Goal: Task Accomplishment & Management: Manage account settings

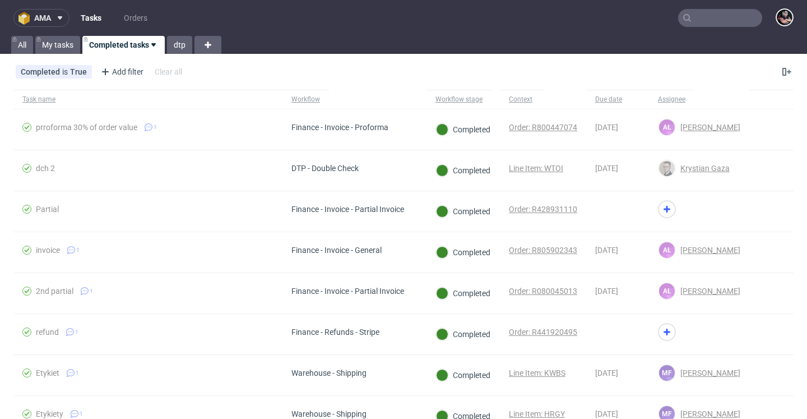
click at [45, 18] on span "ama" at bounding box center [42, 18] width 17 height 8
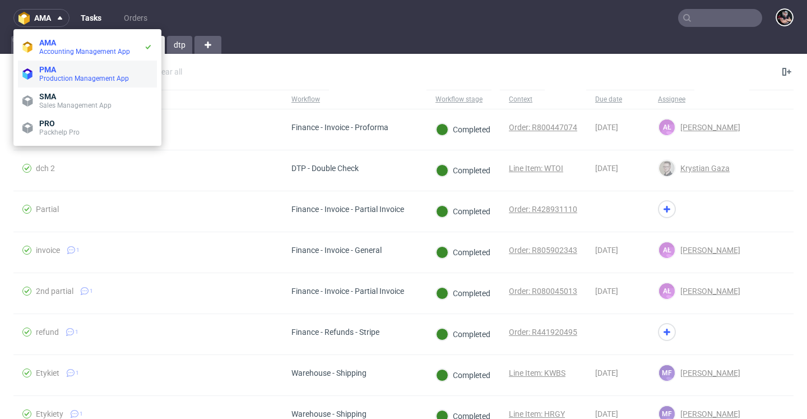
click at [62, 68] on span "PMA" at bounding box center [95, 69] width 113 height 9
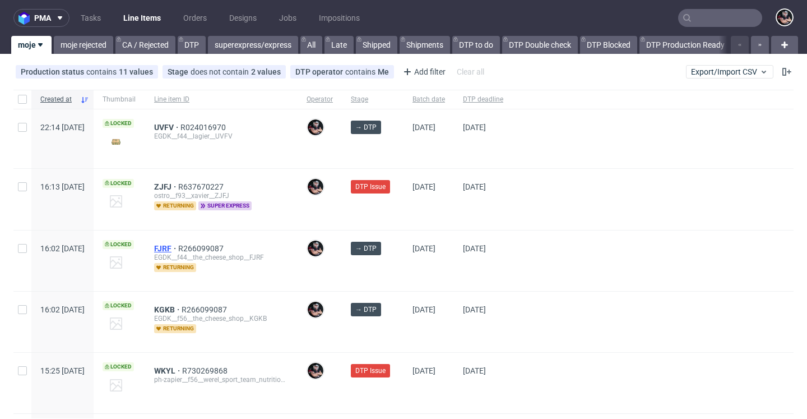
click at [178, 247] on span "FJRF" at bounding box center [166, 248] width 24 height 9
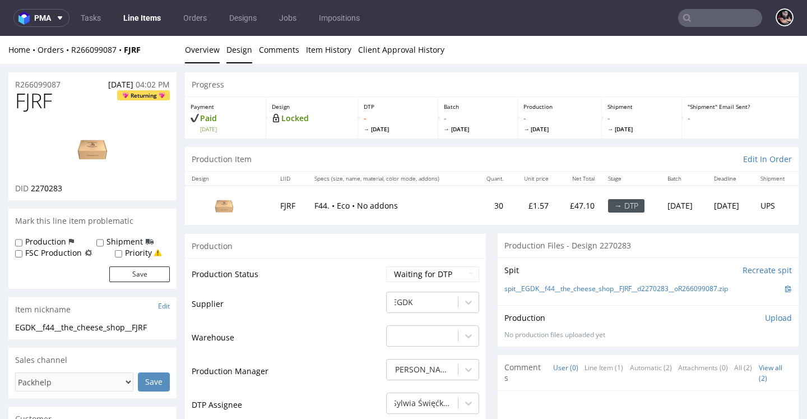
click at [240, 49] on link "Design" at bounding box center [239, 49] width 26 height 27
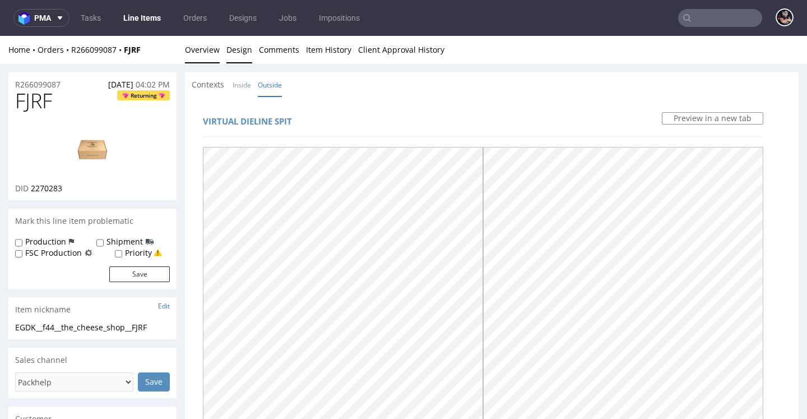
click at [207, 55] on link "Overview" at bounding box center [202, 49] width 35 height 27
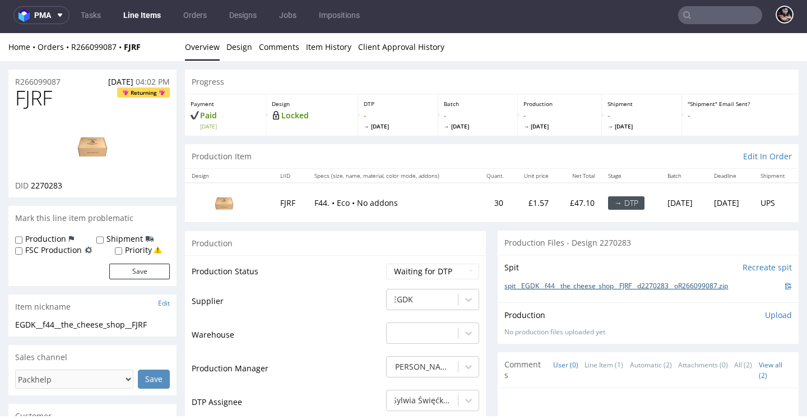
click at [562, 291] on link "spit__EGDK__f44__the_cheese_shop__FJRF__d2270283__oR266099087.zip" at bounding box center [617, 286] width 224 height 10
click at [242, 40] on link "Design" at bounding box center [239, 46] width 26 height 27
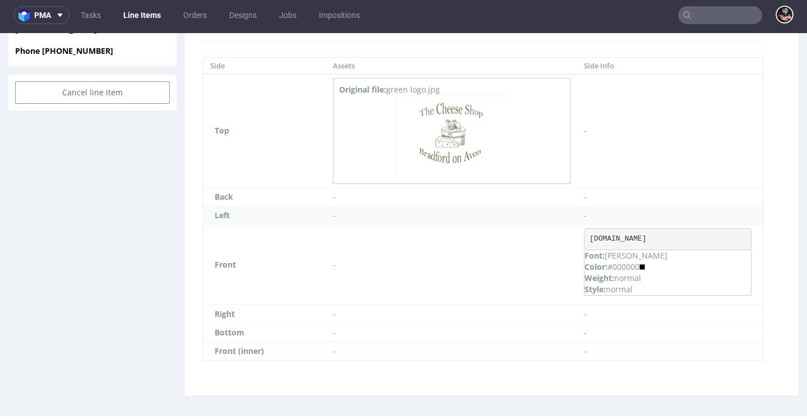
scroll to position [583, 0]
click at [620, 239] on pre "cheese-shop.co.uk" at bounding box center [668, 240] width 168 height 22
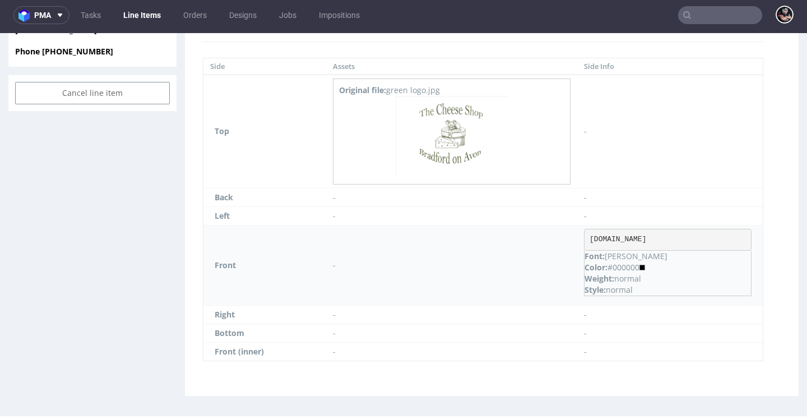
drag, startPoint x: 682, startPoint y: 238, endPoint x: 589, endPoint y: 238, distance: 93.6
click at [589, 238] on pre "cheese-shop.co.uk" at bounding box center [668, 240] width 168 height 22
copy pre "cheese-shop.co.uk"
click at [460, 142] on img at bounding box center [452, 135] width 112 height 79
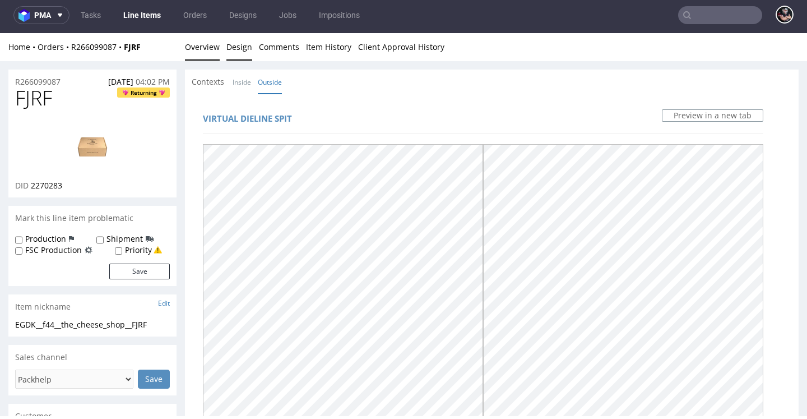
scroll to position [0, 0]
click at [206, 40] on link "Overview" at bounding box center [202, 46] width 35 height 27
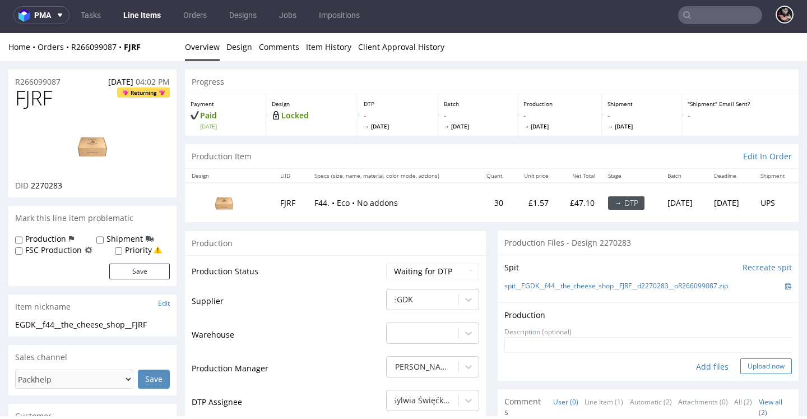
click at [744, 374] on button "Upload now" at bounding box center [767, 366] width 52 height 16
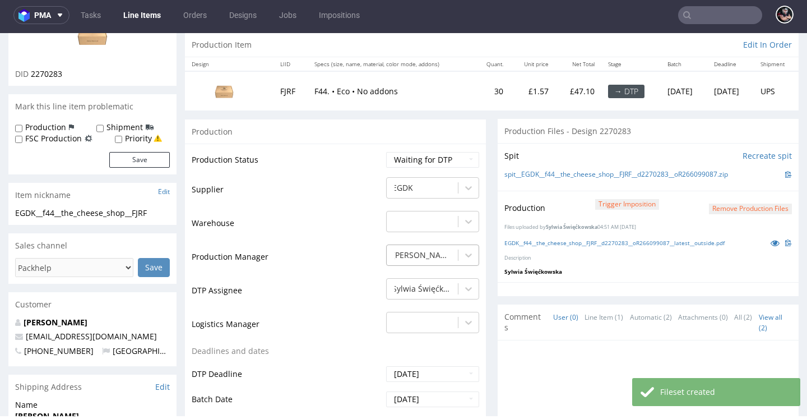
scroll to position [121, 0]
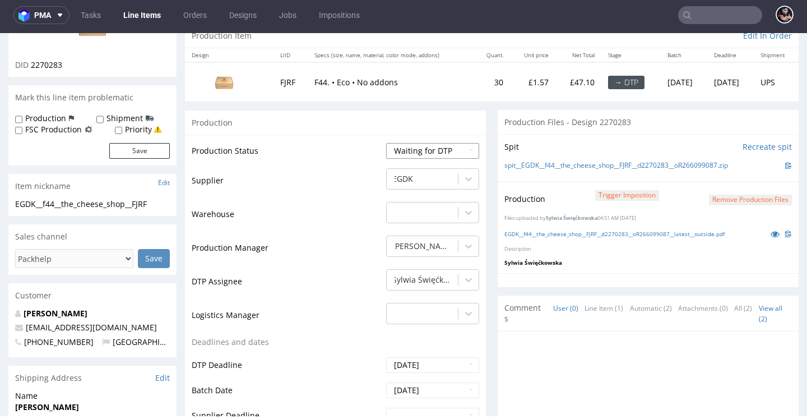
select select "dtp_production_ready"
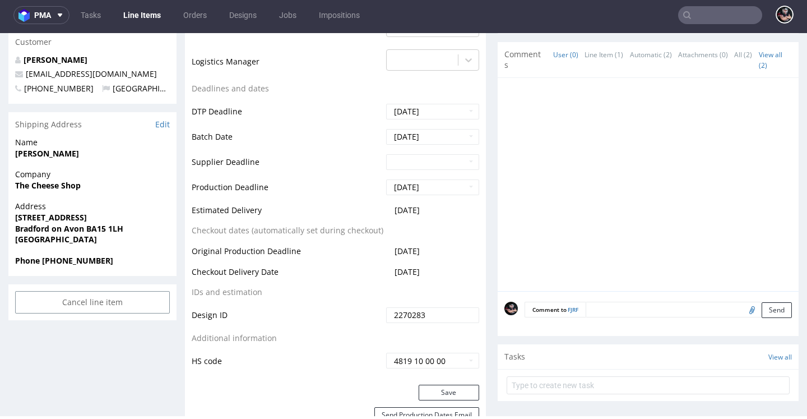
scroll to position [409, 0]
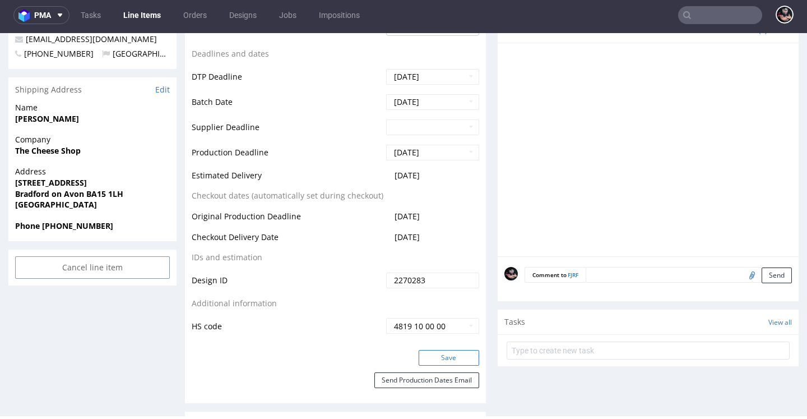
click at [447, 365] on button "Save" at bounding box center [449, 358] width 61 height 16
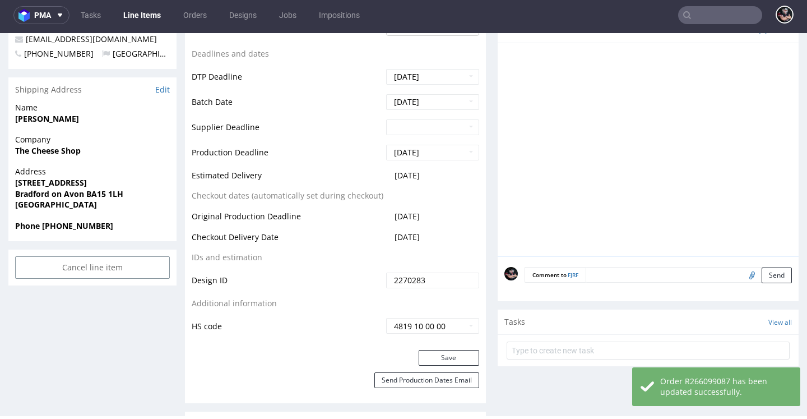
click at [147, 16] on link "Line Items" at bounding box center [142, 15] width 51 height 18
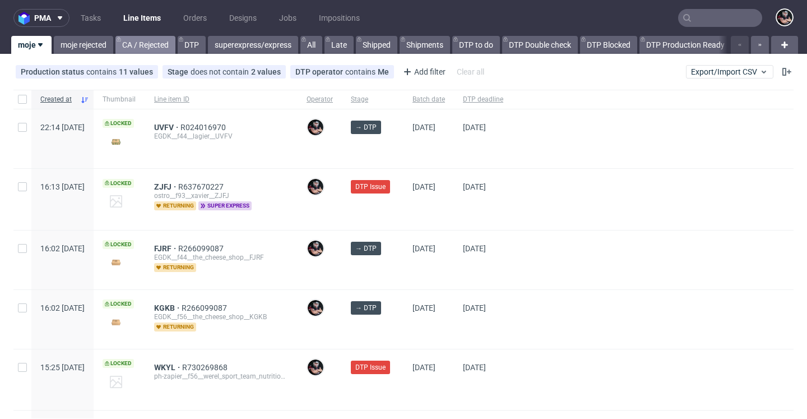
click at [149, 49] on link "CA / Rejected" at bounding box center [145, 45] width 60 height 18
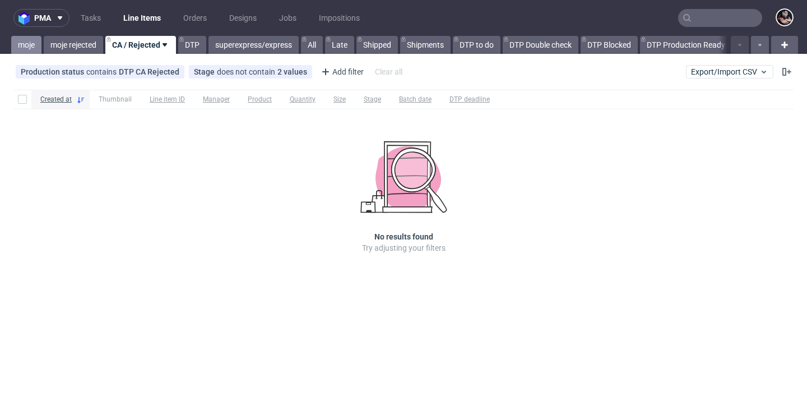
click at [26, 37] on link "moje" at bounding box center [26, 45] width 30 height 18
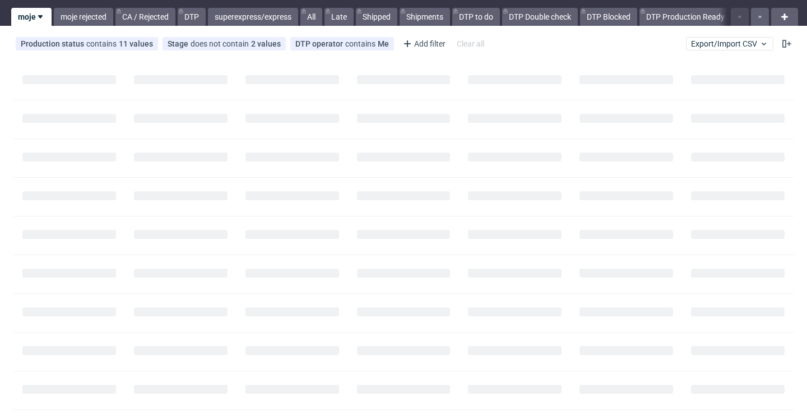
scroll to position [27, 0]
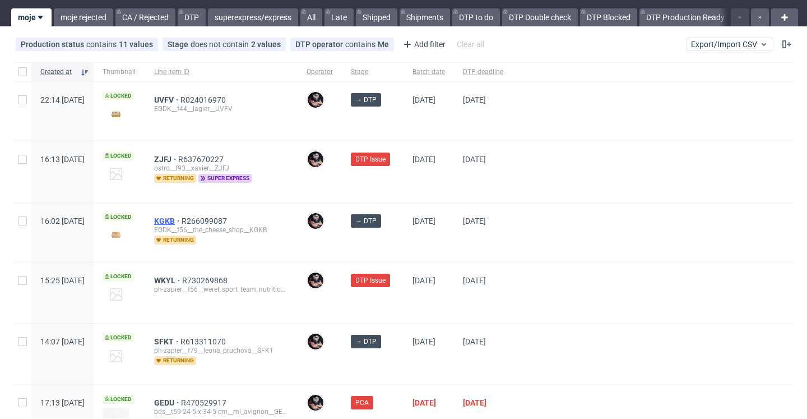
click at [182, 222] on span "KGKB" at bounding box center [167, 220] width 27 height 9
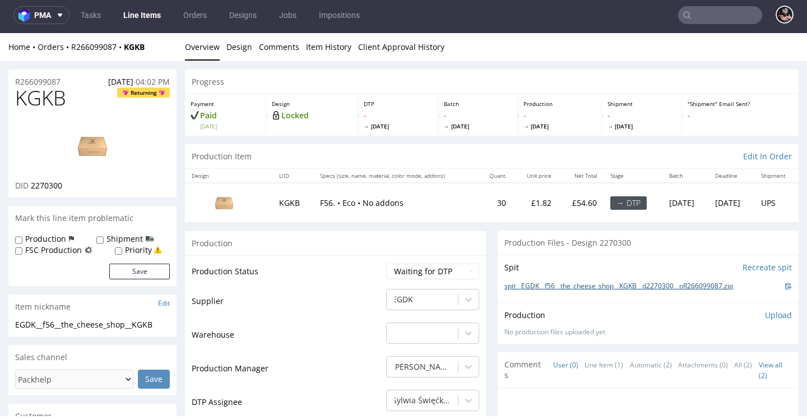
click at [633, 281] on link "spit__EGDK__f56__the_cheese_shop__KGKB__d2270300__oR266099087.zip" at bounding box center [619, 286] width 229 height 10
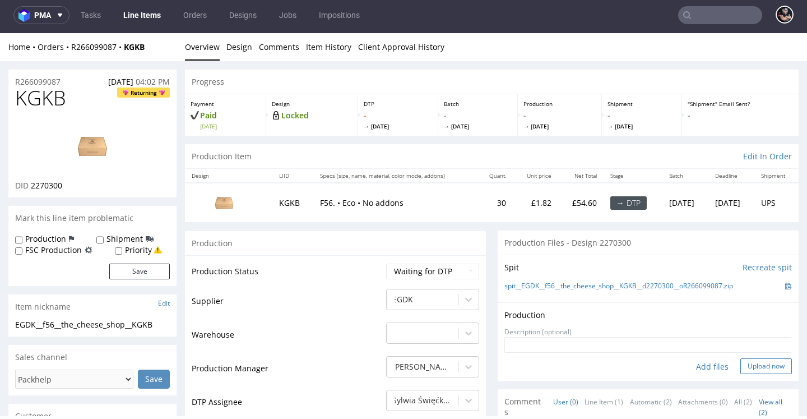
click at [747, 360] on button "Upload now" at bounding box center [767, 366] width 52 height 16
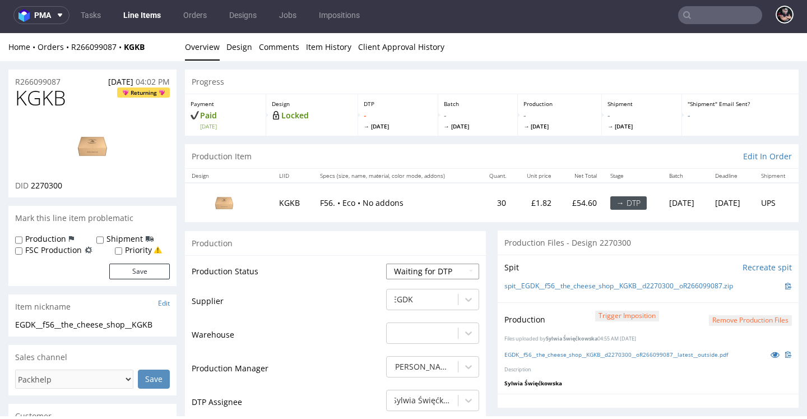
select select "dtp_production_ready"
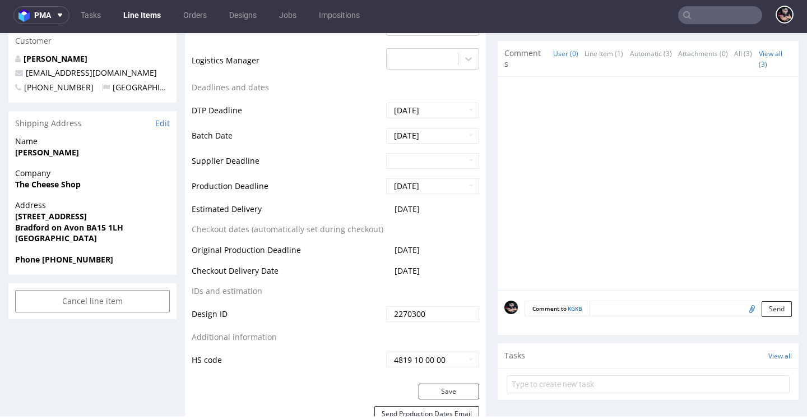
scroll to position [377, 0]
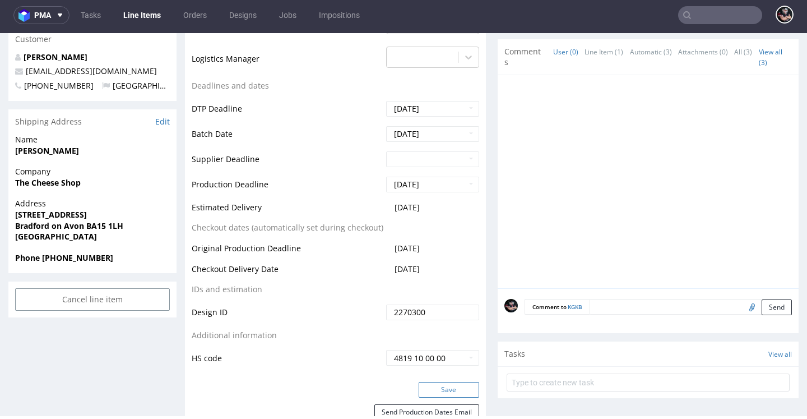
click at [454, 382] on button "Save" at bounding box center [449, 390] width 61 height 16
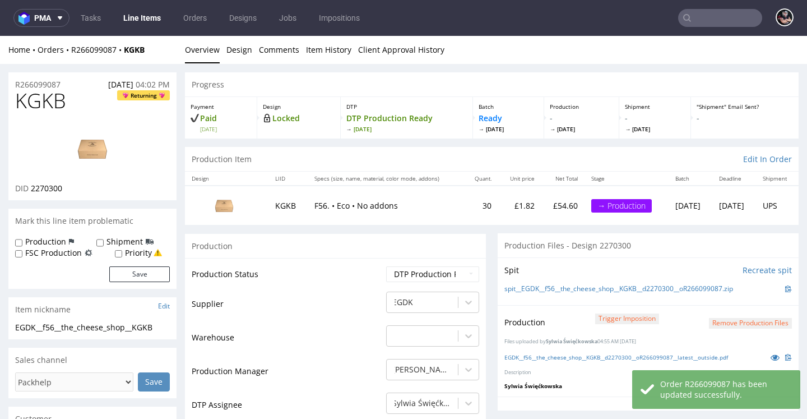
scroll to position [0, 0]
click at [151, 22] on link "Line Items" at bounding box center [142, 18] width 51 height 18
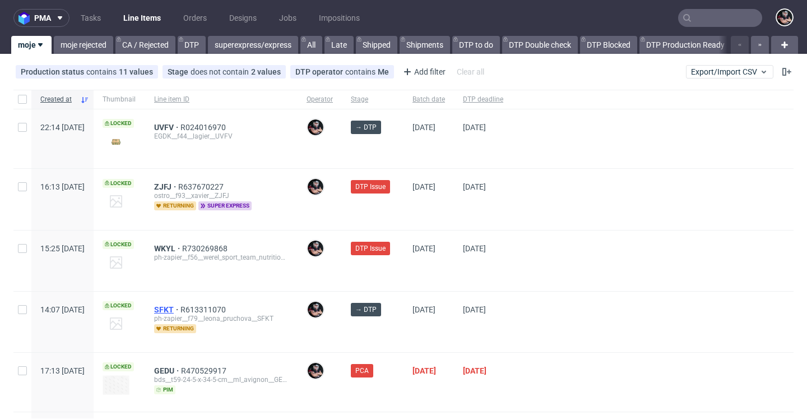
click at [181, 312] on span "SFKT" at bounding box center [167, 309] width 26 height 9
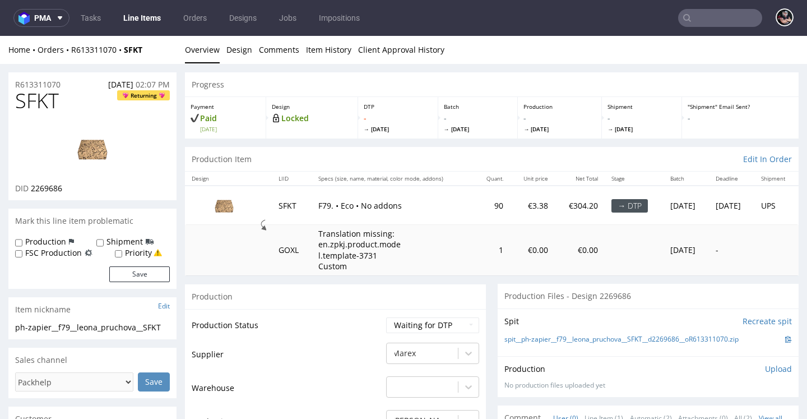
click at [33, 99] on span "SFKT" at bounding box center [37, 101] width 44 height 22
copy span "SFKT"
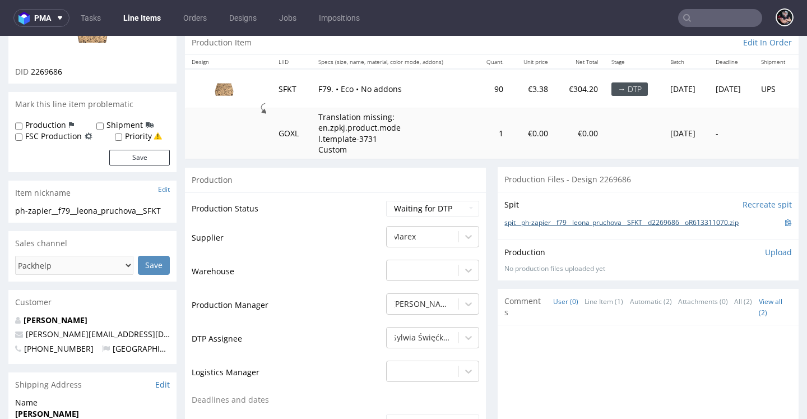
click at [548, 228] on link "spit__ph-zapier__f79__leona_pruchova__SFKT__d2269686__oR613311070.zip" at bounding box center [622, 223] width 234 height 10
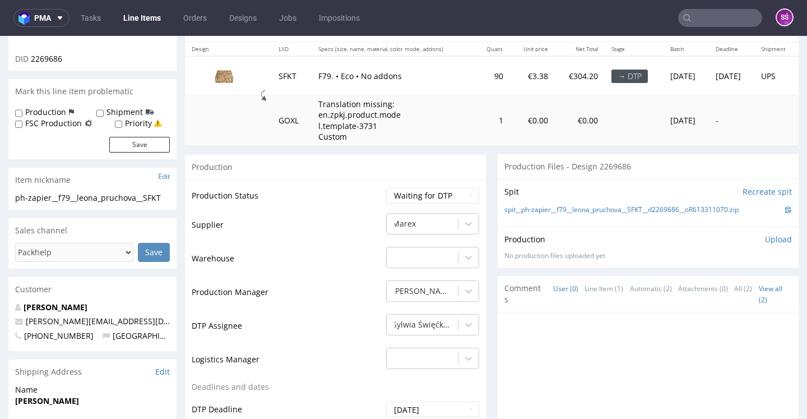
scroll to position [137, 0]
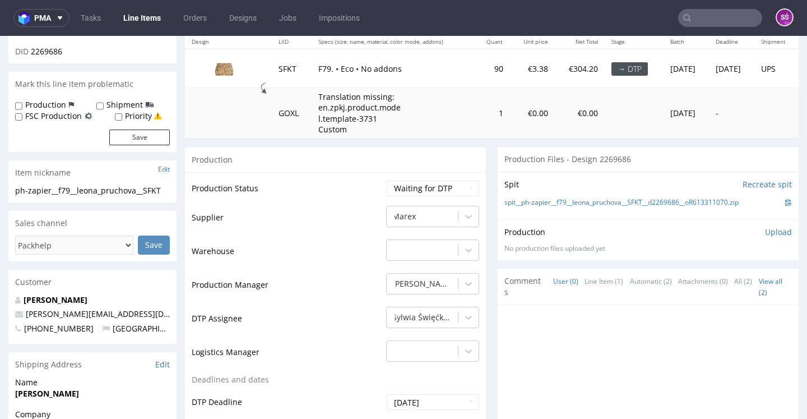
click at [765, 238] on p "Upload" at bounding box center [778, 231] width 27 height 11
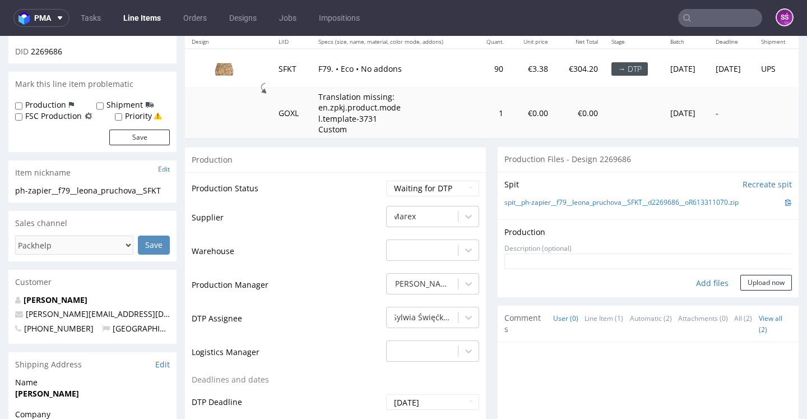
click at [706, 292] on div "Add files" at bounding box center [712, 283] width 56 height 17
type input "C:\fakepath\ph-zapier__f79__leona_pruchova__SFKT__d2269686__oR613311070__v5__ou…"
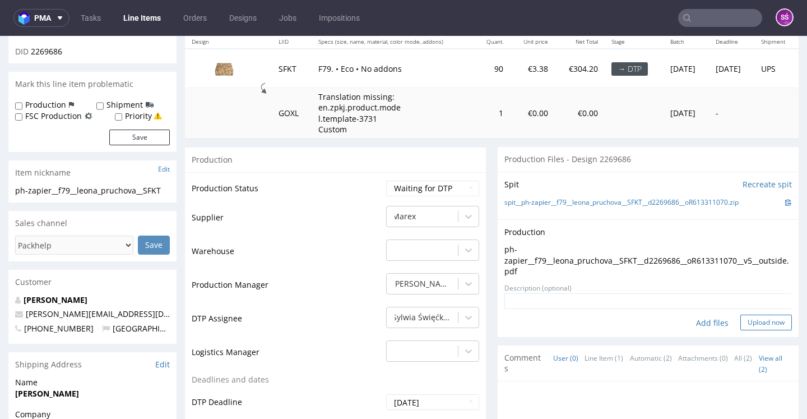
click at [757, 330] on button "Upload now" at bounding box center [767, 322] width 52 height 16
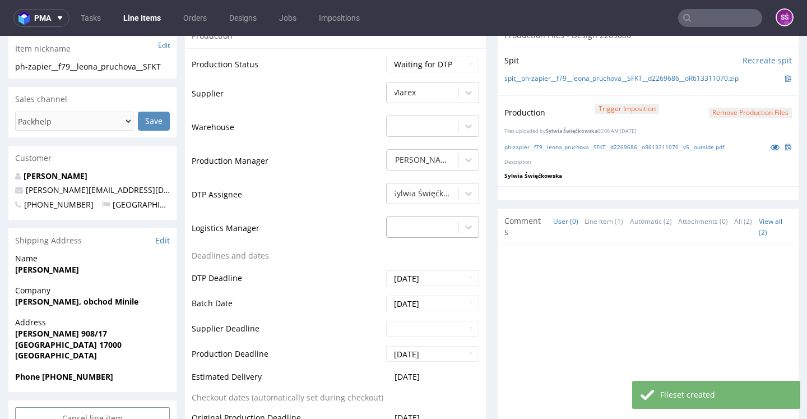
scroll to position [260, 0]
select select "dtp_production_ready"
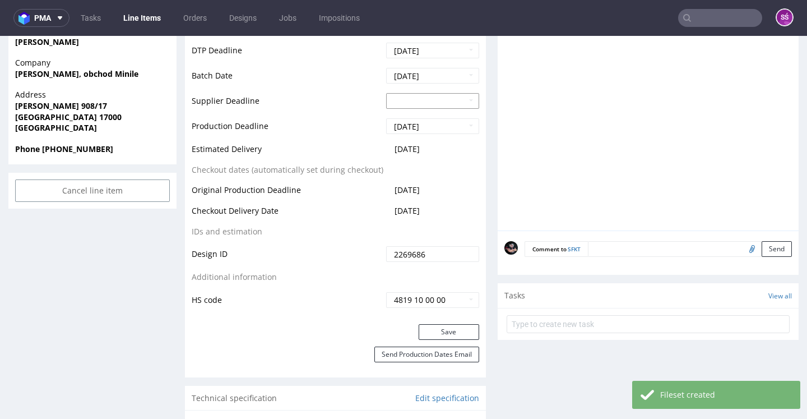
scroll to position [589, 0]
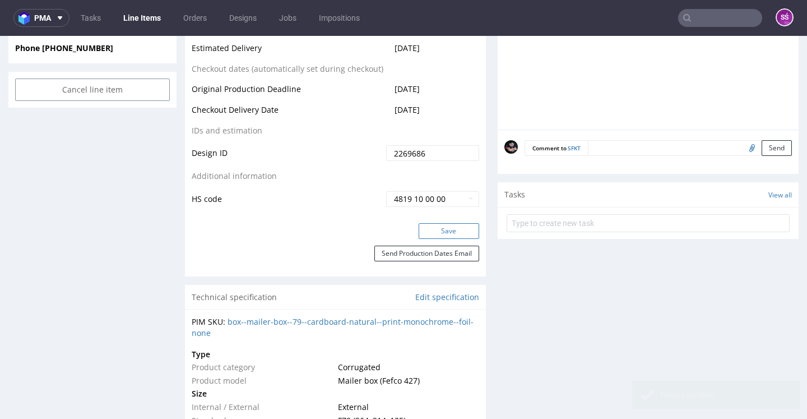
click at [454, 239] on button "Save" at bounding box center [449, 231] width 61 height 16
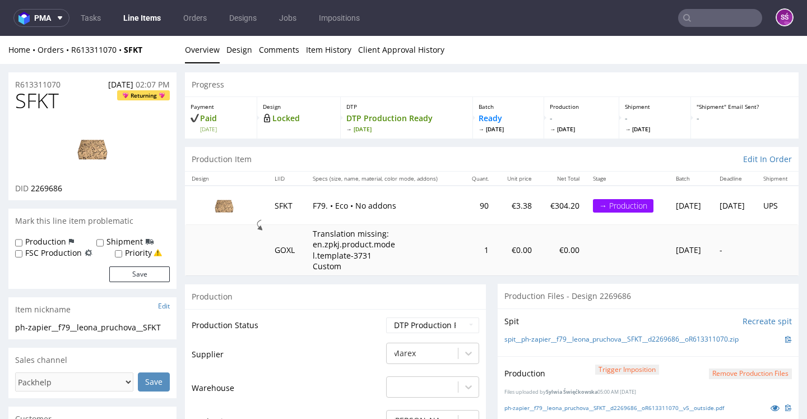
scroll to position [0, 0]
click at [128, 20] on link "Line Items" at bounding box center [142, 18] width 51 height 18
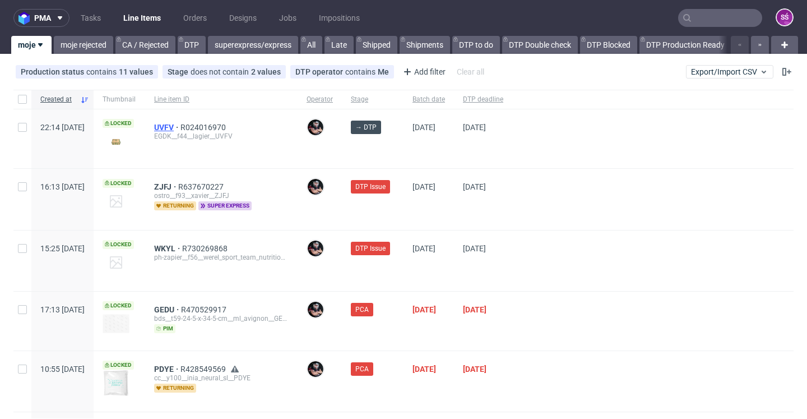
click at [181, 128] on span "UVFV" at bounding box center [167, 127] width 26 height 9
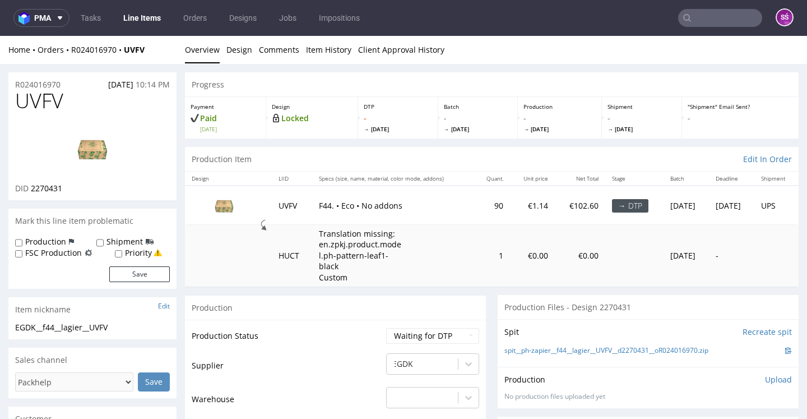
click at [46, 189] on span "2270431" at bounding box center [46, 188] width 31 height 11
copy span "2270431"
click at [631, 346] on link "spit__ph-zapier__f44__lagier__UVFV__d2270431__oR024016970.zip" at bounding box center [607, 351] width 204 height 10
click at [48, 102] on span "UVFV" at bounding box center [39, 101] width 48 height 22
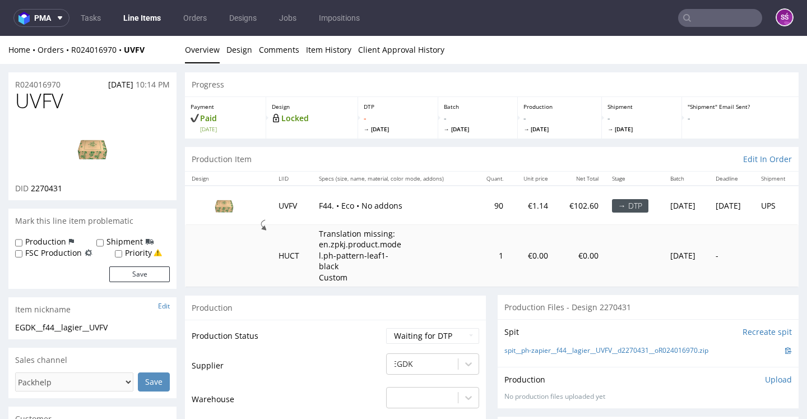
click at [50, 90] on span "UVFV" at bounding box center [39, 101] width 48 height 22
copy span "UVFV"
click at [46, 187] on span "2270431" at bounding box center [46, 188] width 31 height 11
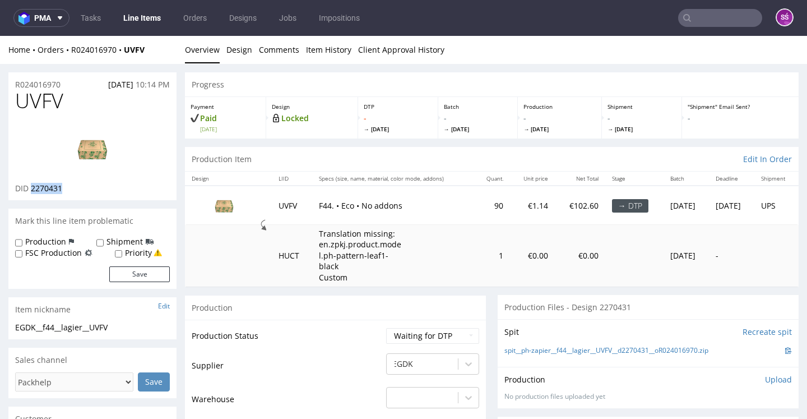
copy span "2270431"
click at [234, 52] on link "Design" at bounding box center [239, 49] width 26 height 27
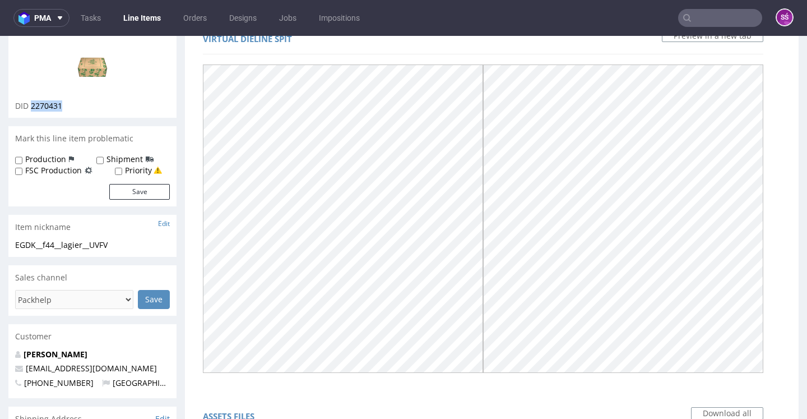
click at [102, 72] on img at bounding box center [93, 66] width 90 height 50
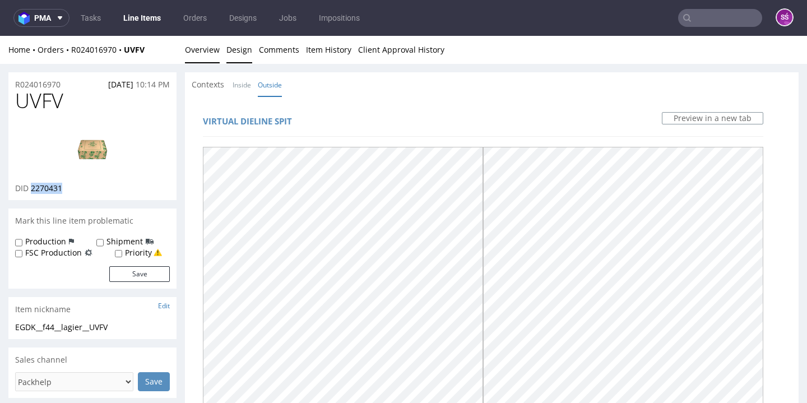
click at [197, 54] on link "Overview" at bounding box center [202, 49] width 35 height 27
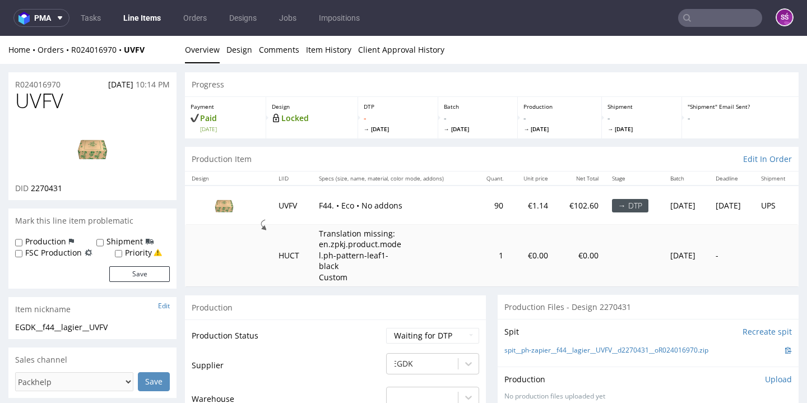
click at [251, 47] on li "Design" at bounding box center [242, 49] width 33 height 11
click at [244, 48] on link "Design" at bounding box center [239, 49] width 26 height 27
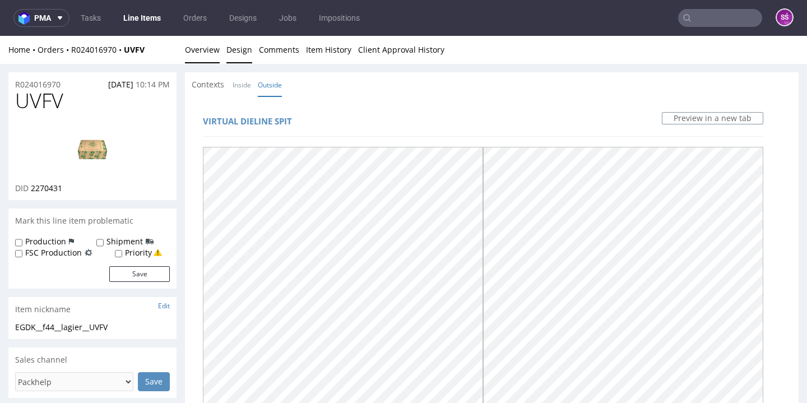
click at [188, 49] on link "Overview" at bounding box center [202, 49] width 35 height 27
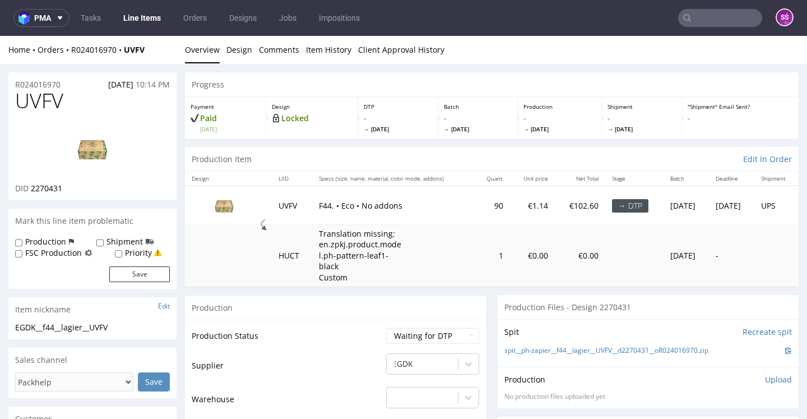
click at [32, 100] on span "UVFV" at bounding box center [39, 101] width 48 height 22
click at [32, 99] on span "UVFV" at bounding box center [39, 101] width 48 height 22
copy span "UVFV"
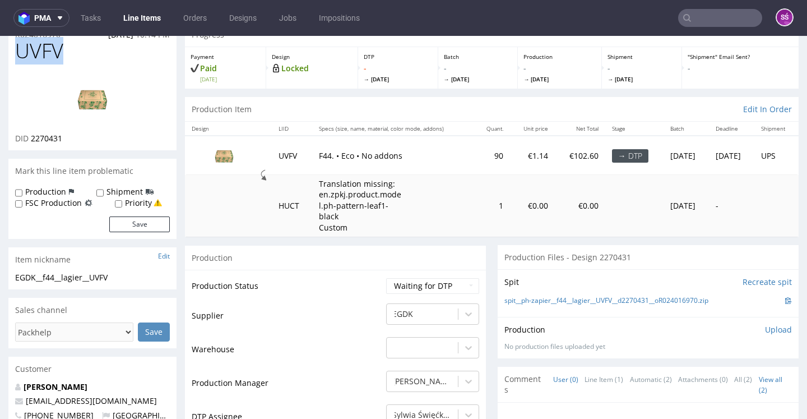
scroll to position [85, 0]
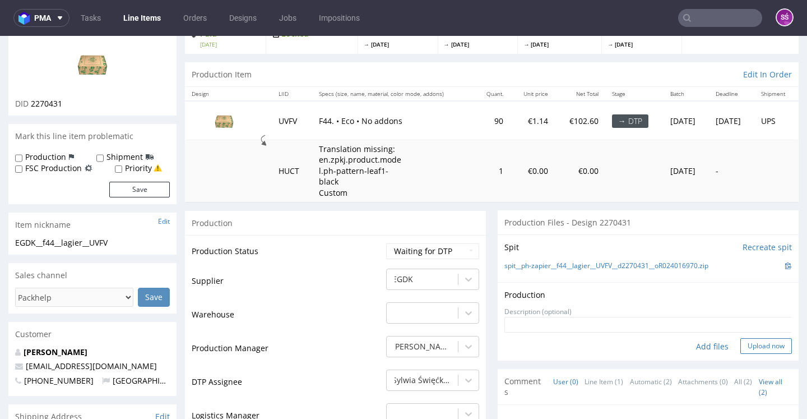
click at [746, 338] on button "Upload now" at bounding box center [767, 346] width 52 height 16
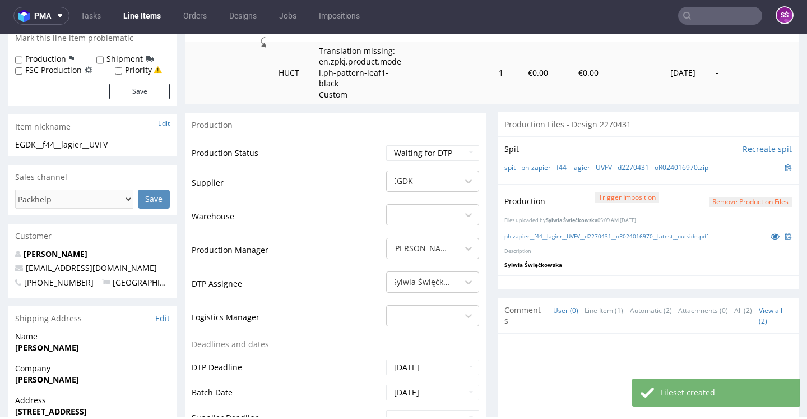
scroll to position [182, 0]
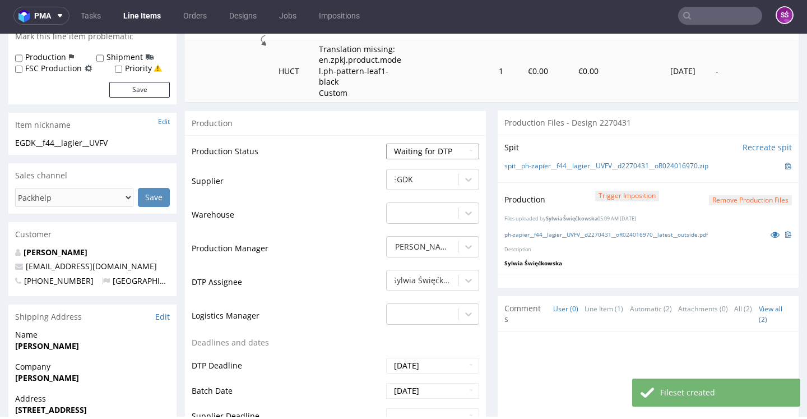
select select "dtp_production_ready"
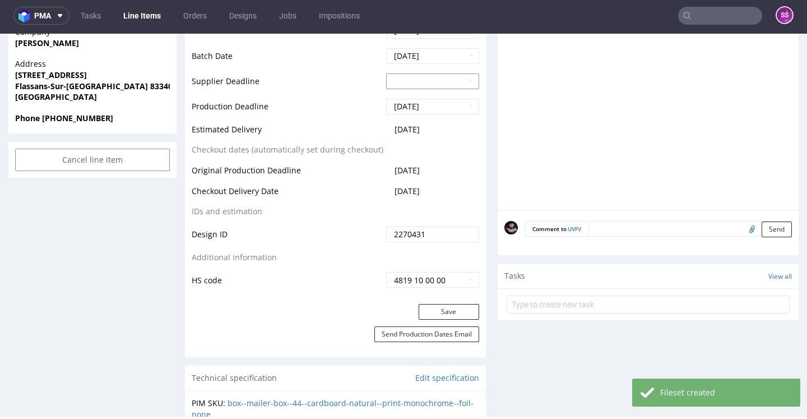
scroll to position [540, 0]
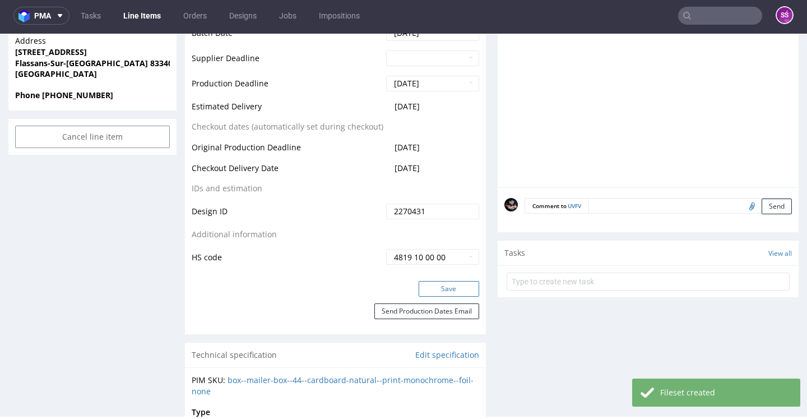
click at [436, 295] on button "Save" at bounding box center [449, 289] width 61 height 16
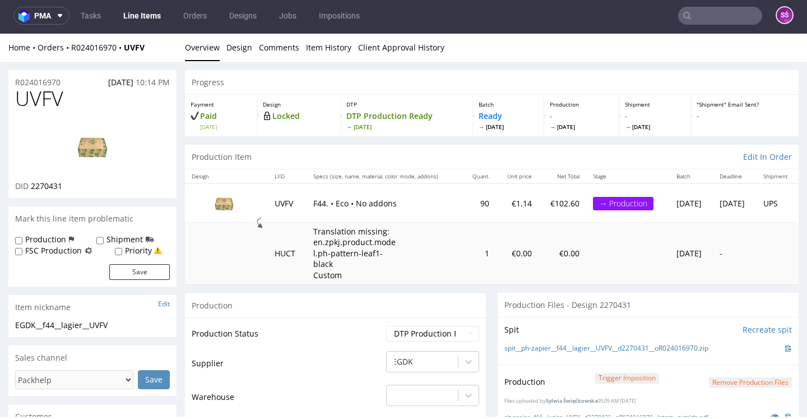
scroll to position [0, 0]
click at [163, 20] on link "Line Items" at bounding box center [142, 16] width 51 height 18
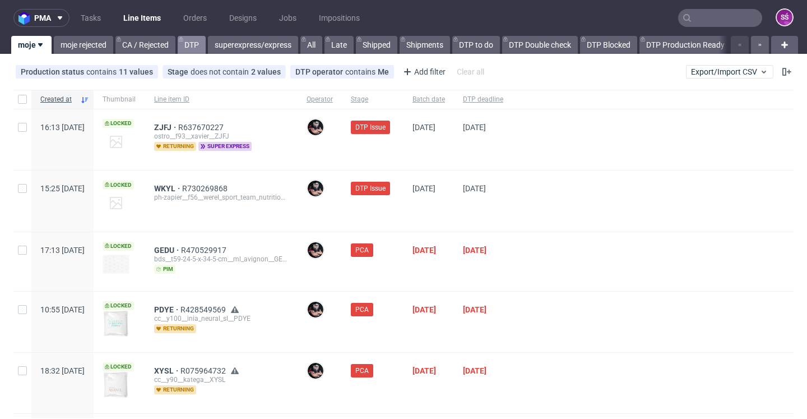
click at [194, 40] on link "DTP" at bounding box center [192, 45] width 28 height 18
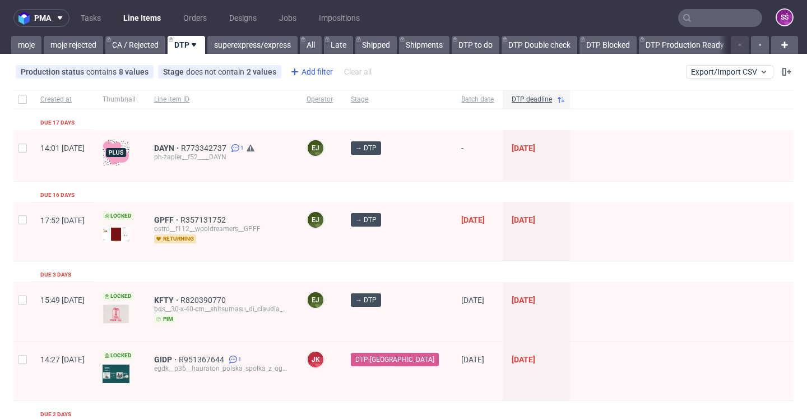
click at [317, 71] on div "Add filter" at bounding box center [310, 72] width 49 height 18
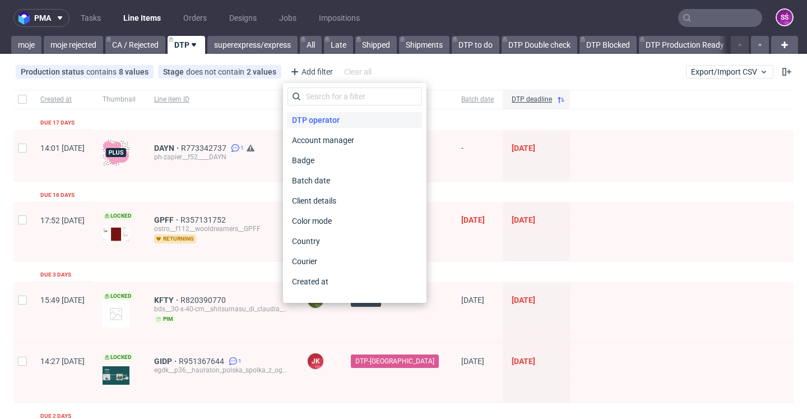
click at [339, 126] on span "DTP operator" at bounding box center [316, 120] width 57 height 16
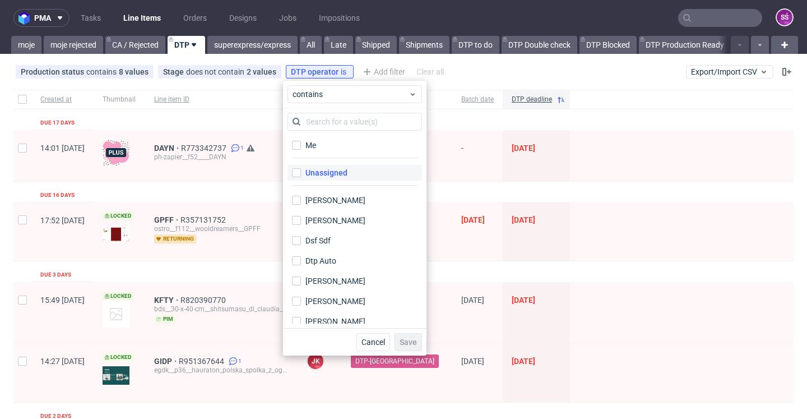
click at [354, 173] on label "Unassigned" at bounding box center [355, 173] width 135 height 16
click at [301, 173] on input "Unassigned" at bounding box center [296, 172] width 9 height 9
checkbox input "true"
click at [407, 342] on span "Save" at bounding box center [408, 342] width 17 height 8
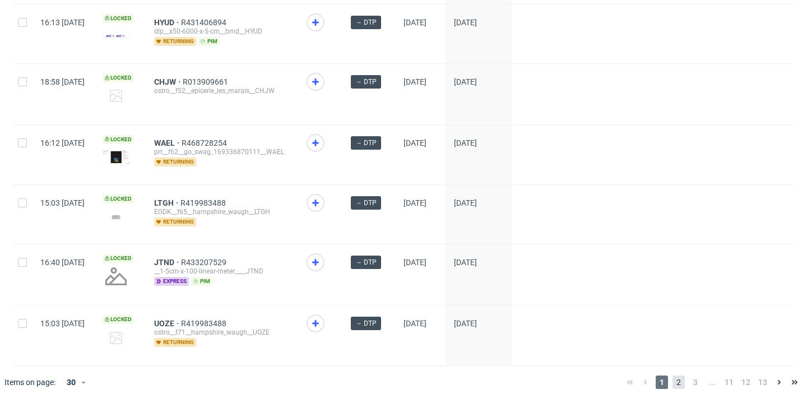
click at [673, 383] on span "2" at bounding box center [679, 382] width 12 height 13
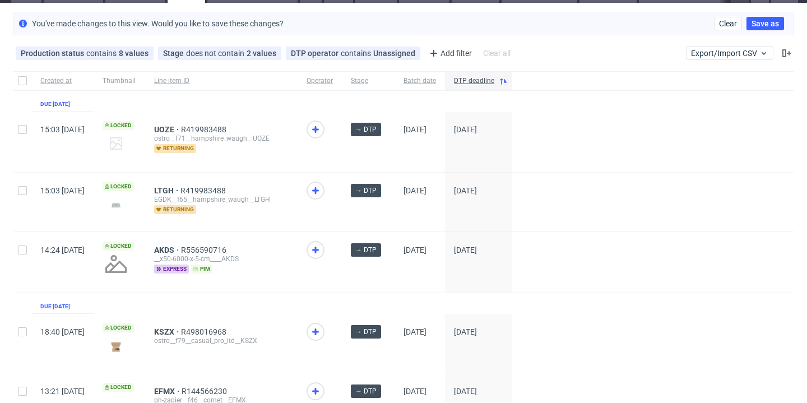
scroll to position [46, 0]
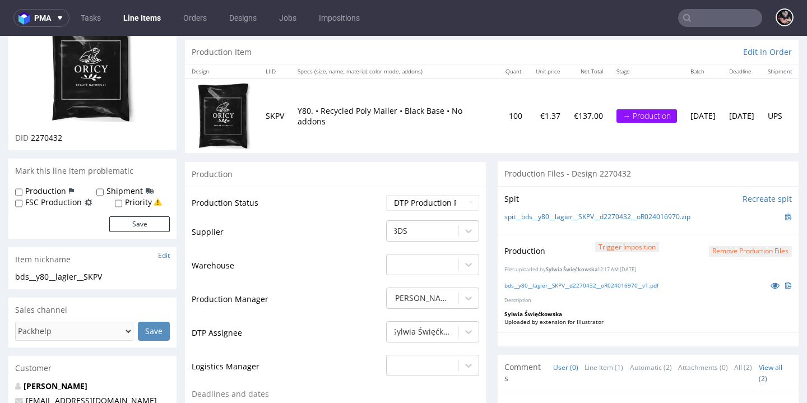
scroll to position [114, 0]
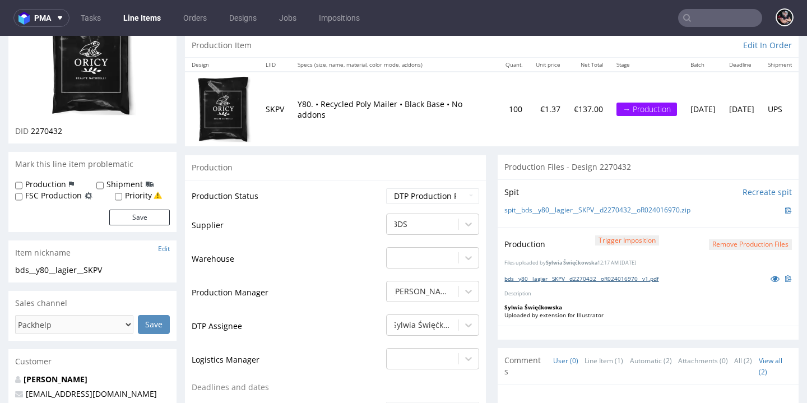
click at [608, 275] on link "bds__y80__lagier__SKPV__d2270432__oR024016970__v1.pdf" at bounding box center [582, 279] width 154 height 8
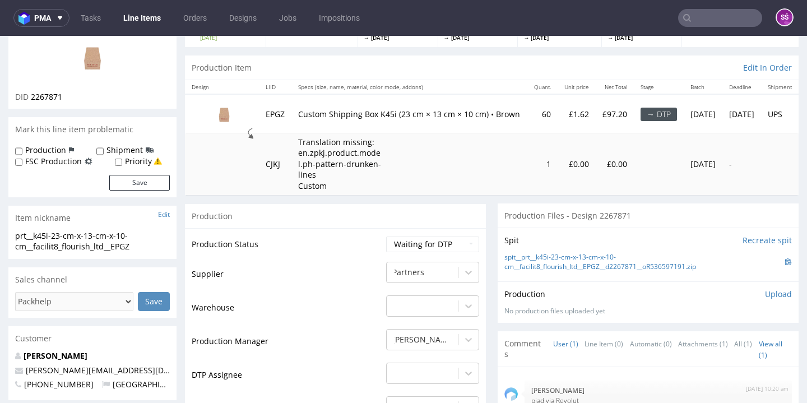
scroll to position [90, 0]
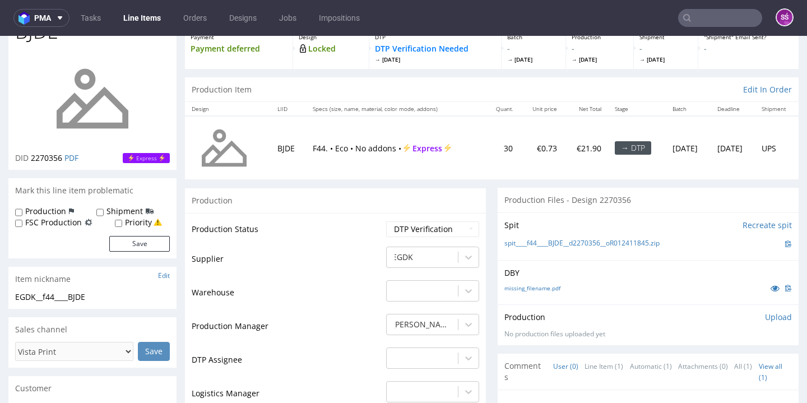
scroll to position [84, 0]
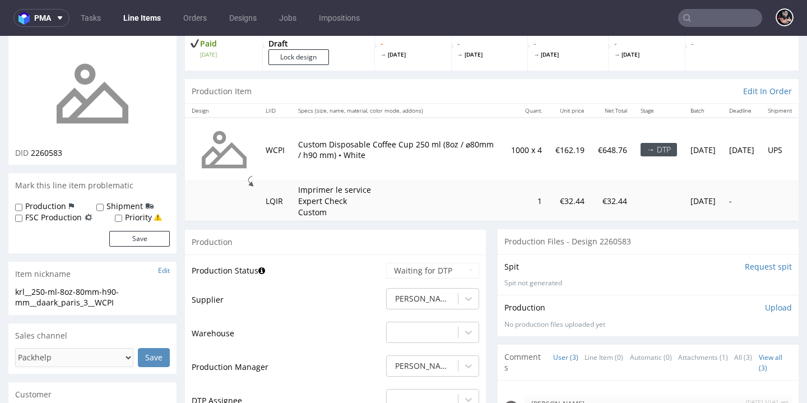
scroll to position [133, 0]
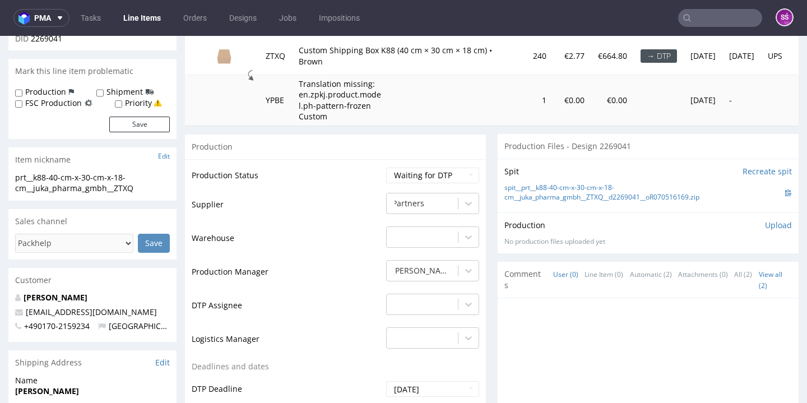
scroll to position [134, 0]
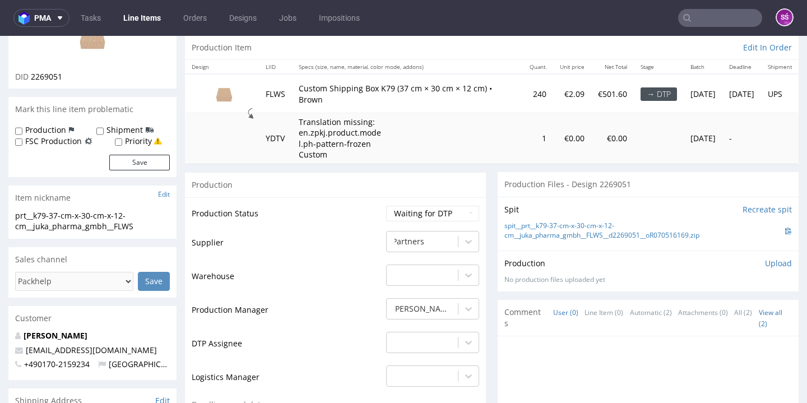
scroll to position [113, 0]
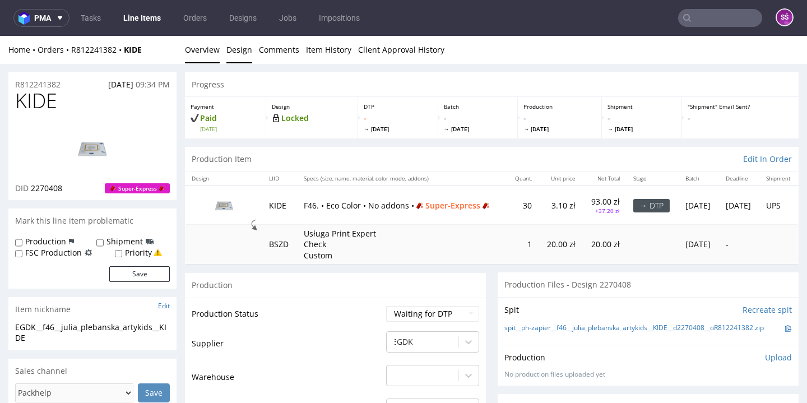
click at [240, 56] on link "Design" at bounding box center [239, 49] width 26 height 27
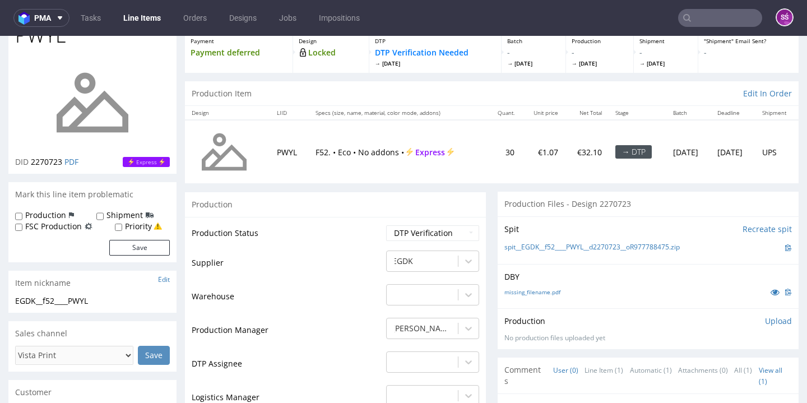
scroll to position [67, 0]
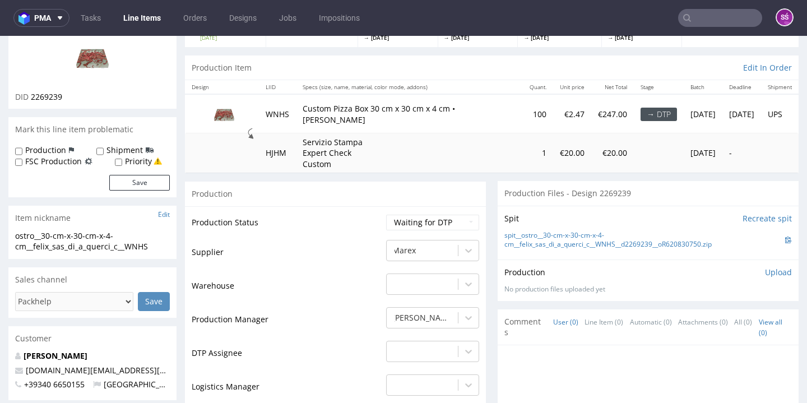
scroll to position [88, 0]
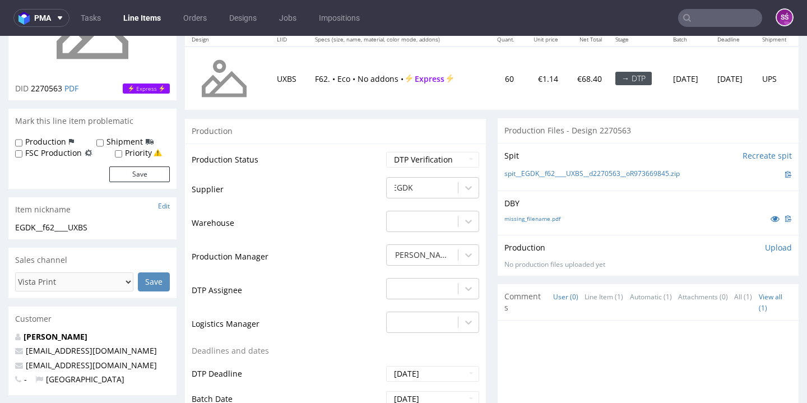
scroll to position [141, 0]
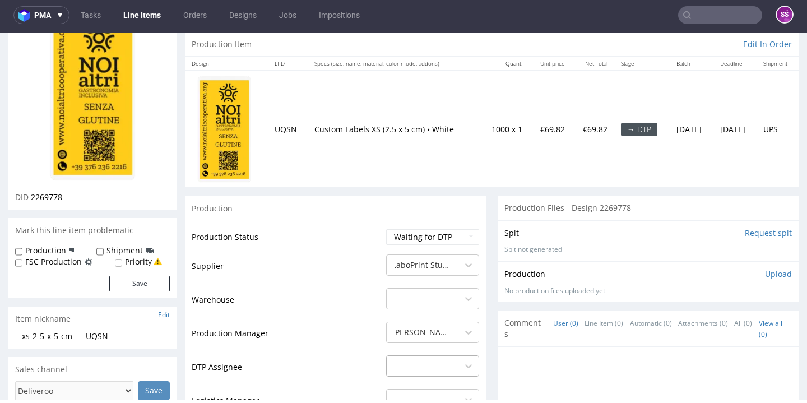
click at [423, 355] on div "-" at bounding box center [432, 363] width 93 height 16
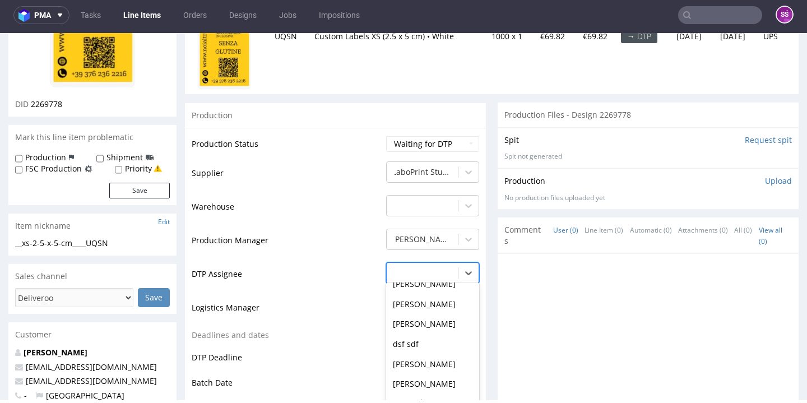
scroll to position [372, 0]
click at [437, 392] on div "Sylwia Święćkowska" at bounding box center [432, 402] width 93 height 20
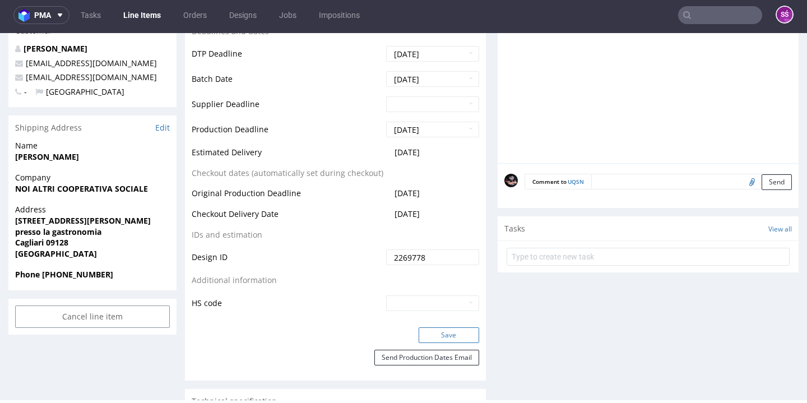
click at [428, 327] on button "Save" at bounding box center [449, 335] width 61 height 16
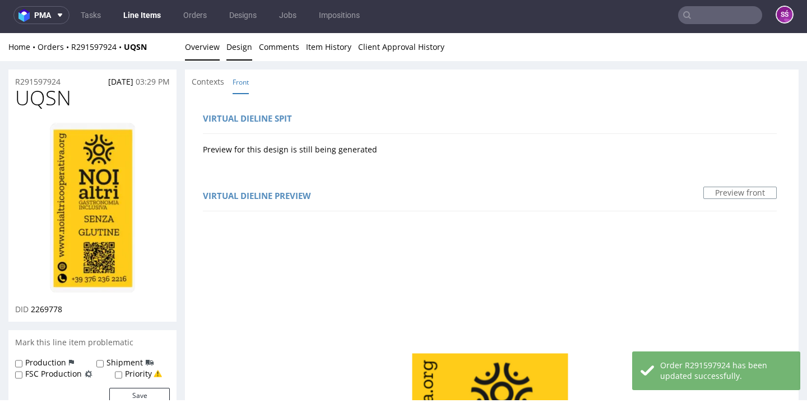
scroll to position [0, 0]
click at [206, 50] on link "Overview" at bounding box center [202, 46] width 35 height 27
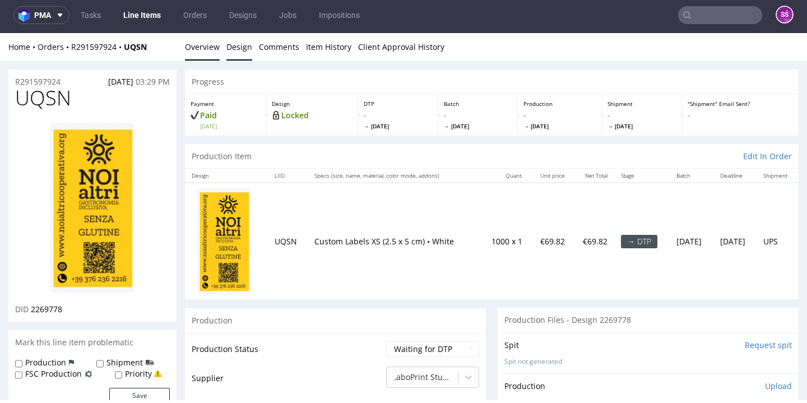
click at [237, 44] on link "Design" at bounding box center [239, 46] width 26 height 27
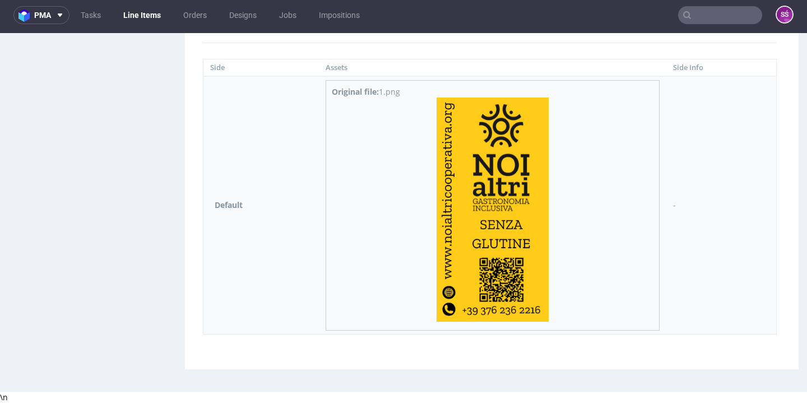
click at [469, 235] on img at bounding box center [493, 210] width 112 height 224
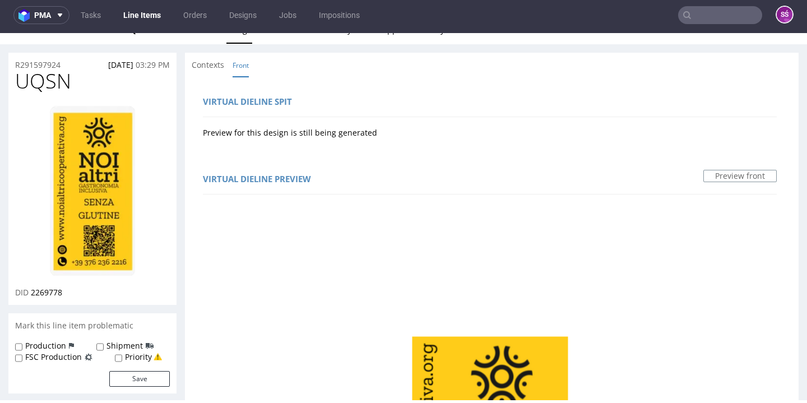
scroll to position [190, 0]
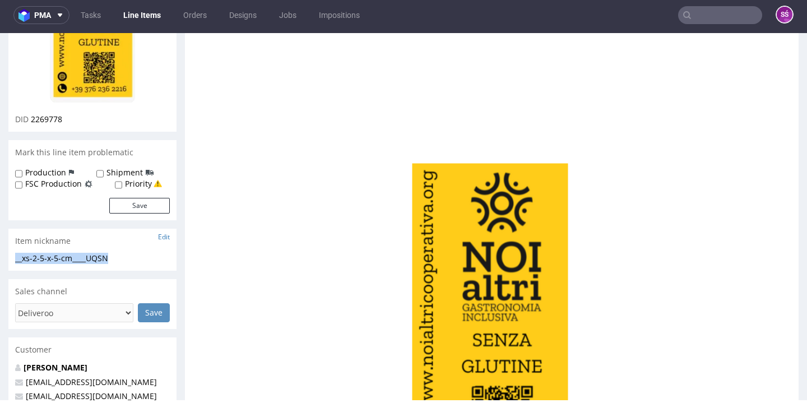
drag, startPoint x: 113, startPoint y: 254, endPoint x: 14, endPoint y: 257, distance: 99.3
click at [14, 257] on div "__xs-2-5-x-5-cm____UQSN __xs-2-5-x-5-cm ____UQSN Update" at bounding box center [92, 262] width 168 height 18
copy div "__xs-2-5-x-5-cm____UQSN"
click at [46, 118] on span "2269778" at bounding box center [46, 119] width 31 height 11
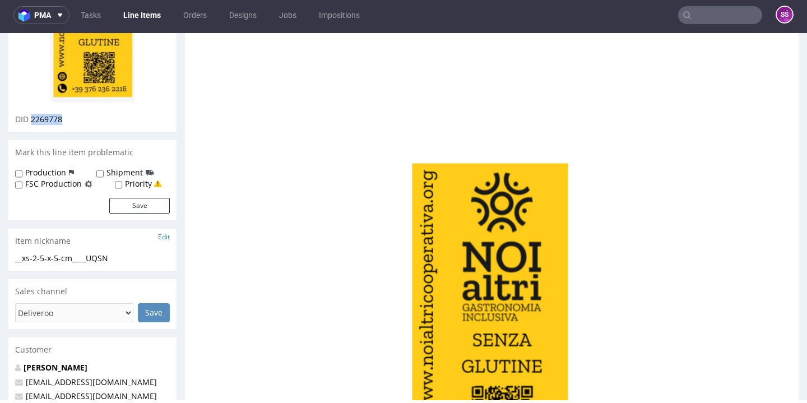
copy span "2269778"
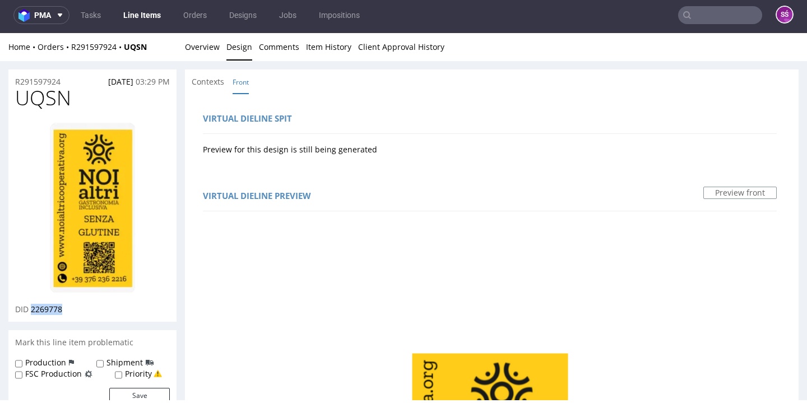
scroll to position [0, 0]
drag, startPoint x: 71, startPoint y: 81, endPoint x: 13, endPoint y: 81, distance: 57.2
click at [13, 81] on div "R291597924 02.10.2025 03:29 PM" at bounding box center [92, 79] width 168 height 18
copy p "R291597924"
click at [205, 60] on link "Overview" at bounding box center [202, 46] width 35 height 27
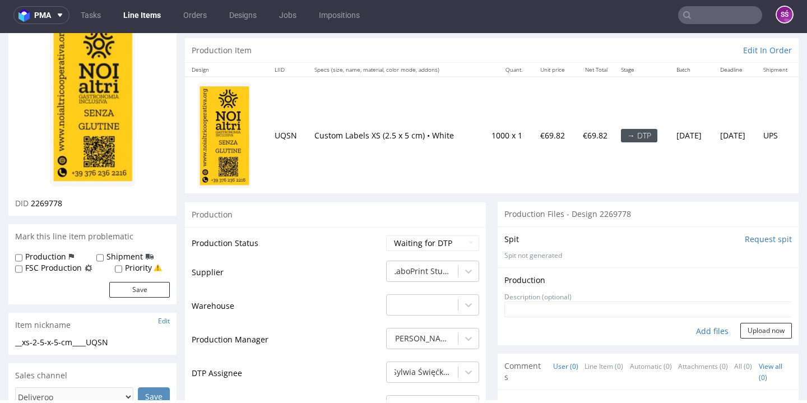
scroll to position [157, 0]
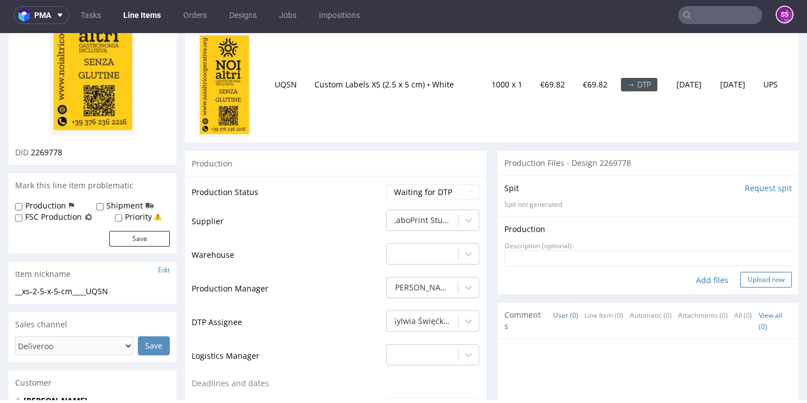
click at [759, 283] on button "Upload now" at bounding box center [767, 280] width 52 height 16
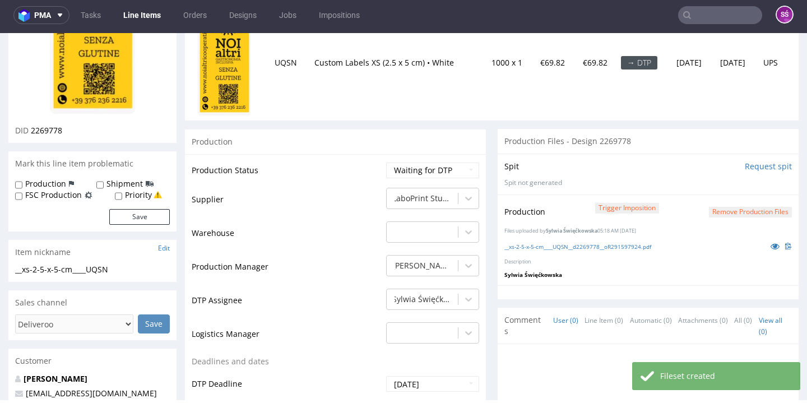
scroll to position [182, 0]
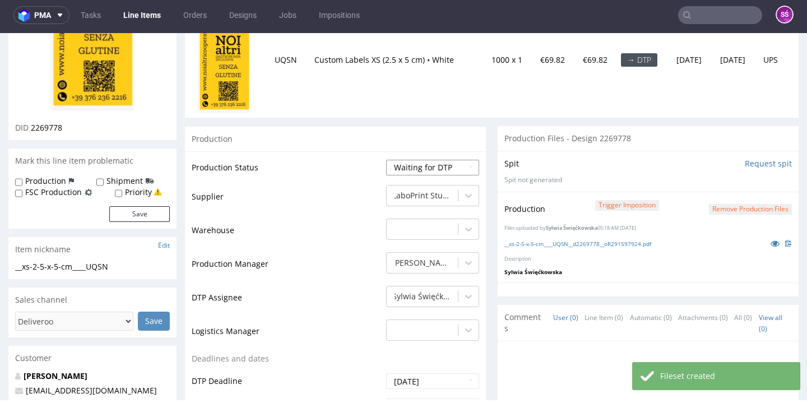
select select "dtp_production_ready"
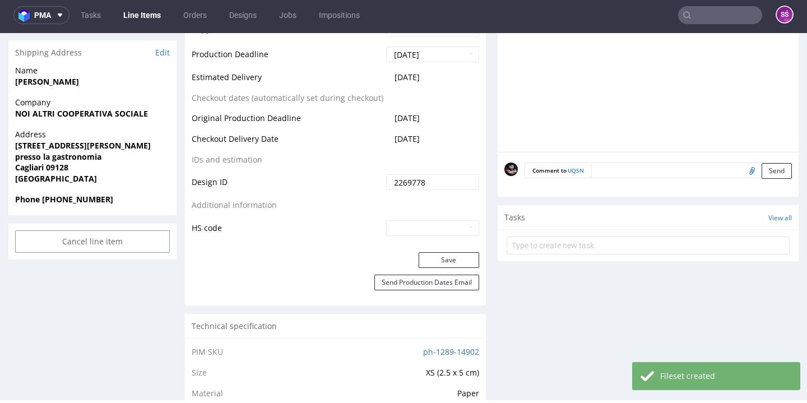
scroll to position [630, 0]
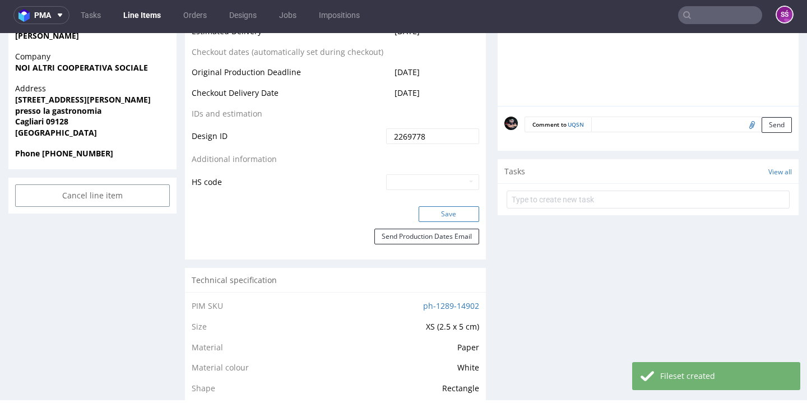
click at [439, 211] on button "Save" at bounding box center [449, 214] width 61 height 16
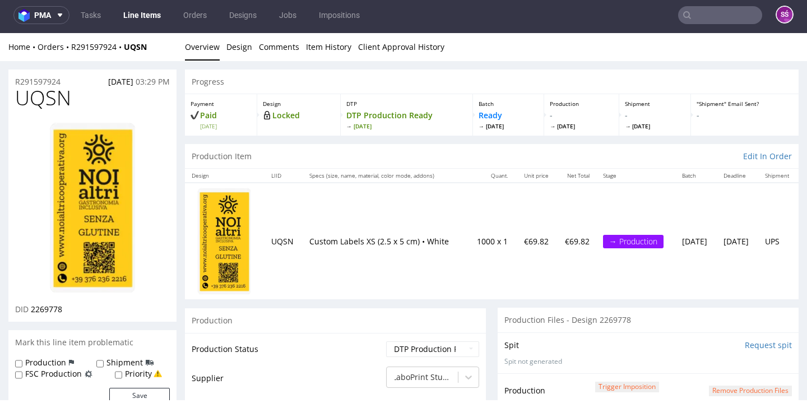
scroll to position [0, 0]
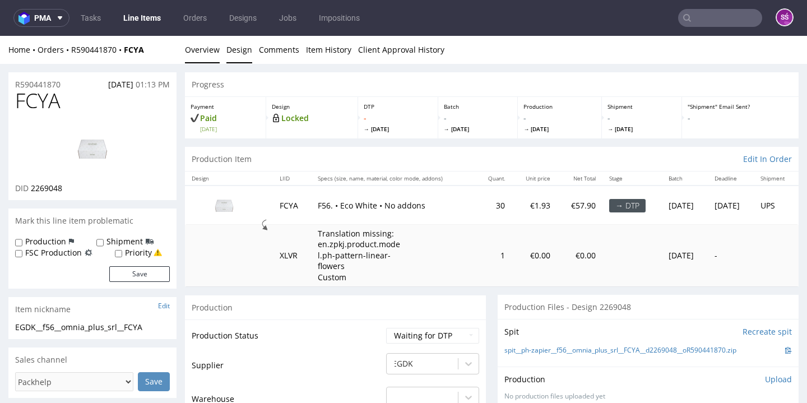
click at [240, 54] on link "Design" at bounding box center [239, 49] width 26 height 27
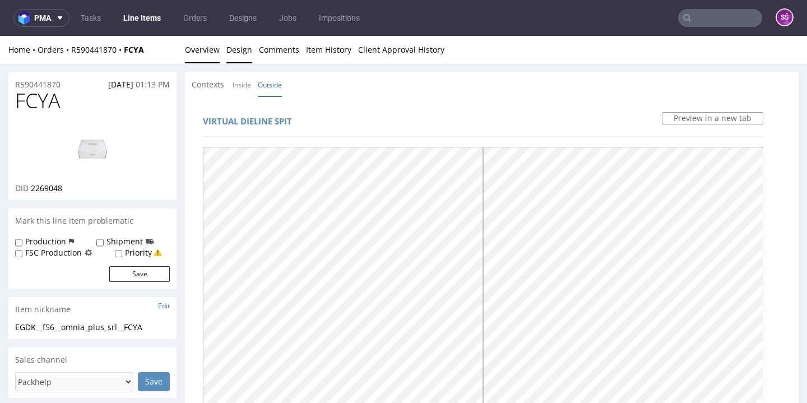
click at [219, 57] on link "Overview" at bounding box center [202, 49] width 35 height 27
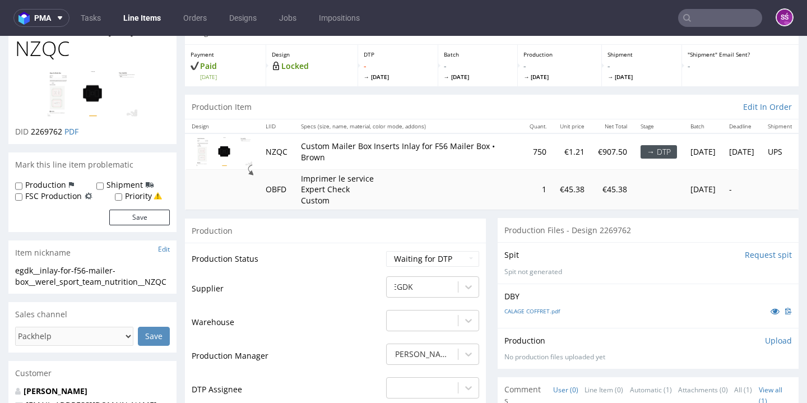
scroll to position [55, 0]
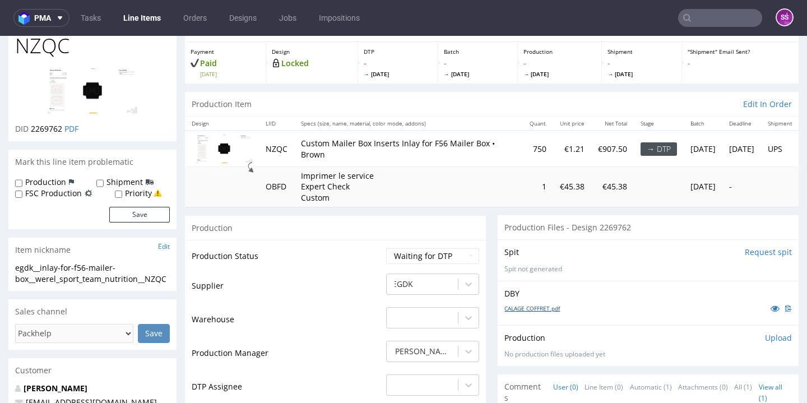
click at [542, 312] on link "CALAGE COFFRET.pdf" at bounding box center [532, 308] width 55 height 8
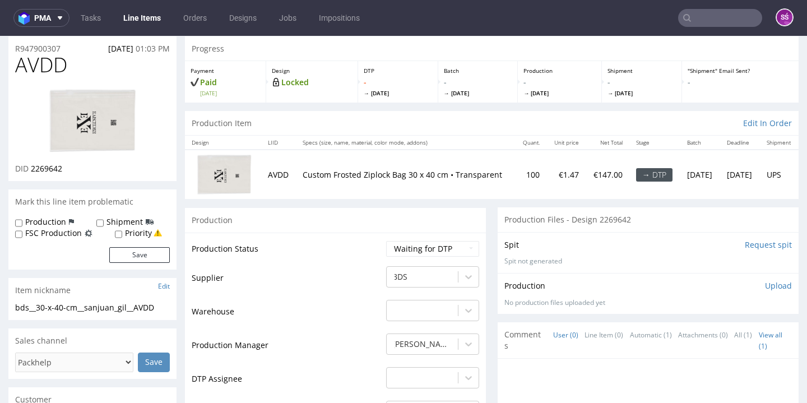
scroll to position [87, 0]
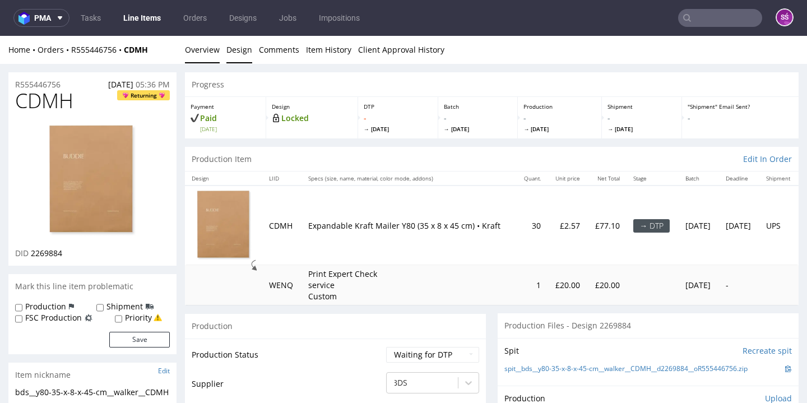
click at [230, 56] on link "Design" at bounding box center [239, 49] width 26 height 27
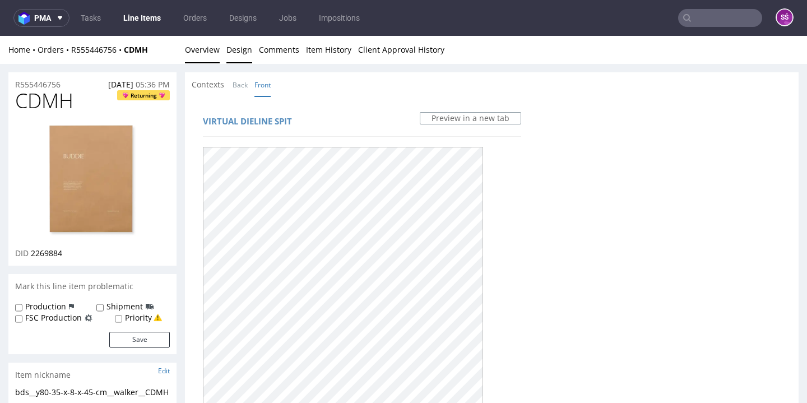
scroll to position [-1, 0]
click at [209, 61] on link "Overview" at bounding box center [202, 49] width 35 height 27
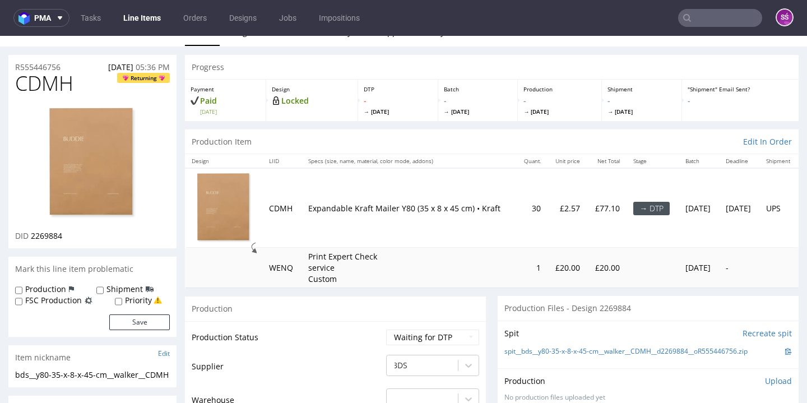
scroll to position [18, 0]
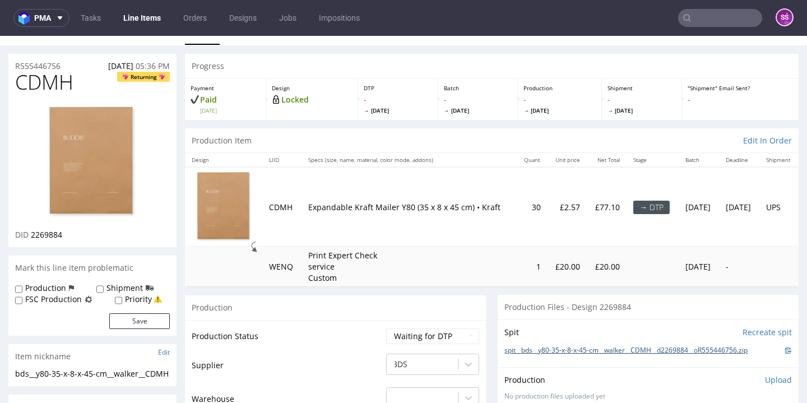
click at [533, 346] on link "spit__bds__y80-35-x-8-x-45-cm__walker__CDMH__d2269884__oR555446756.zip" at bounding box center [626, 351] width 243 height 10
click at [53, 85] on span "CDMH" at bounding box center [44, 82] width 58 height 22
copy span "CDMH"
click at [38, 229] on span "2269884" at bounding box center [46, 234] width 31 height 11
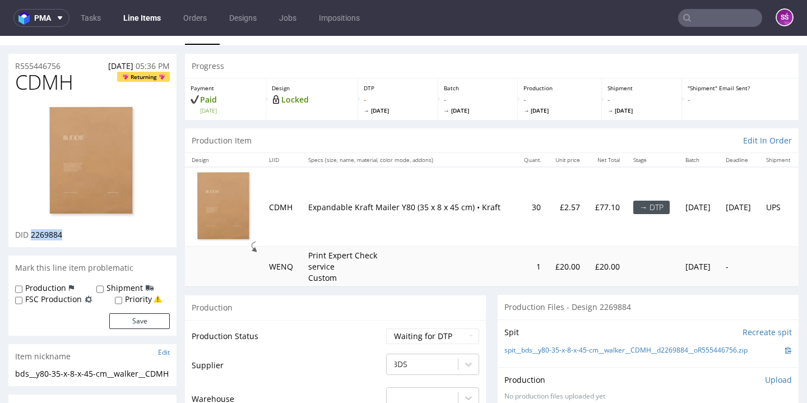
click at [38, 229] on span "2269884" at bounding box center [46, 234] width 31 height 11
copy span "2269884"
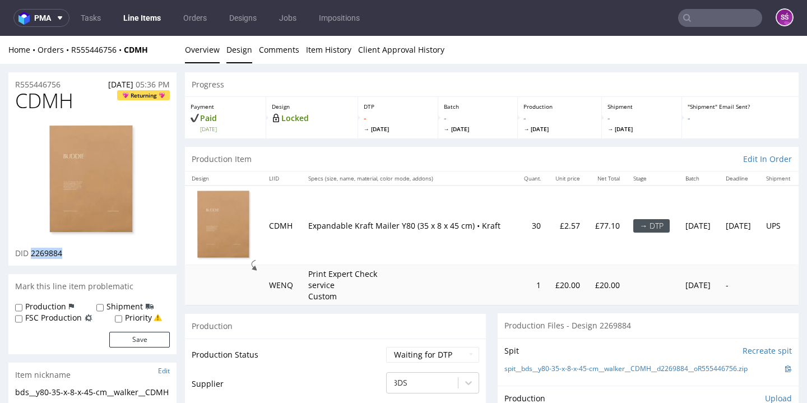
scroll to position [0, 0]
click at [238, 57] on link "Design" at bounding box center [239, 49] width 26 height 27
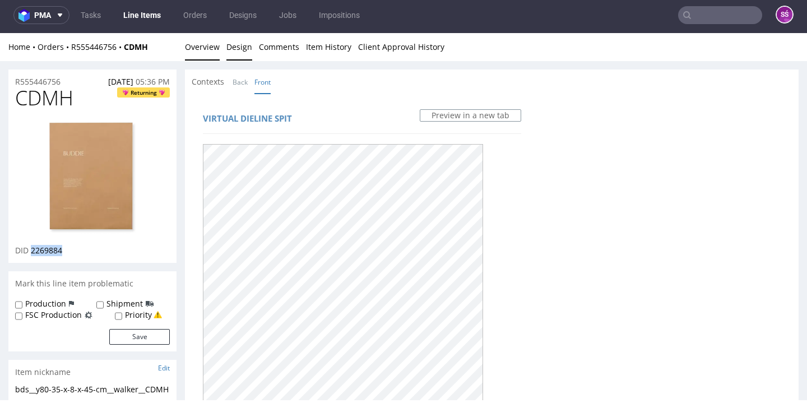
click at [193, 54] on link "Overview" at bounding box center [202, 46] width 35 height 27
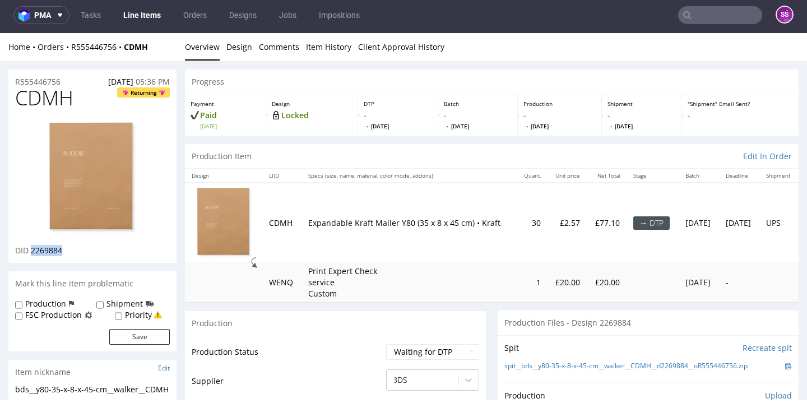
click at [112, 182] on img at bounding box center [93, 178] width 90 height 115
click at [249, 47] on link "Design" at bounding box center [239, 46] width 26 height 27
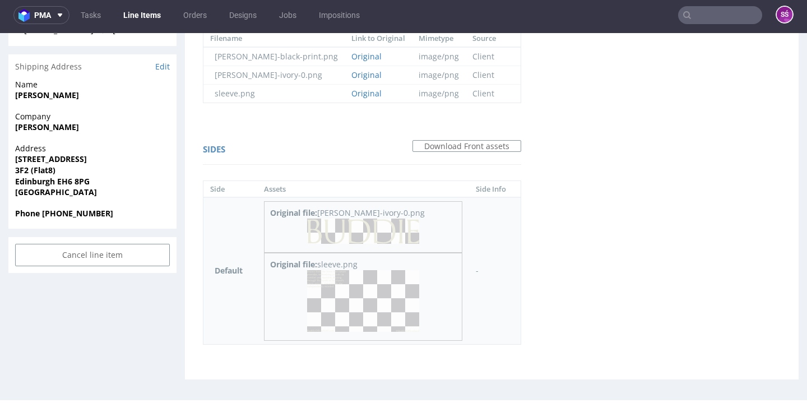
click at [363, 231] on img at bounding box center [363, 231] width 112 height 25
click at [372, 298] on img at bounding box center [363, 301] width 112 height 62
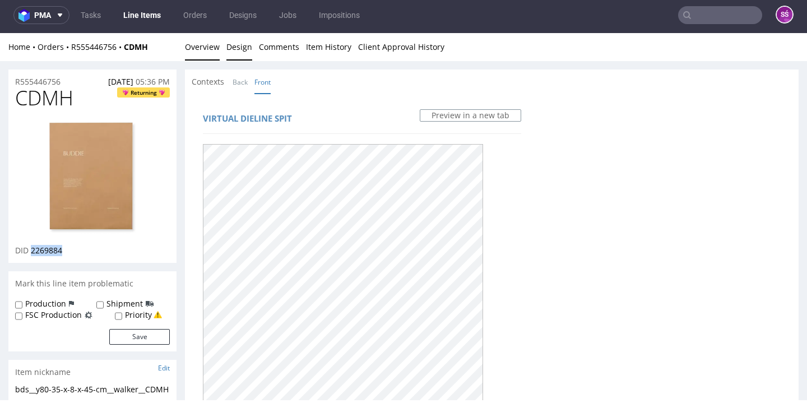
click at [205, 52] on link "Overview" at bounding box center [202, 46] width 35 height 27
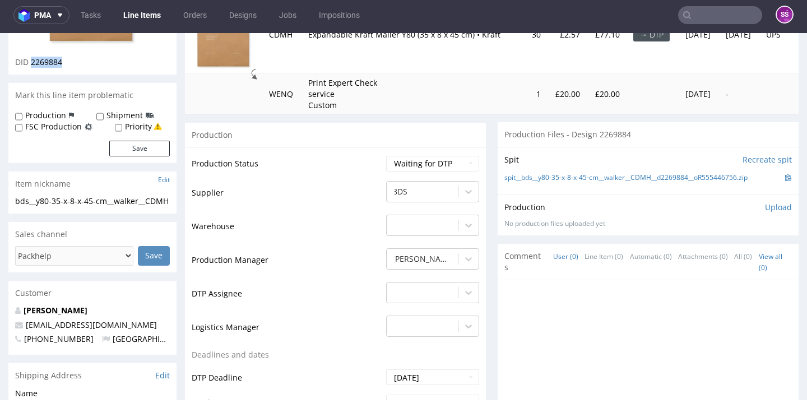
scroll to position [247, 0]
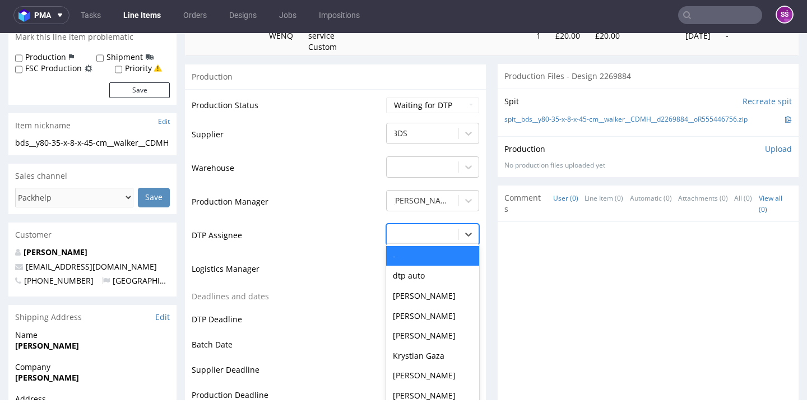
click at [425, 228] on div at bounding box center [422, 234] width 60 height 13
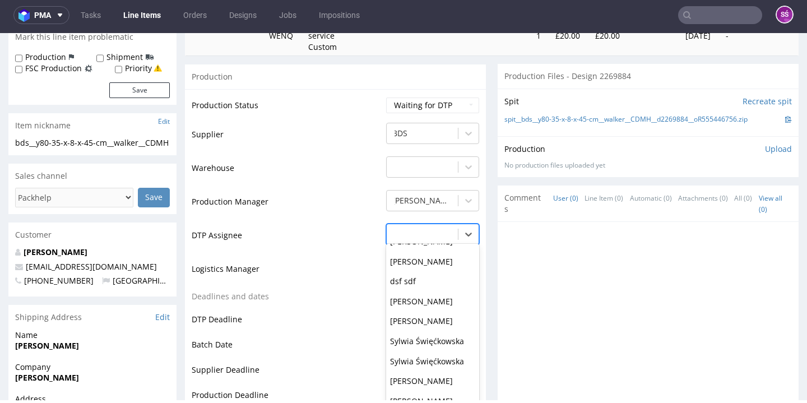
scroll to position [445, 3]
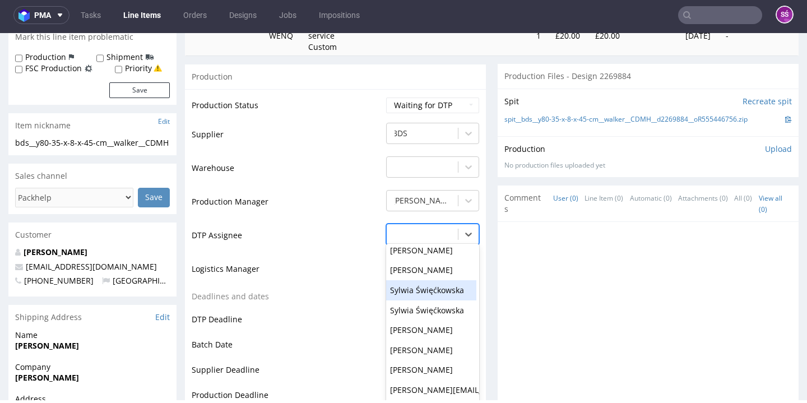
click at [427, 280] on div "Sylwia Święćkowska" at bounding box center [429, 290] width 93 height 20
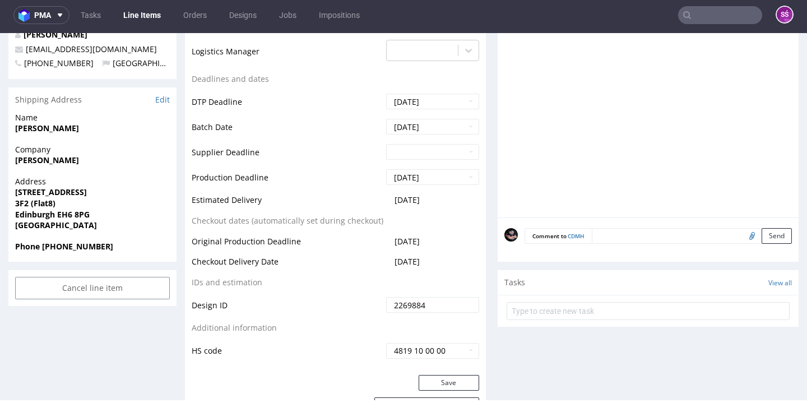
scroll to position [473, 0]
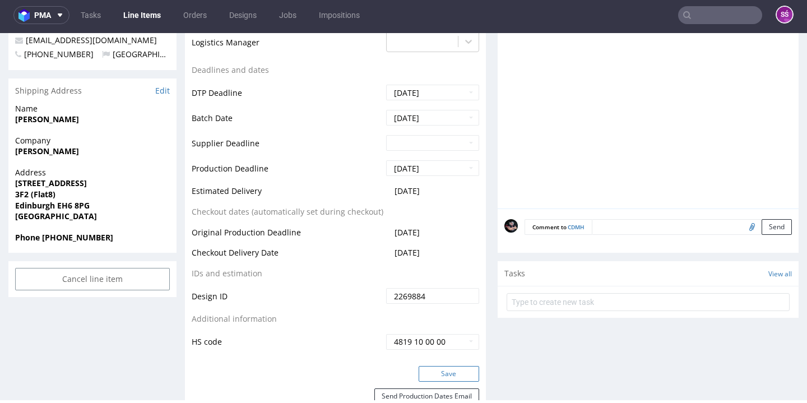
click at [451, 366] on button "Save" at bounding box center [449, 374] width 61 height 16
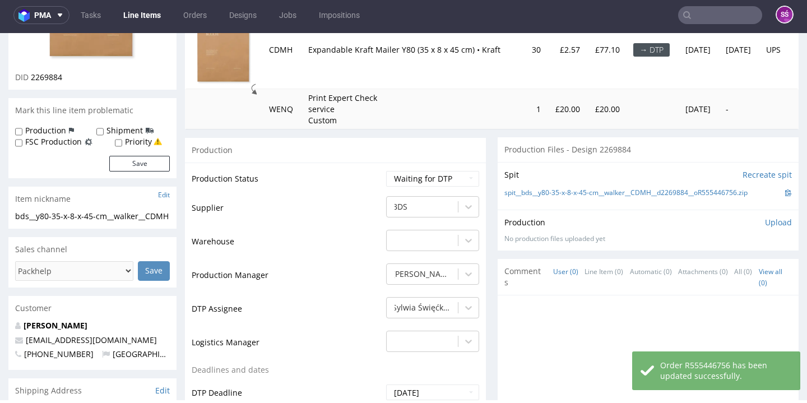
scroll to position [78, 0]
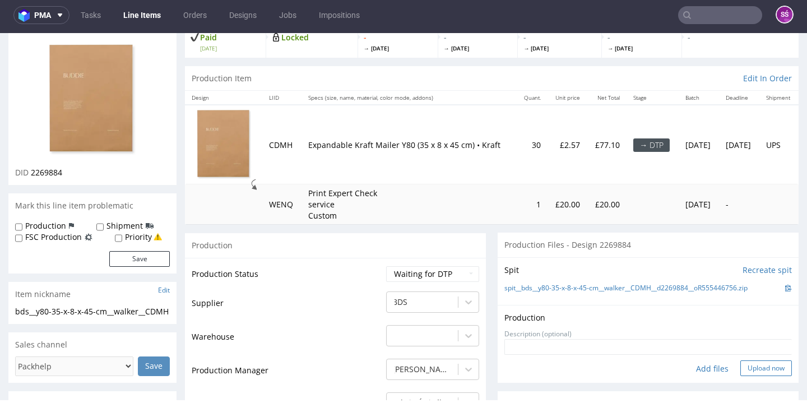
click at [747, 362] on button "Upload now" at bounding box center [767, 368] width 52 height 16
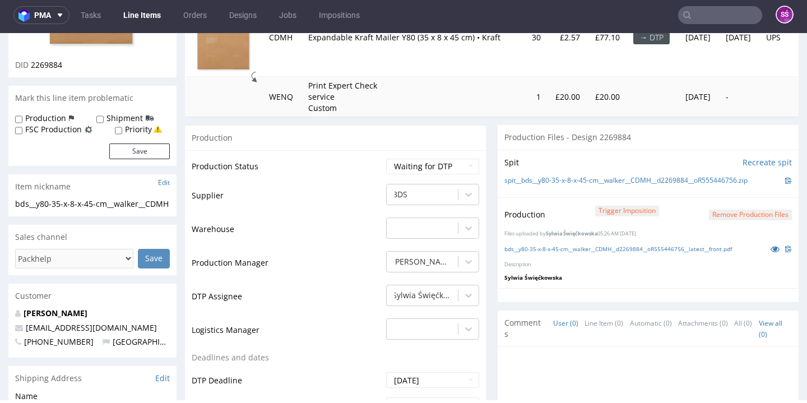
scroll to position [207, 0]
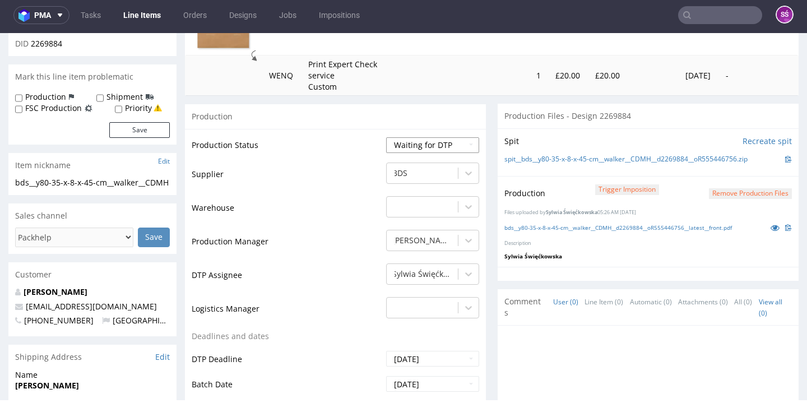
select select "dtp_production_ready"
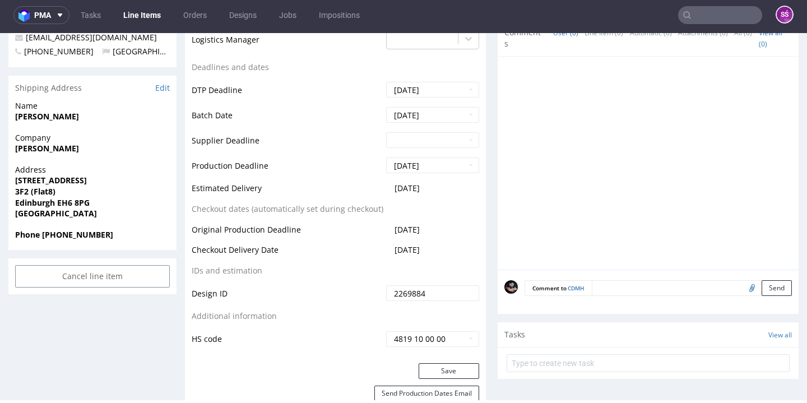
scroll to position [511, 0]
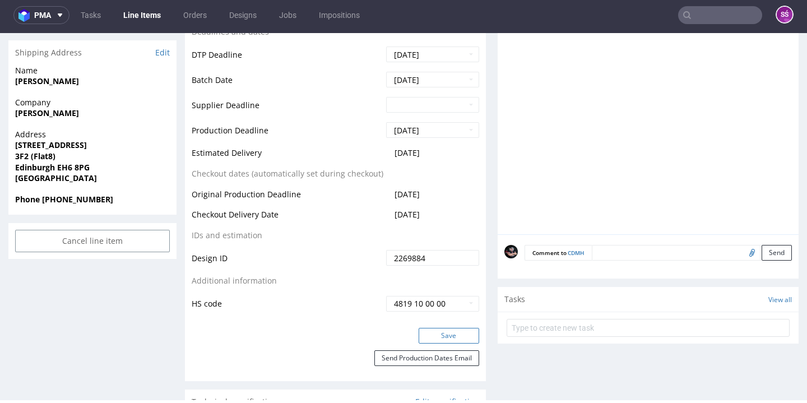
click at [442, 328] on button "Save" at bounding box center [449, 336] width 61 height 16
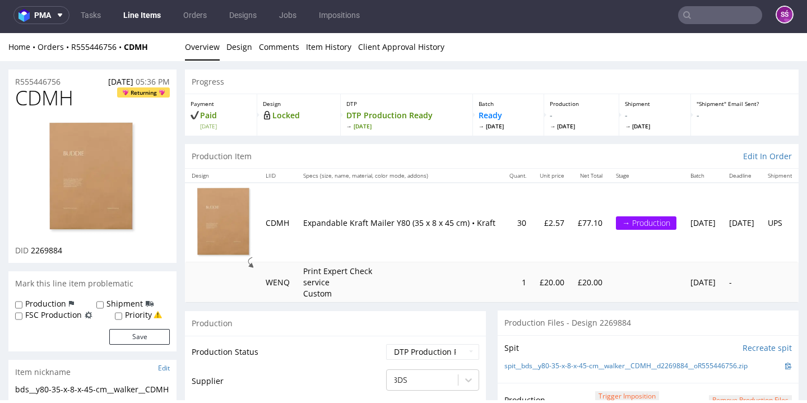
scroll to position [0, 0]
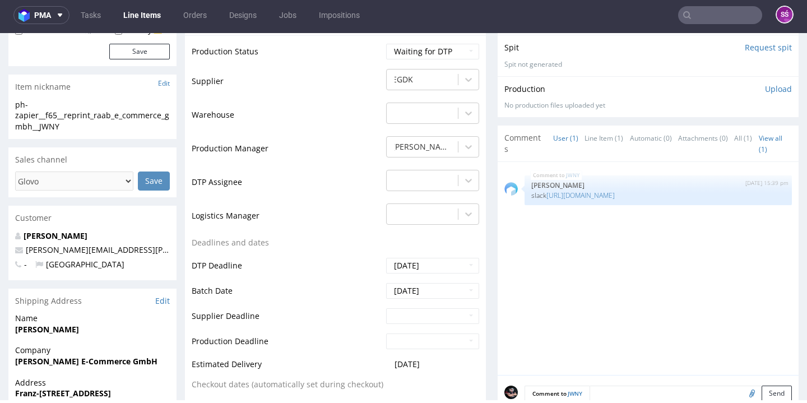
scroll to position [273, 0]
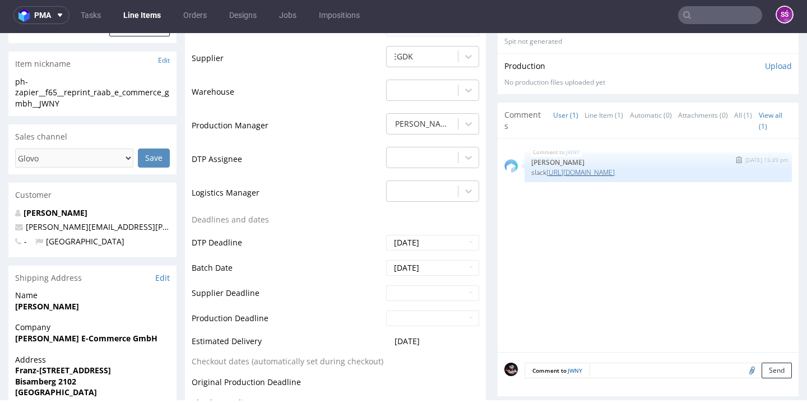
click at [607, 168] on link "[URL][DOMAIN_NAME]" at bounding box center [581, 173] width 68 height 10
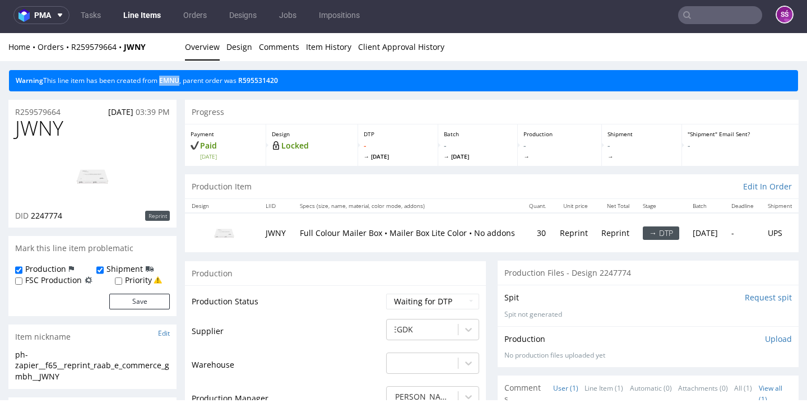
scroll to position [0, 0]
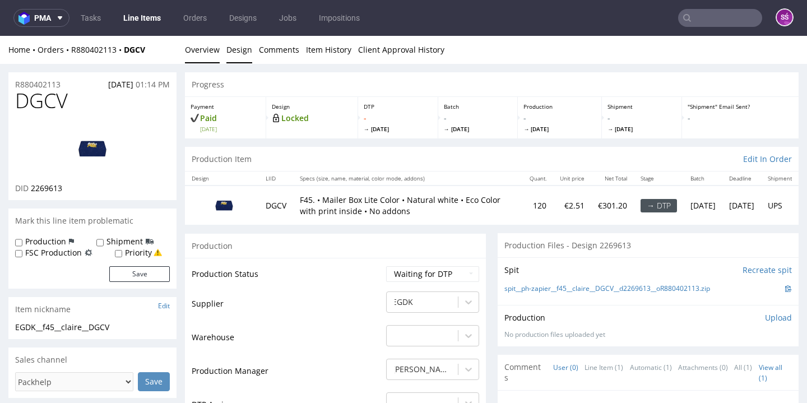
click at [230, 59] on link "Design" at bounding box center [239, 49] width 26 height 27
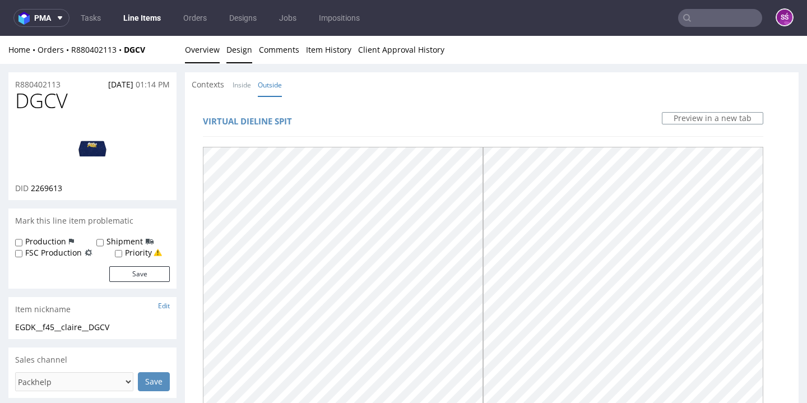
click at [219, 48] on link "Overview" at bounding box center [202, 49] width 35 height 27
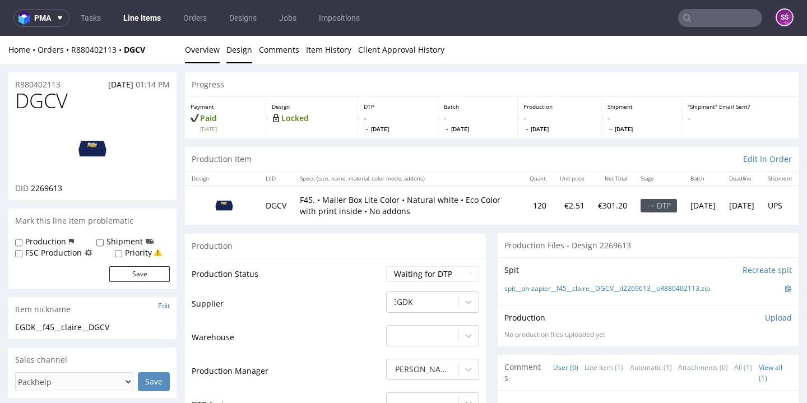
click at [247, 48] on link "Design" at bounding box center [239, 49] width 26 height 27
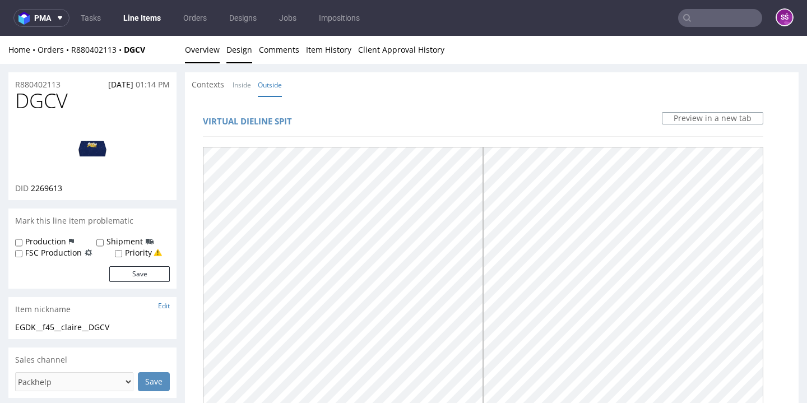
click at [215, 55] on link "Overview" at bounding box center [202, 49] width 35 height 27
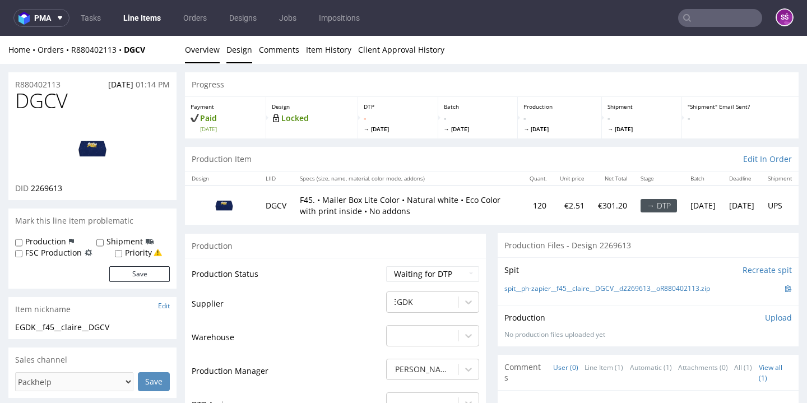
click at [250, 50] on link "Design" at bounding box center [239, 49] width 26 height 27
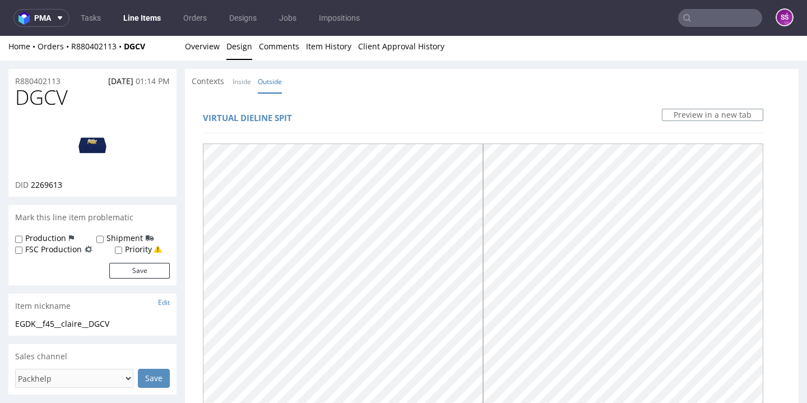
scroll to position [2, 0]
click at [221, 58] on div "Home Orders R880402113 DGCV Overview Design Comments Item History Client Approv…" at bounding box center [403, 48] width 807 height 28
click at [213, 54] on link "Overview" at bounding box center [202, 47] width 35 height 27
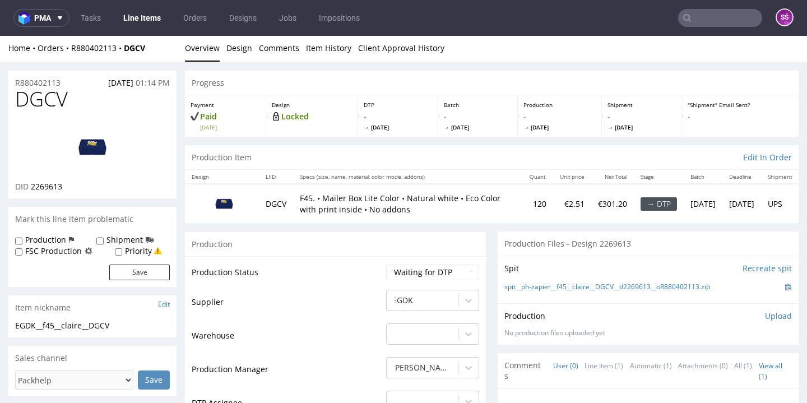
scroll to position [25, 0]
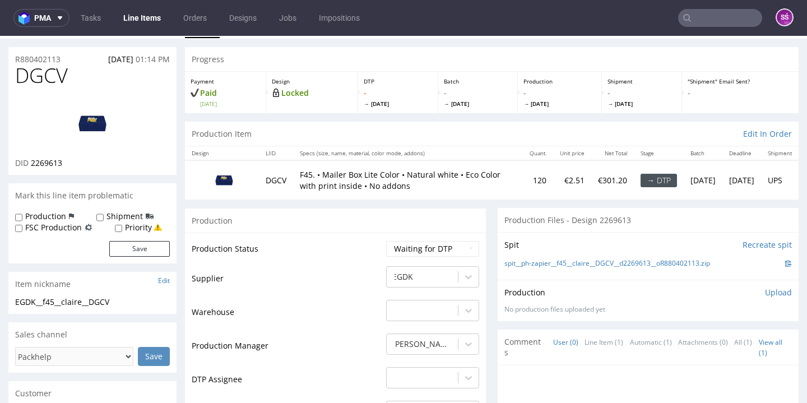
click at [44, 168] on span "2269613" at bounding box center [46, 163] width 31 height 11
copy span "2269613"
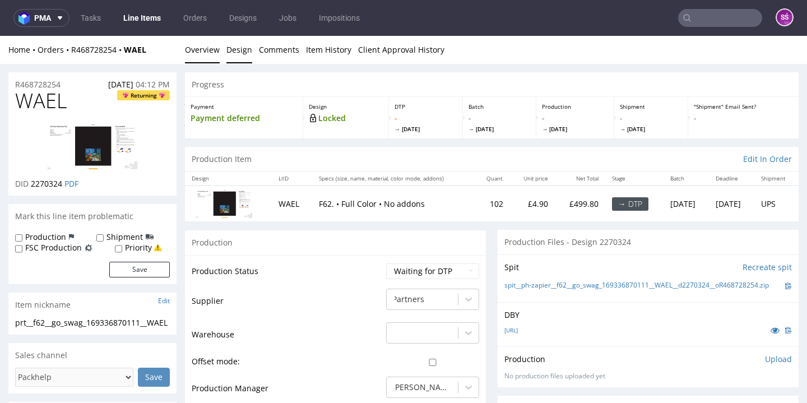
click at [239, 49] on link "Design" at bounding box center [239, 49] width 26 height 27
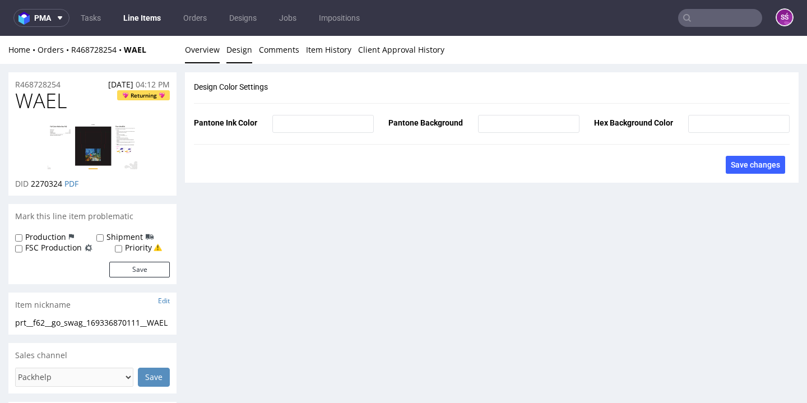
click at [205, 52] on link "Overview" at bounding box center [202, 49] width 35 height 27
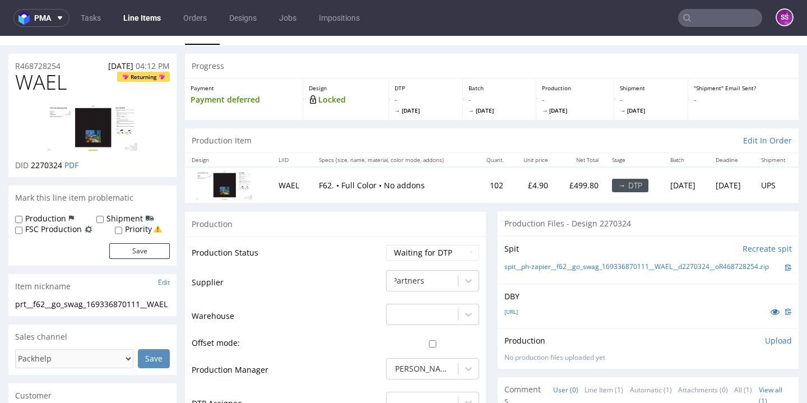
scroll to position [28, 0]
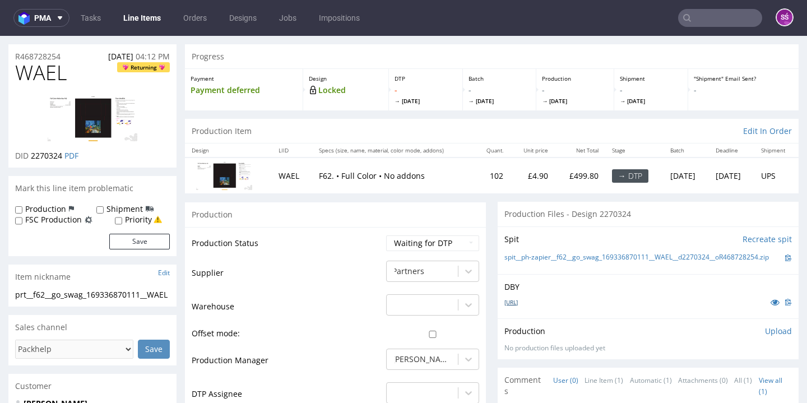
click at [518, 306] on link "[URL]" at bounding box center [511, 302] width 13 height 8
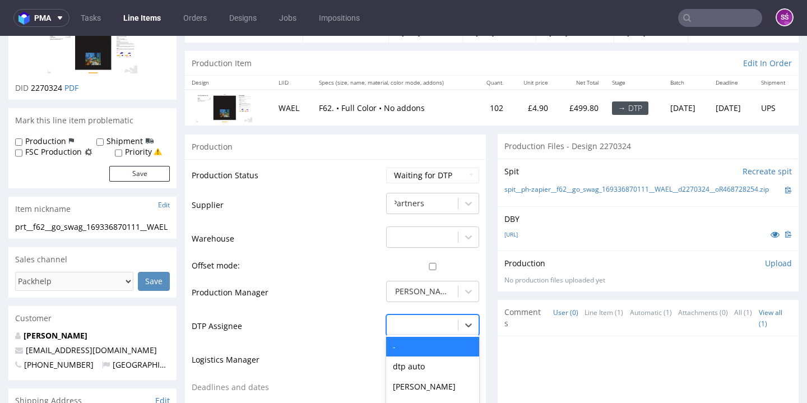
click at [418, 330] on div "- selected, 1 of 31. 31 results available. Use Up and Down to choose options, p…" at bounding box center [432, 322] width 93 height 16
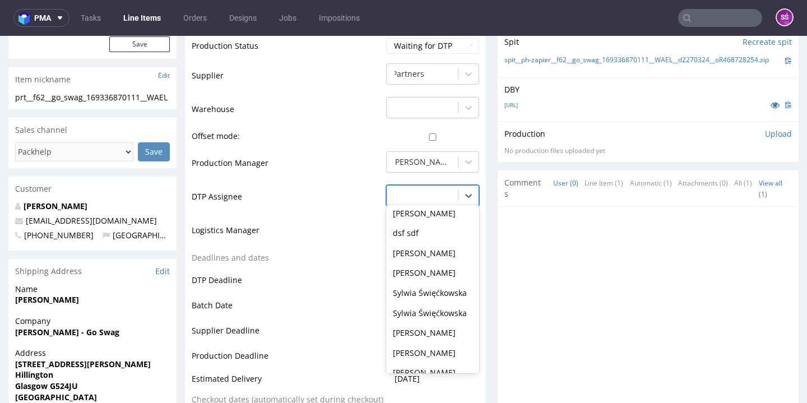
scroll to position [415, 0]
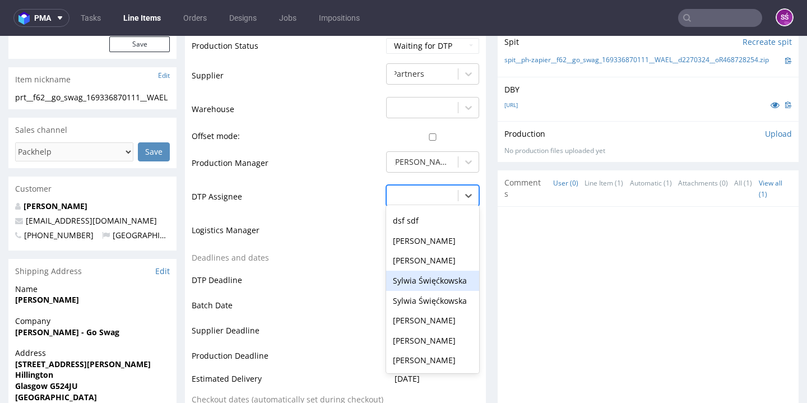
click at [426, 291] on div "Sylwia Święćkowska" at bounding box center [432, 281] width 93 height 20
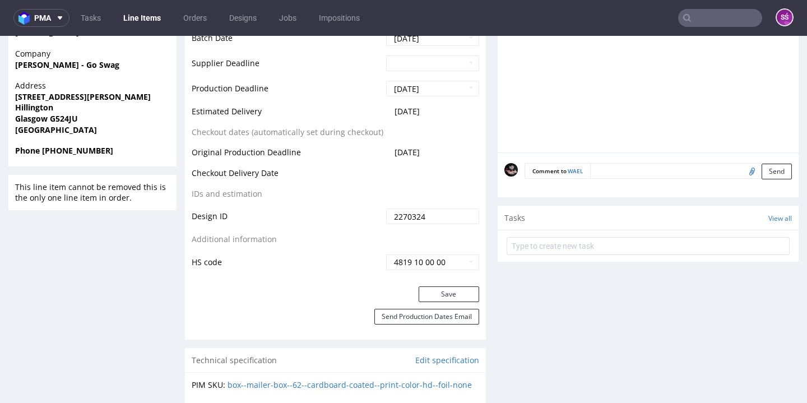
scroll to position [495, 0]
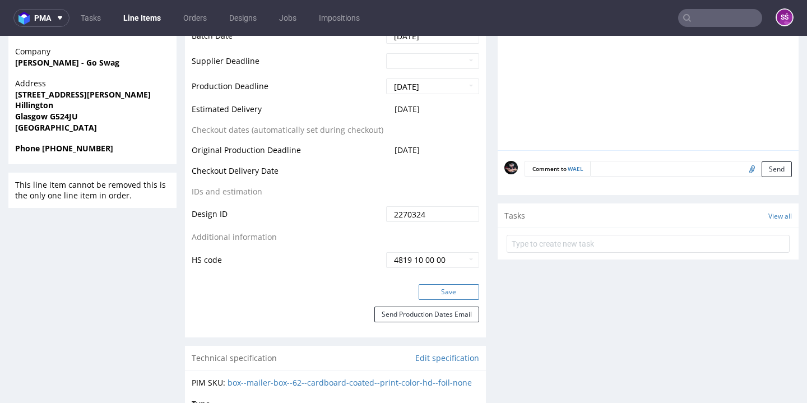
click at [443, 300] on button "Save" at bounding box center [449, 292] width 61 height 16
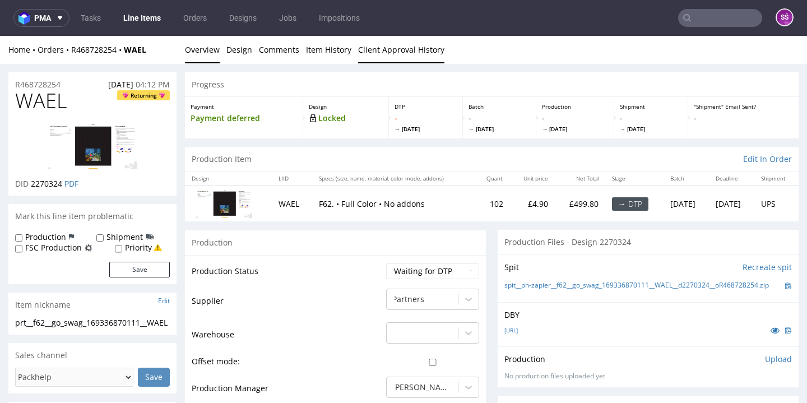
scroll to position [0, 0]
click at [607, 281] on link "spit__ph-zapier__f62__go_swag_169336870111__WAEL__d2270324__oR468728254.zip" at bounding box center [637, 286] width 265 height 10
click at [35, 105] on span "WAEL" at bounding box center [41, 101] width 52 height 22
copy span "WAEL"
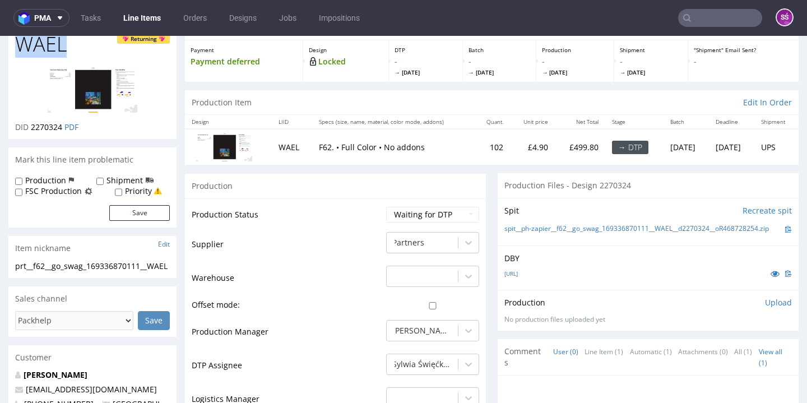
scroll to position [43, 0]
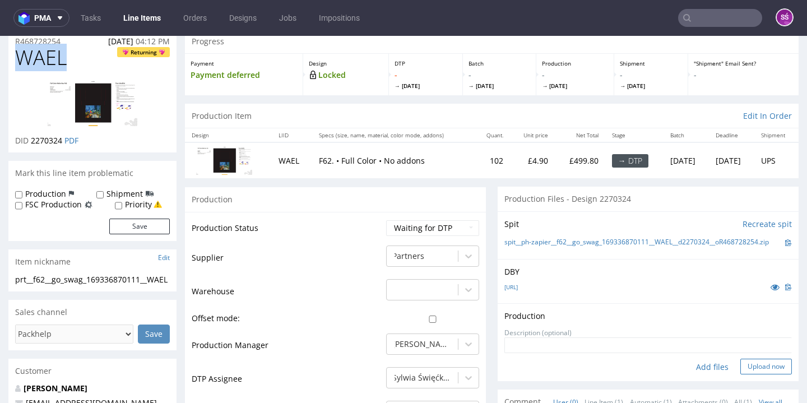
click at [746, 362] on button "Upload now" at bounding box center [767, 367] width 52 height 16
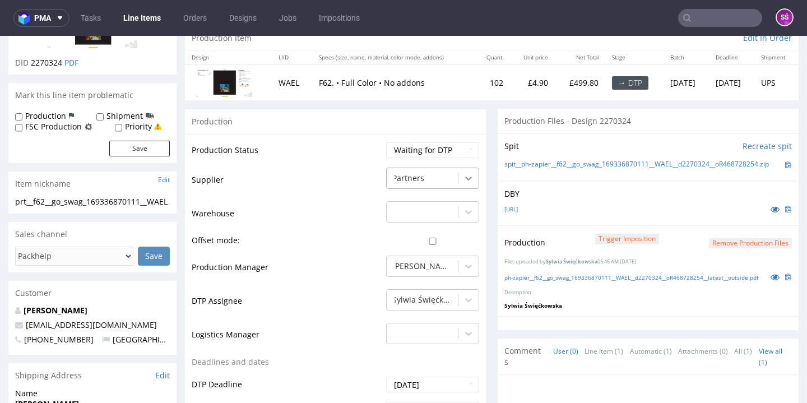
scroll to position [151, 0]
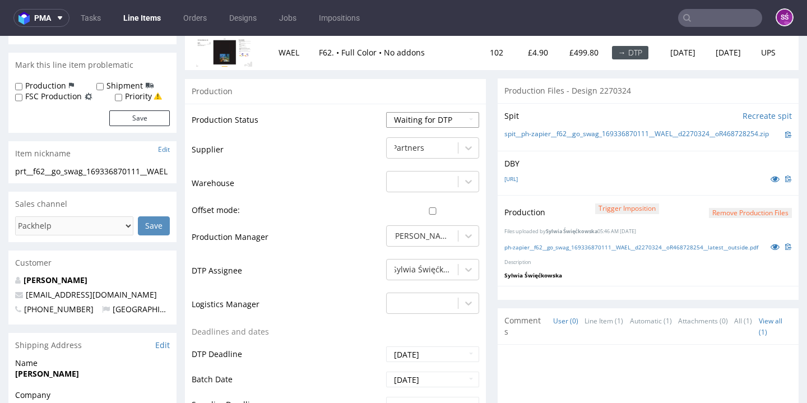
select select "dtp_production_ready"
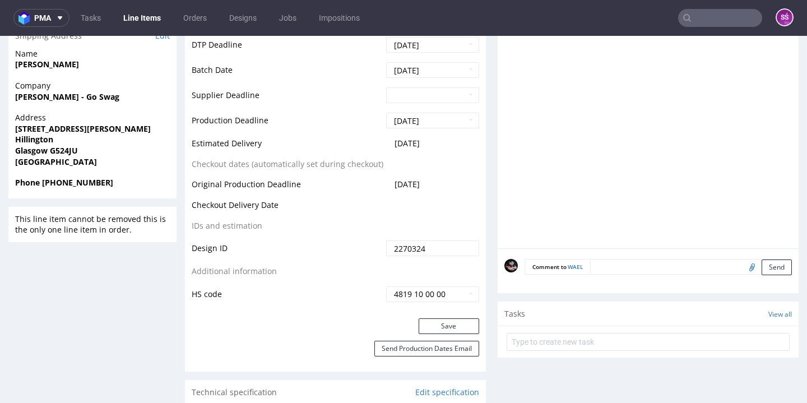
scroll to position [461, 0]
click at [442, 318] on button "Save" at bounding box center [449, 326] width 61 height 16
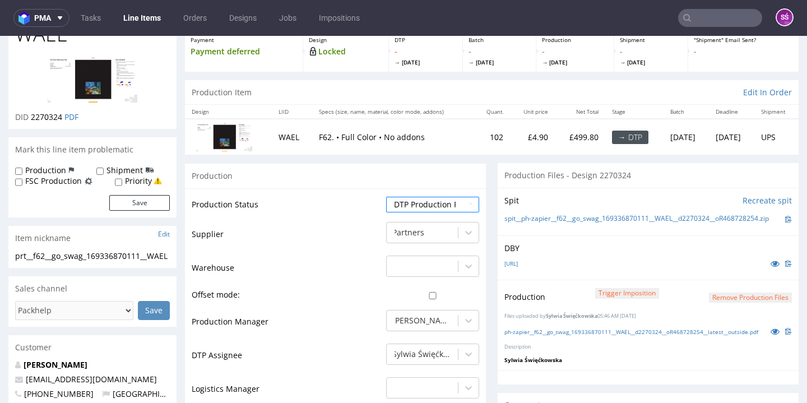
scroll to position [75, 0]
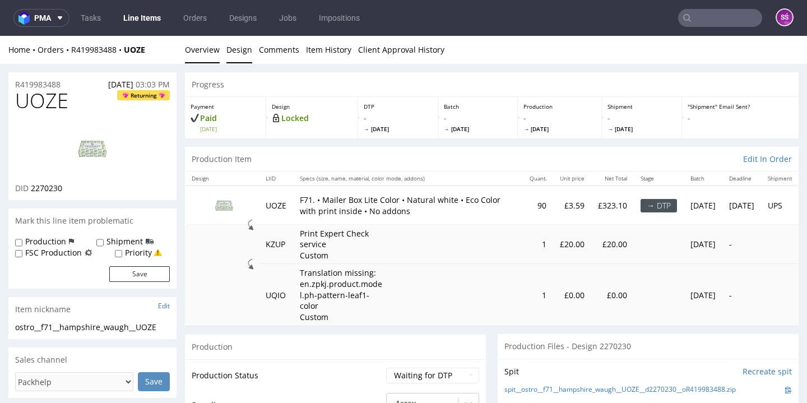
click at [232, 52] on link "Design" at bounding box center [239, 49] width 26 height 27
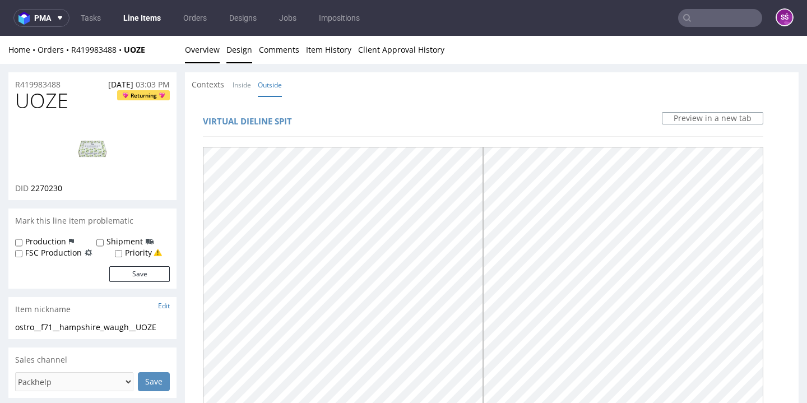
click at [207, 52] on link "Overview" at bounding box center [202, 49] width 35 height 27
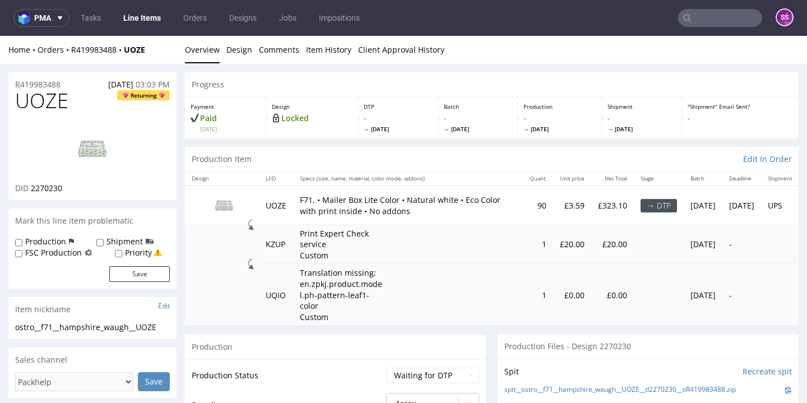
click at [40, 107] on span "UOZE" at bounding box center [41, 101] width 53 height 22
copy span "UOZE"
click at [243, 56] on link "Design" at bounding box center [239, 49] width 26 height 27
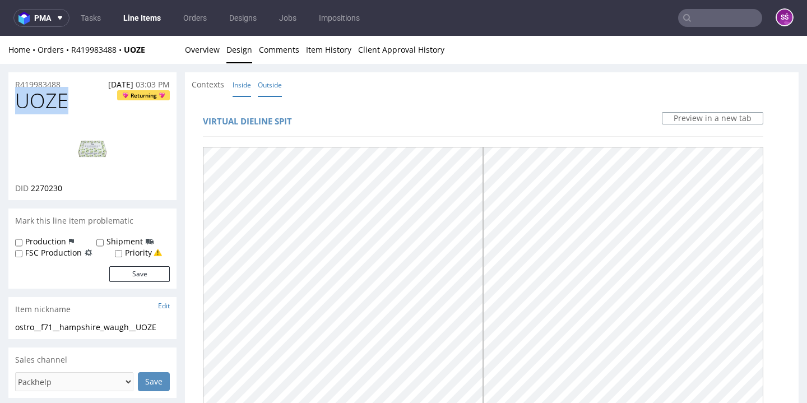
click at [246, 86] on link "Inside" at bounding box center [242, 85] width 18 height 24
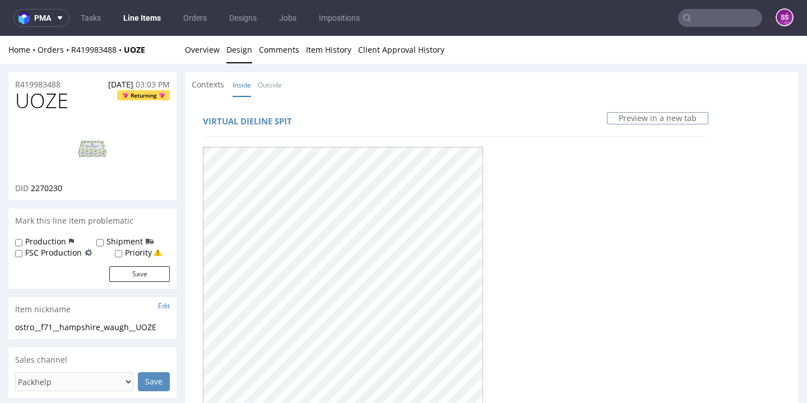
click at [56, 193] on span "2270230" at bounding box center [46, 188] width 31 height 11
copy span "2270230"
click at [204, 50] on link "Overview" at bounding box center [202, 49] width 35 height 27
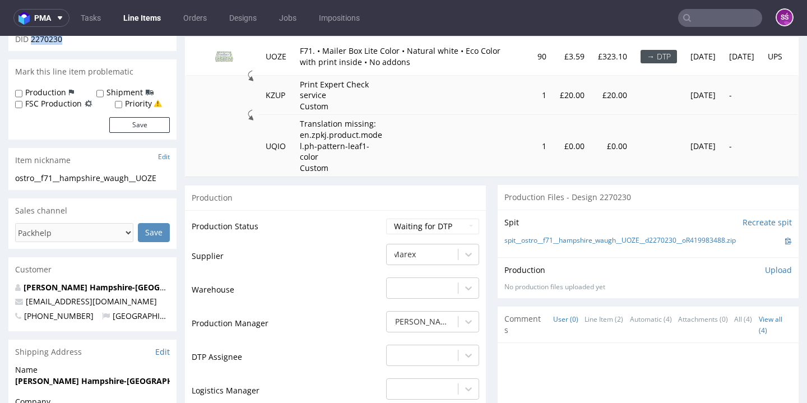
scroll to position [152, 0]
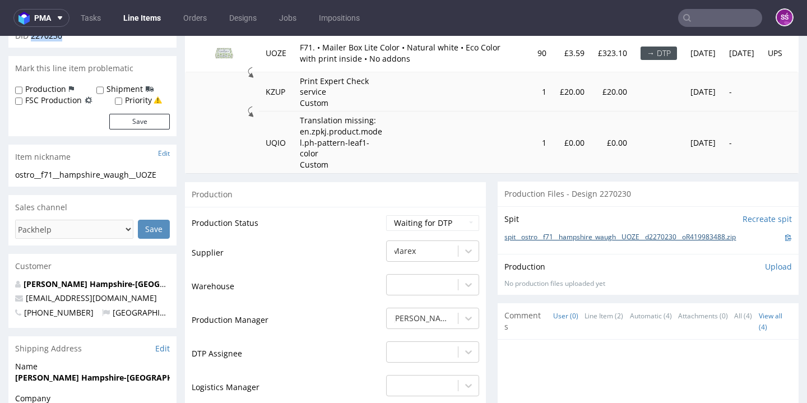
click at [607, 242] on link "spit__ostro__f71__hampshire_waugh__UOZE__d2270230__oR419983488.zip" at bounding box center [621, 238] width 232 height 10
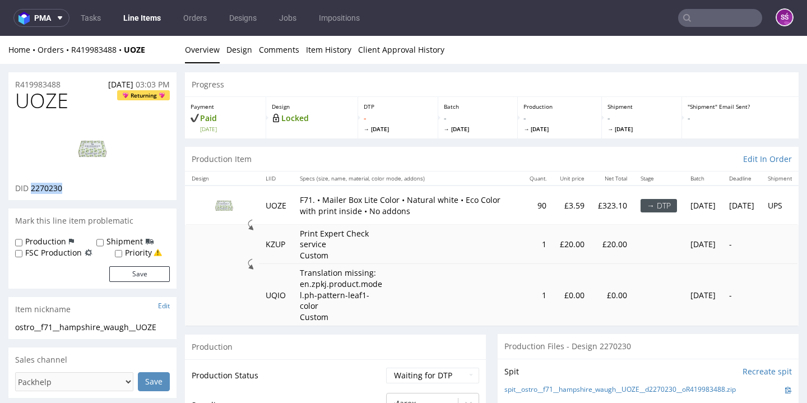
scroll to position [0, 0]
click at [238, 49] on link "Design" at bounding box center [239, 49] width 26 height 27
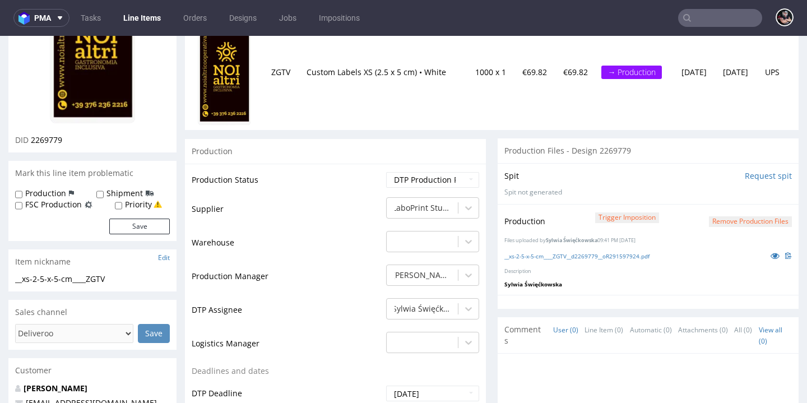
scroll to position [173, 0]
click at [538, 255] on link "__xs-2-5-x-5-cm____ZGTV__d2269779__oR291597924.pdf" at bounding box center [577, 256] width 145 height 8
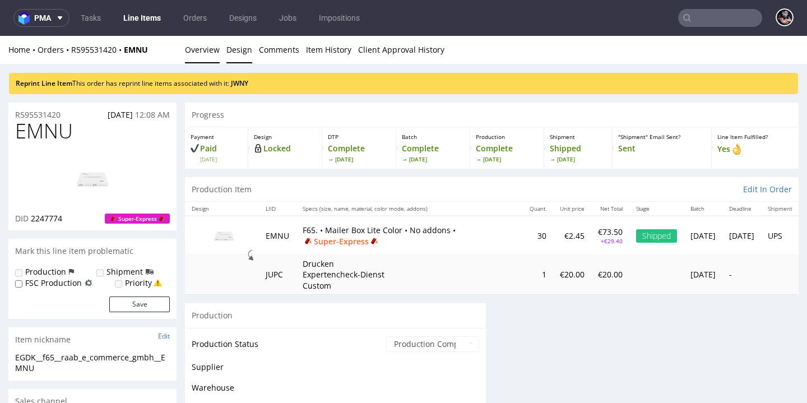
click at [232, 56] on link "Design" at bounding box center [239, 49] width 26 height 27
click at [240, 60] on link "Design" at bounding box center [239, 49] width 26 height 27
click at [239, 50] on link "Design" at bounding box center [239, 49] width 26 height 27
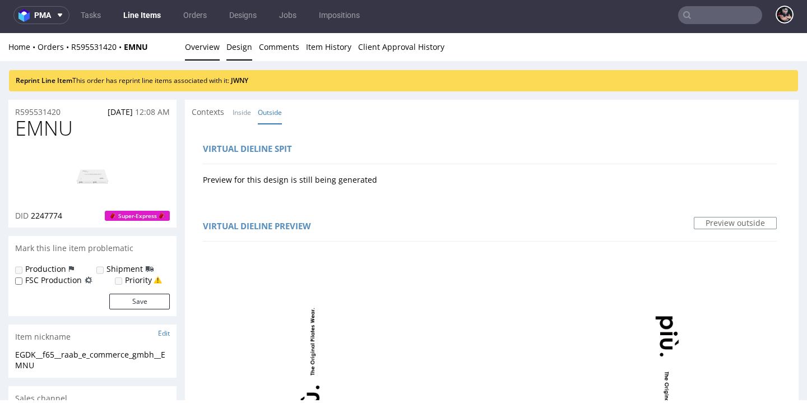
click at [197, 55] on link "Overview" at bounding box center [202, 46] width 35 height 27
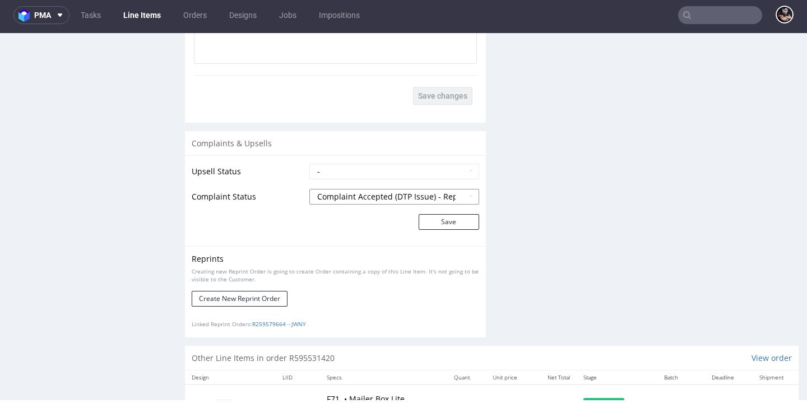
scroll to position [1738, 0]
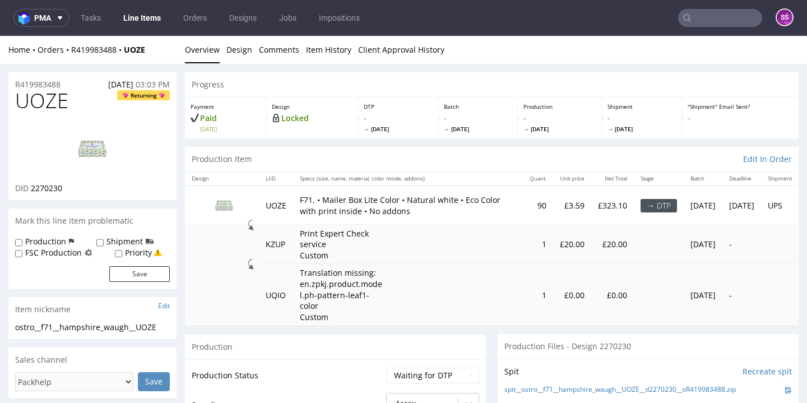
click at [252, 50] on li "Design" at bounding box center [242, 49] width 33 height 11
click at [243, 51] on link "Design" at bounding box center [239, 49] width 26 height 27
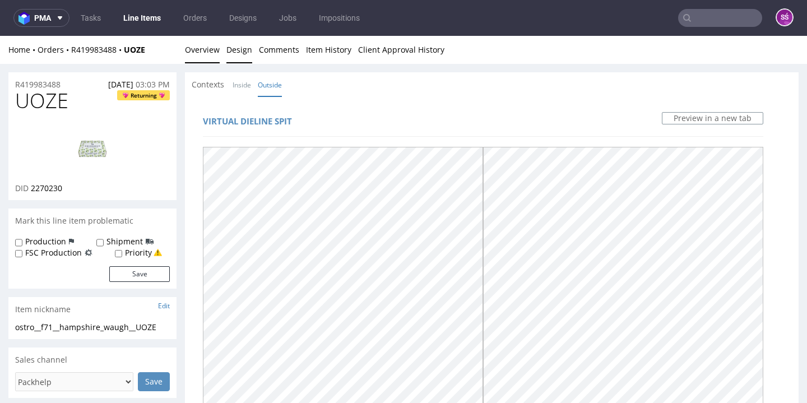
click at [212, 50] on link "Overview" at bounding box center [202, 49] width 35 height 27
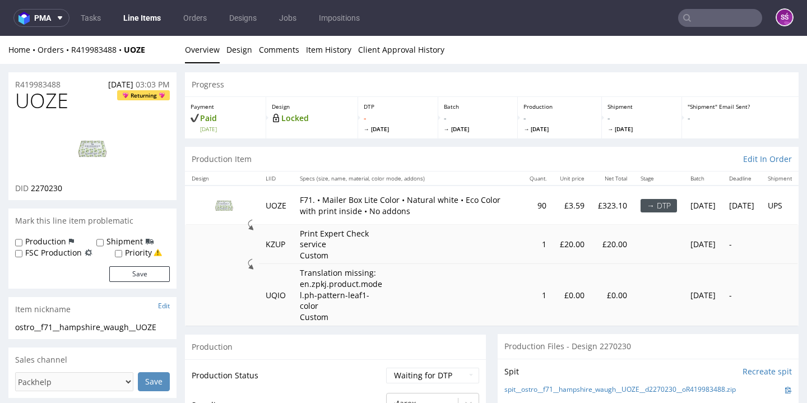
click at [49, 101] on span "UOZE" at bounding box center [41, 101] width 53 height 22
copy span "UOZE"
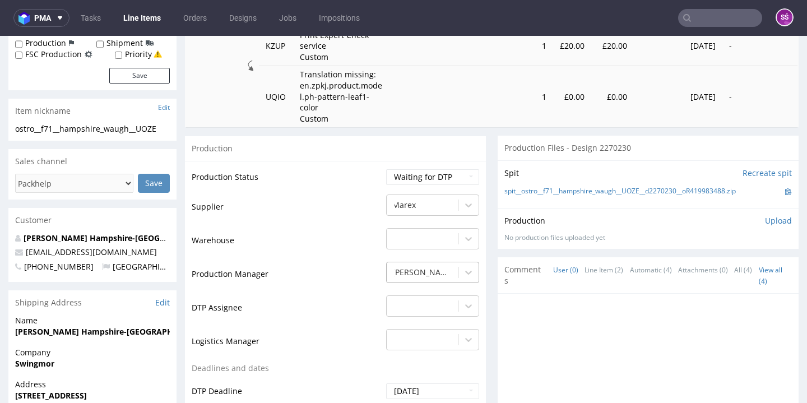
scroll to position [269, 0]
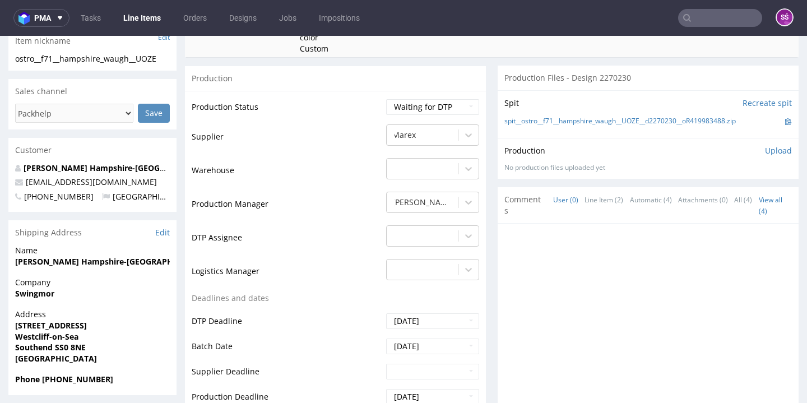
click at [765, 156] on p "Upload" at bounding box center [778, 150] width 27 height 11
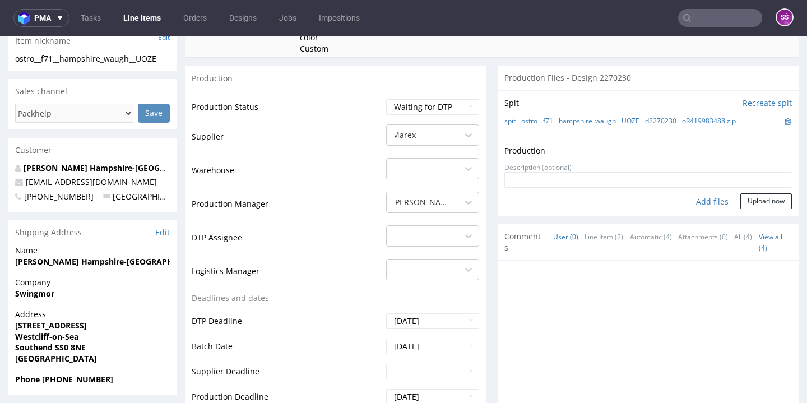
click at [713, 210] on div "Add files" at bounding box center [712, 201] width 56 height 17
click at [755, 207] on button "Upload now" at bounding box center [767, 201] width 52 height 16
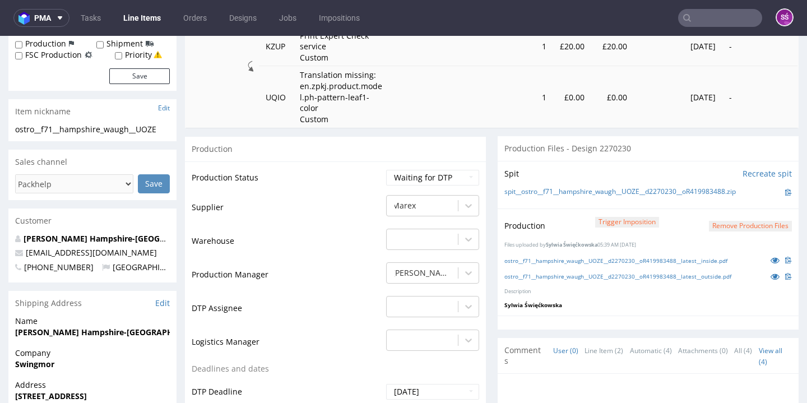
scroll to position [230, 0]
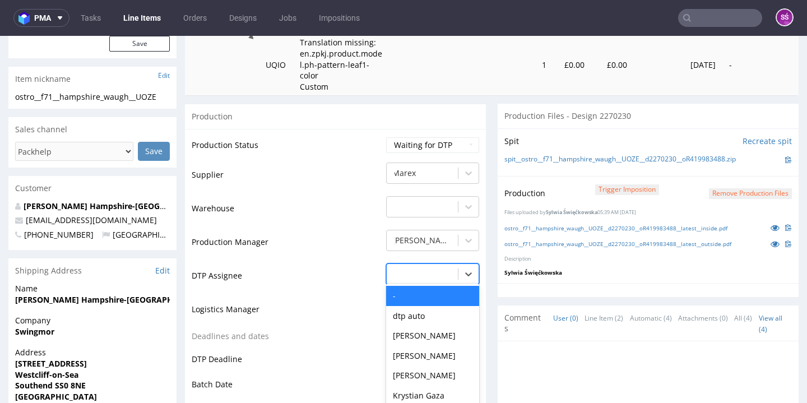
click at [407, 279] on div "- selected, 1 of 31. 31 results available. Use Up and Down to choose options, p…" at bounding box center [432, 271] width 93 height 16
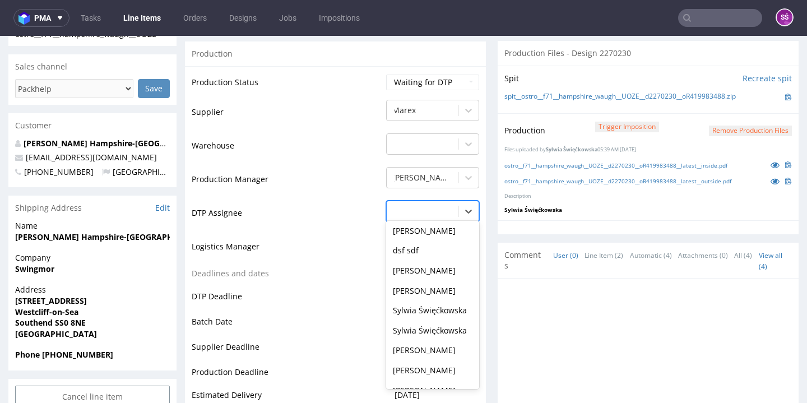
scroll to position [404, 0]
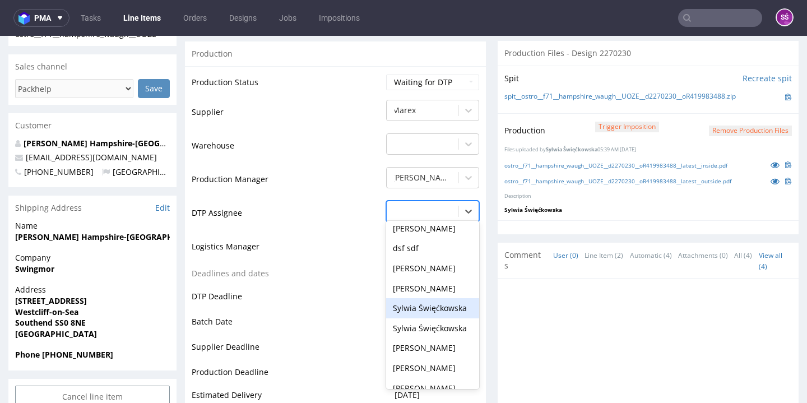
click at [441, 312] on div "Sylwia Święćkowska" at bounding box center [432, 308] width 93 height 20
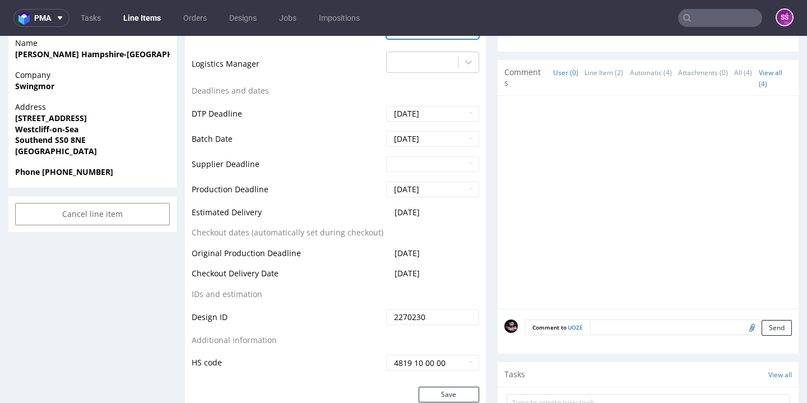
scroll to position [604, 0]
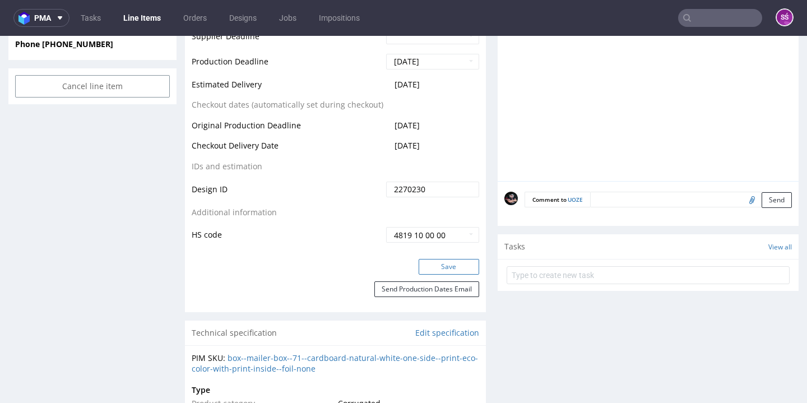
click at [440, 275] on button "Save" at bounding box center [449, 267] width 61 height 16
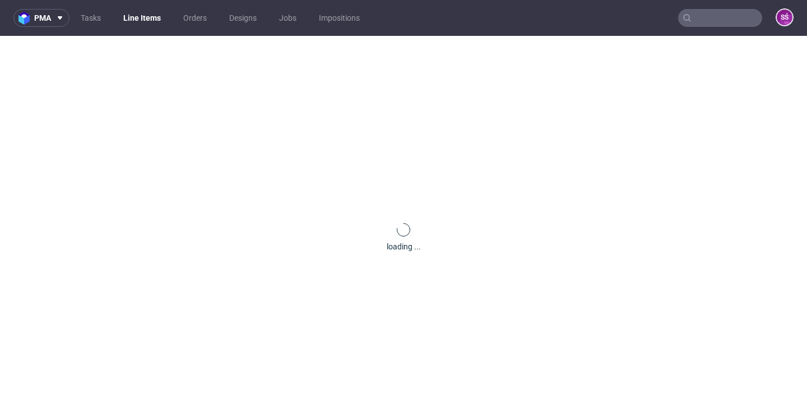
scroll to position [0, 0]
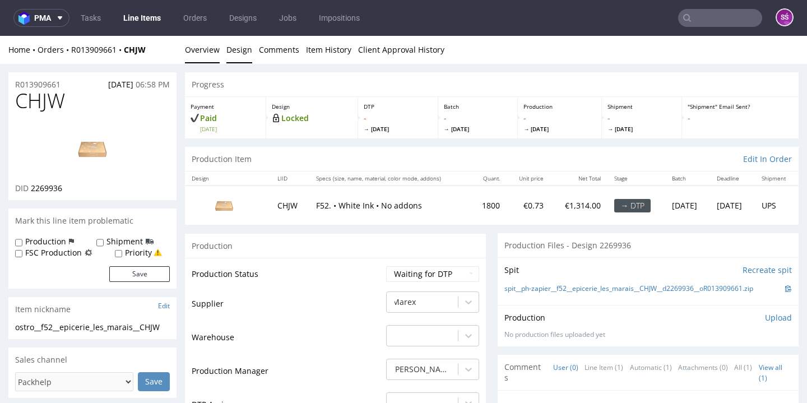
click at [228, 40] on link "Design" at bounding box center [239, 49] width 26 height 27
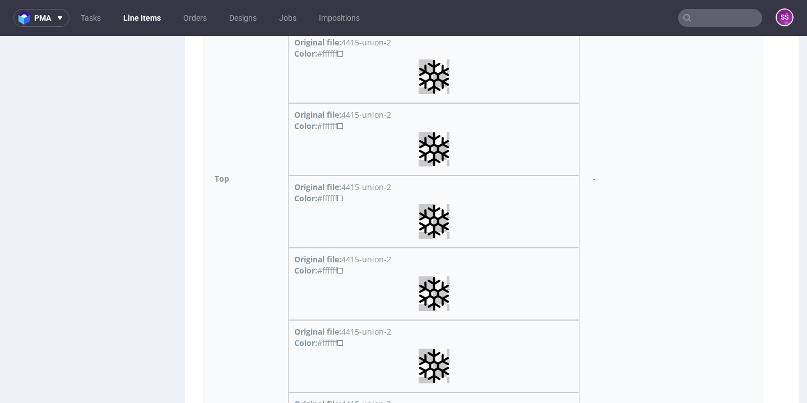
scroll to position [1702, 0]
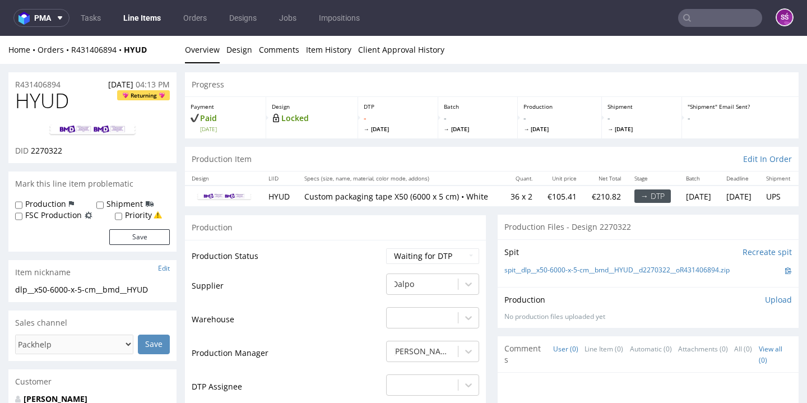
scroll to position [13, 0]
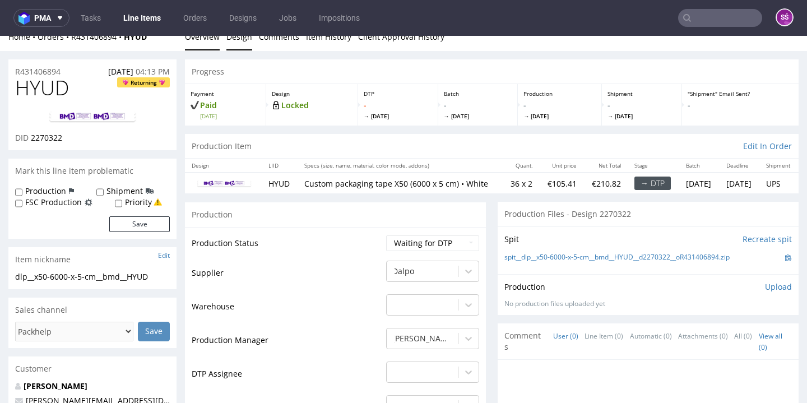
click at [235, 43] on link "Design" at bounding box center [239, 36] width 26 height 27
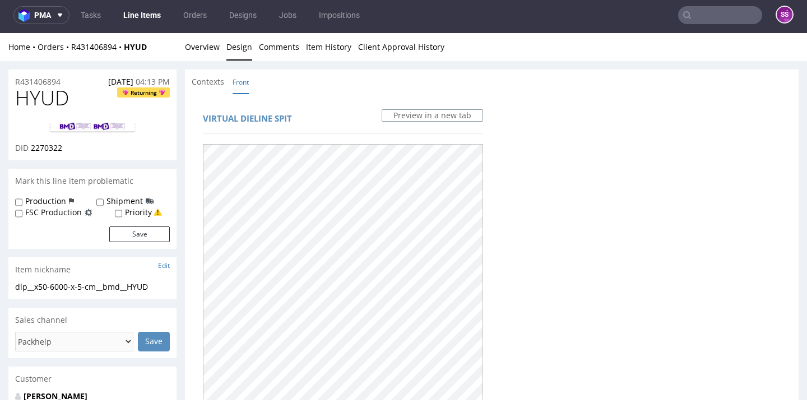
scroll to position [0, 0]
click at [210, 44] on link "Overview" at bounding box center [202, 46] width 35 height 27
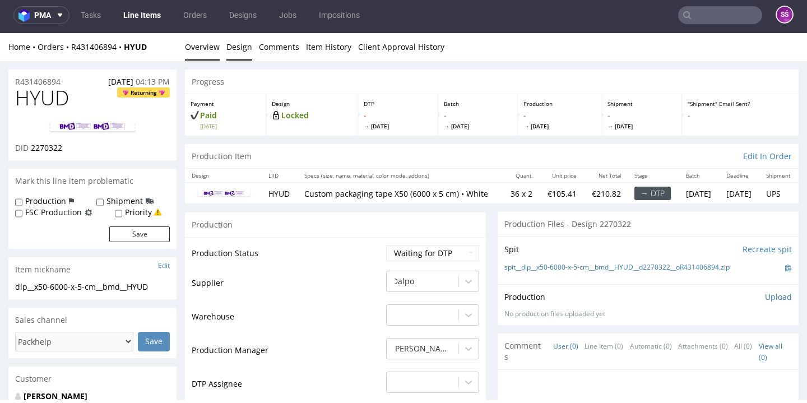
click at [240, 50] on link "Design" at bounding box center [239, 46] width 26 height 27
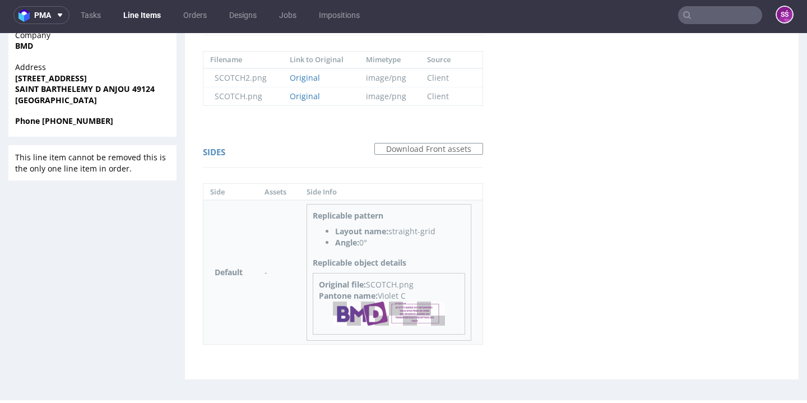
click at [399, 316] on img at bounding box center [389, 314] width 112 height 24
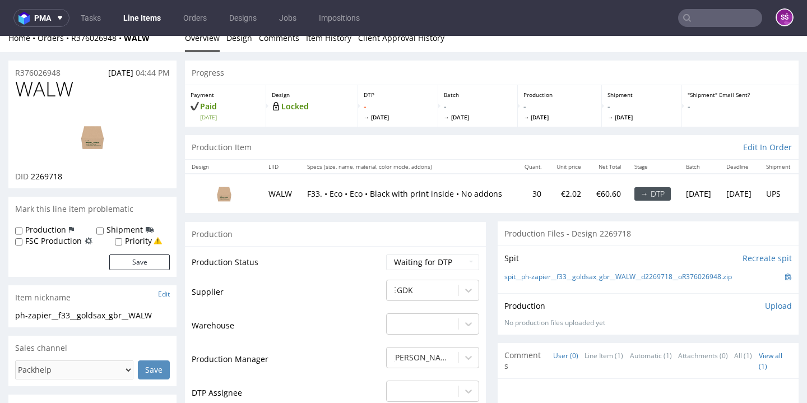
scroll to position [11, 0]
click at [246, 39] on link "Design" at bounding box center [239, 38] width 26 height 27
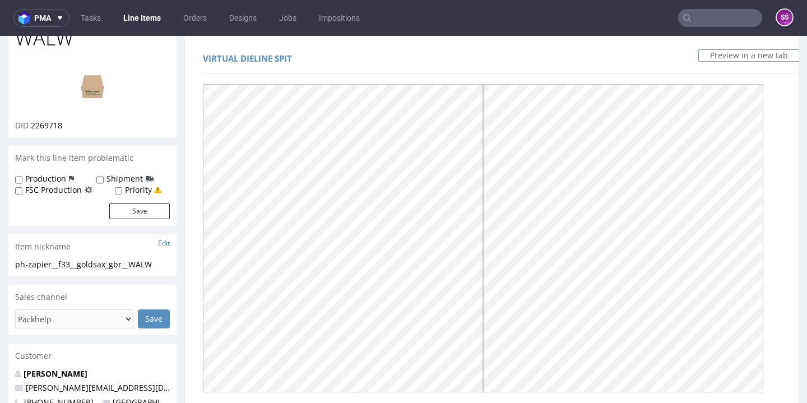
scroll to position [258, 0]
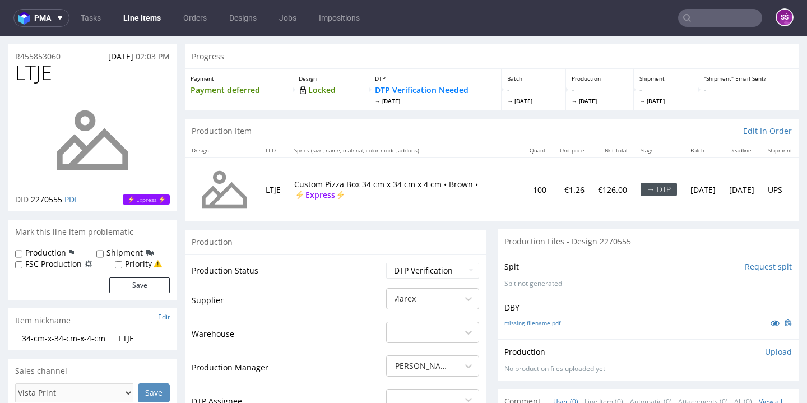
scroll to position [30, 0]
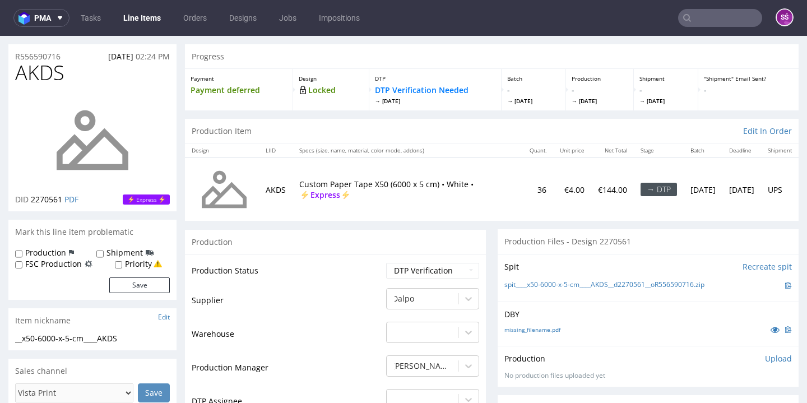
scroll to position [29, 0]
click at [537, 325] on link "missing_filename.pdf" at bounding box center [533, 329] width 56 height 8
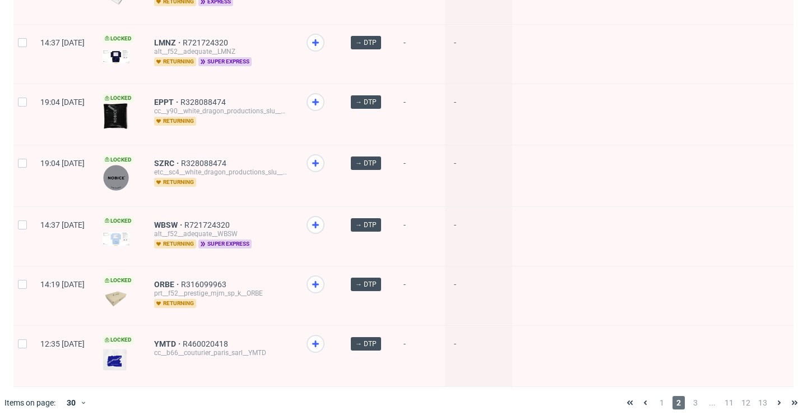
scroll to position [1631, 0]
click at [656, 396] on span "1" at bounding box center [662, 402] width 12 height 13
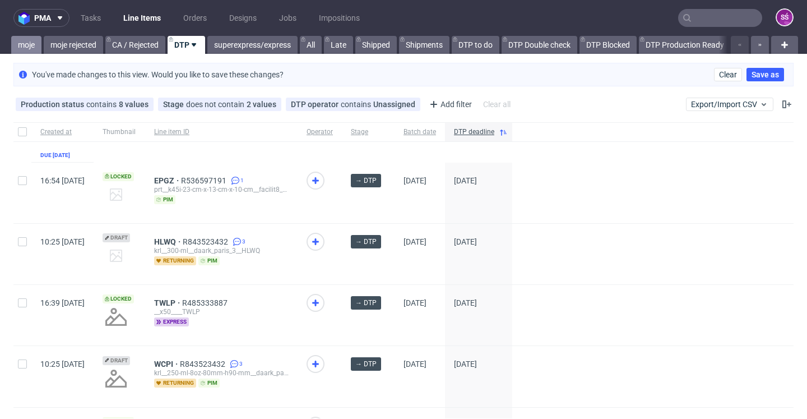
click at [32, 48] on link "moje" at bounding box center [26, 45] width 30 height 18
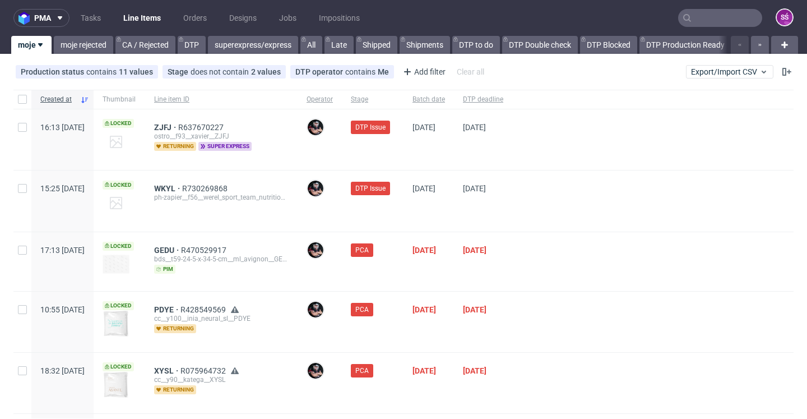
scroll to position [23, 0]
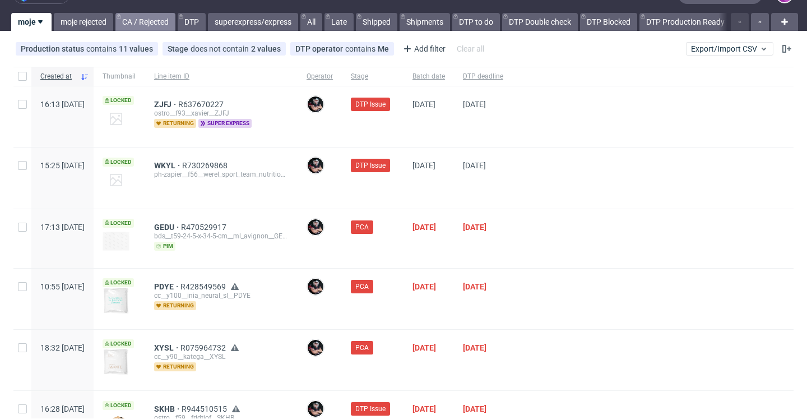
click at [155, 20] on link "CA / Rejected" at bounding box center [145, 22] width 60 height 18
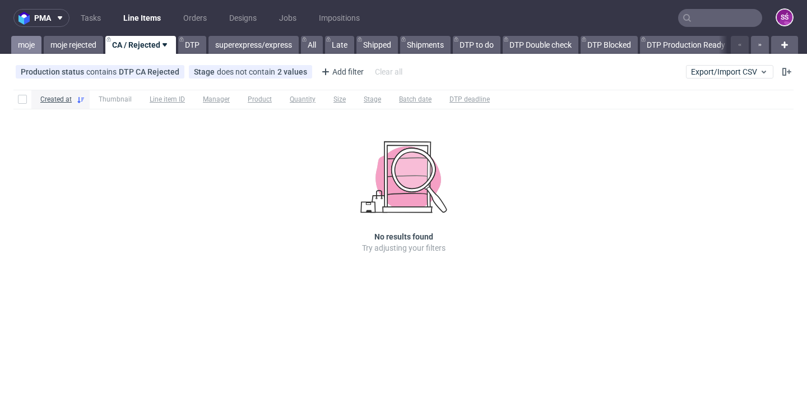
click at [26, 44] on link "moje" at bounding box center [26, 45] width 30 height 18
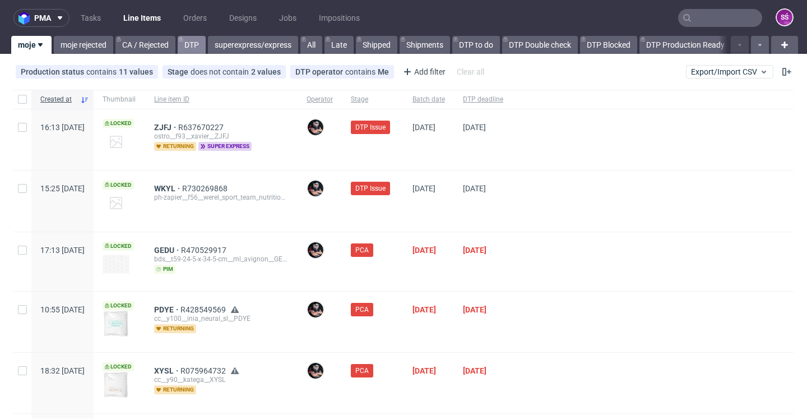
click at [194, 46] on link "DTP" at bounding box center [192, 45] width 28 height 18
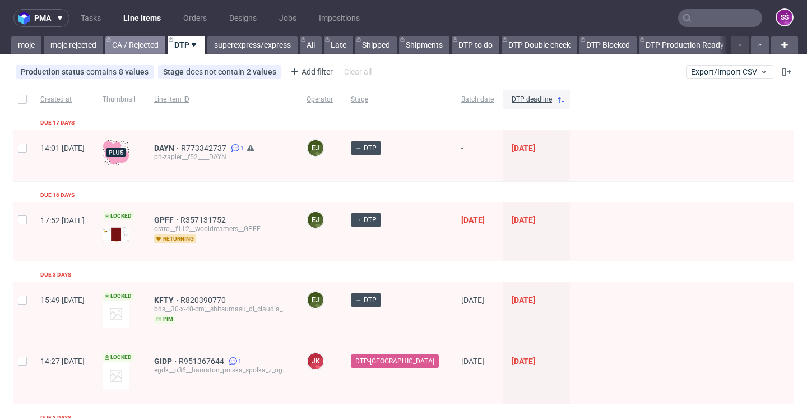
click at [150, 38] on link "CA / Rejected" at bounding box center [135, 45] width 60 height 18
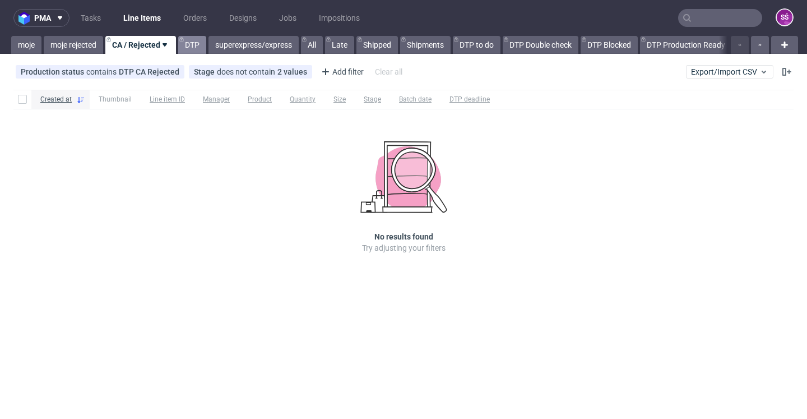
click at [196, 50] on link "DTP" at bounding box center [192, 45] width 28 height 18
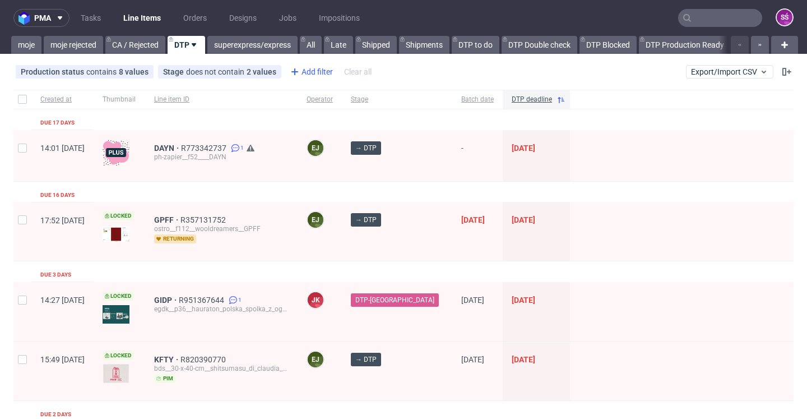
click at [309, 70] on div "Add filter" at bounding box center [310, 72] width 49 height 18
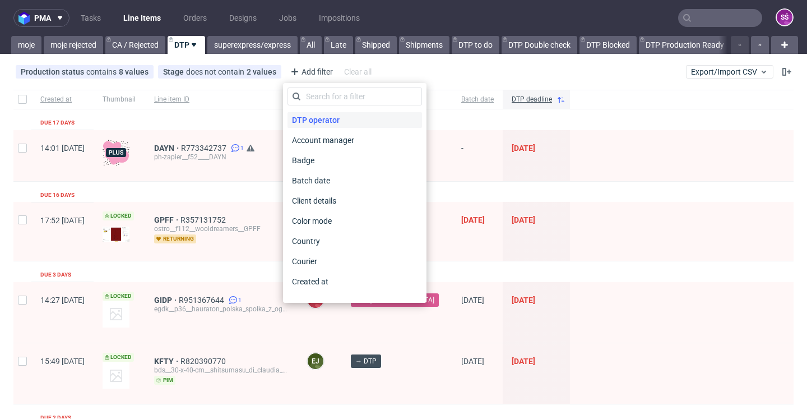
click at [307, 115] on span "DTP operator" at bounding box center [316, 120] width 57 height 16
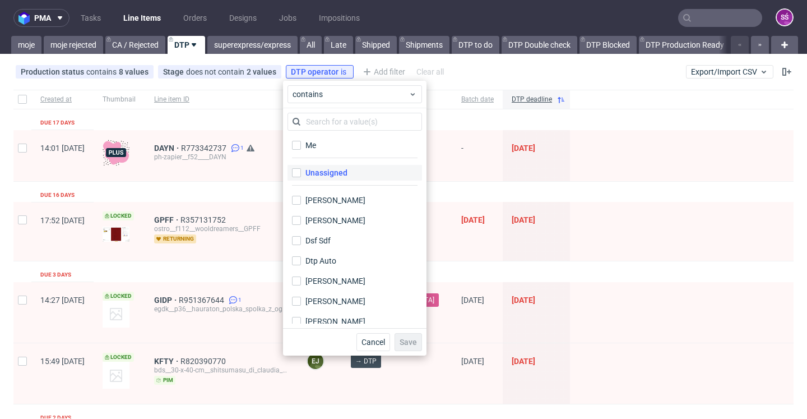
click at [327, 174] on div "Unassigned" at bounding box center [327, 172] width 42 height 11
click at [301, 174] on input "Unassigned" at bounding box center [296, 172] width 9 height 9
checkbox input "true"
click at [411, 348] on button "Save" at bounding box center [408, 342] width 27 height 18
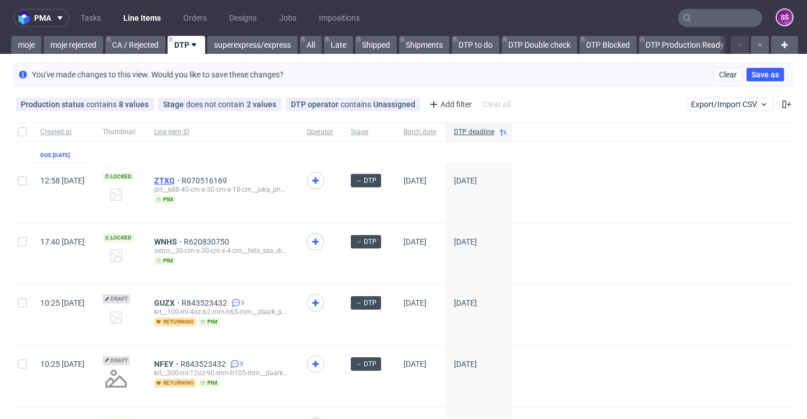
click at [182, 182] on span "ZTXQ" at bounding box center [167, 180] width 27 height 9
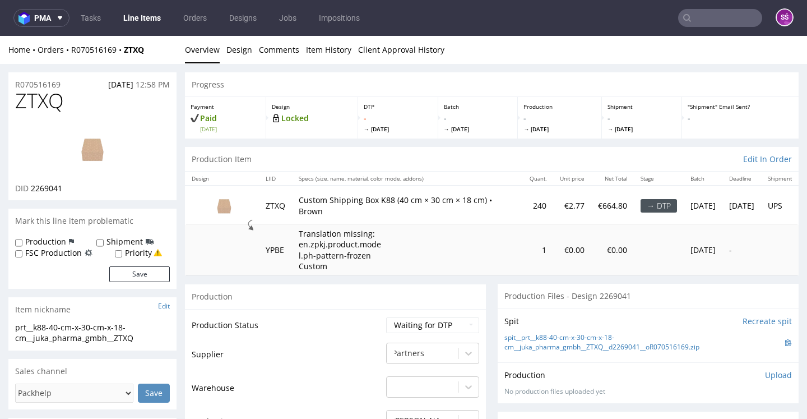
click at [138, 21] on link "Line Items" at bounding box center [142, 18] width 51 height 18
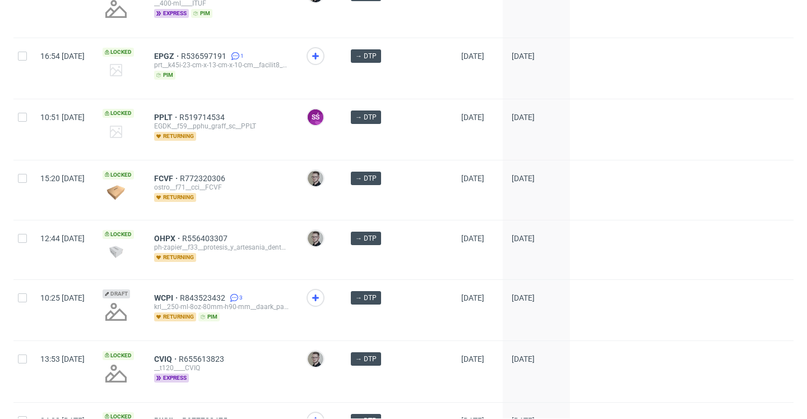
scroll to position [898, 0]
click at [180, 178] on span "FCVF" at bounding box center [167, 177] width 26 height 9
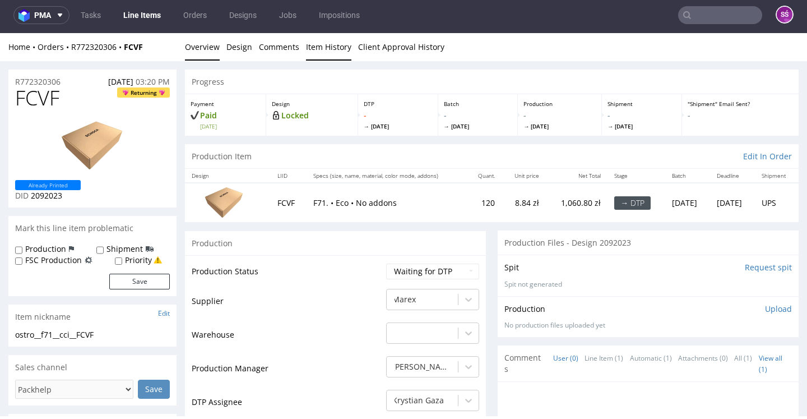
click at [327, 48] on link "Item History" at bounding box center [328, 46] width 45 height 27
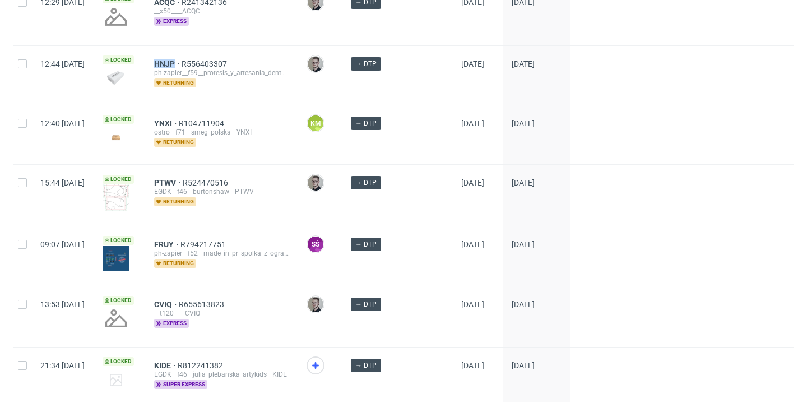
scroll to position [1510, 0]
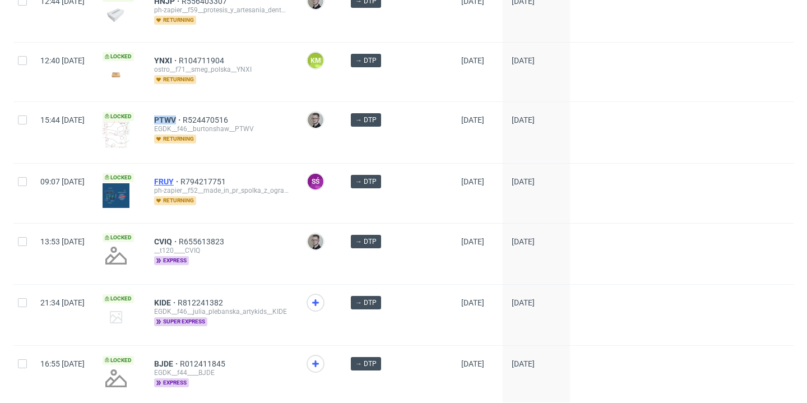
click at [181, 181] on span "FRUY" at bounding box center [167, 181] width 26 height 9
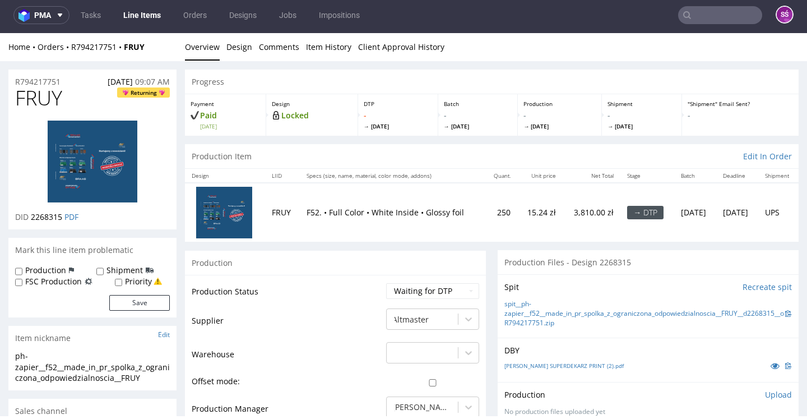
click at [139, 16] on link "Line Items" at bounding box center [142, 15] width 51 height 18
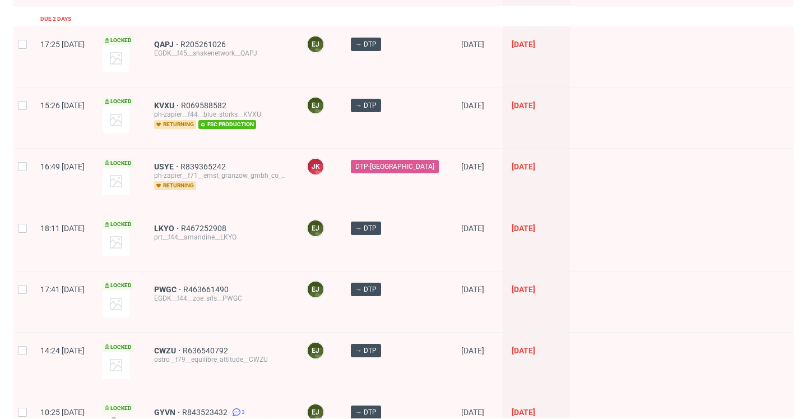
scroll to position [406, 0]
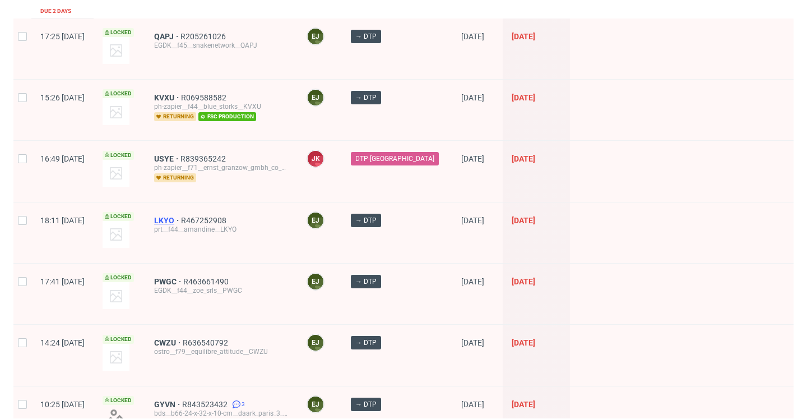
click at [181, 218] on span "LKYO" at bounding box center [167, 220] width 27 height 9
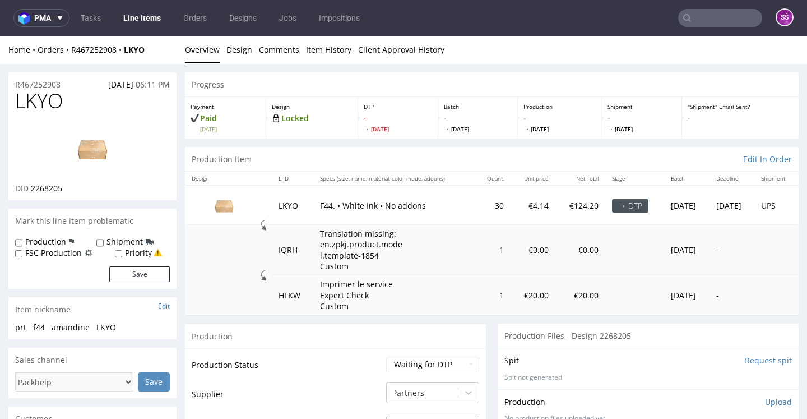
click at [145, 18] on link "Line Items" at bounding box center [142, 18] width 51 height 18
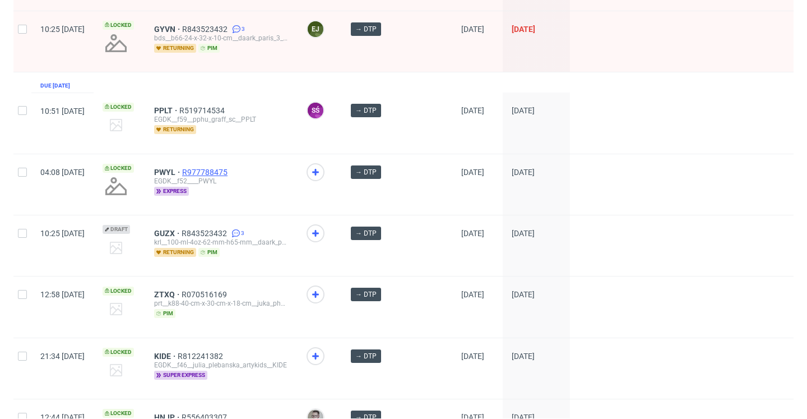
scroll to position [783, 0]
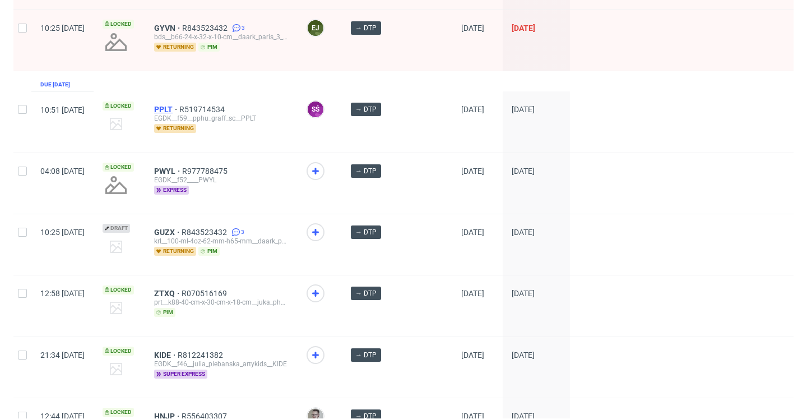
click at [179, 109] on span "PPLT" at bounding box center [166, 109] width 25 height 9
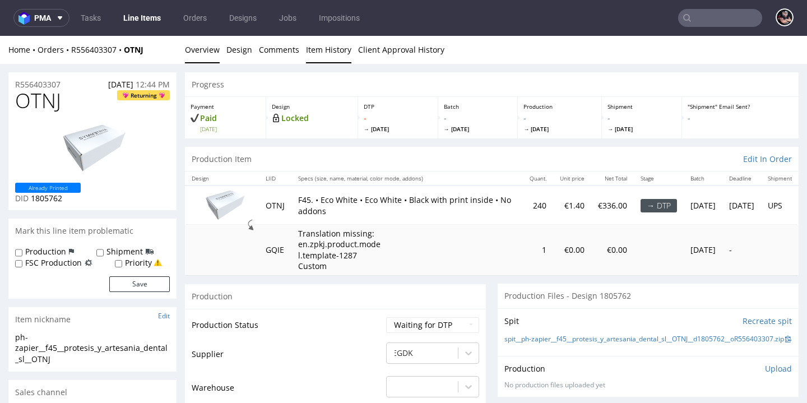
click at [332, 61] on link "Item History" at bounding box center [328, 49] width 45 height 27
